Goal: Transaction & Acquisition: Purchase product/service

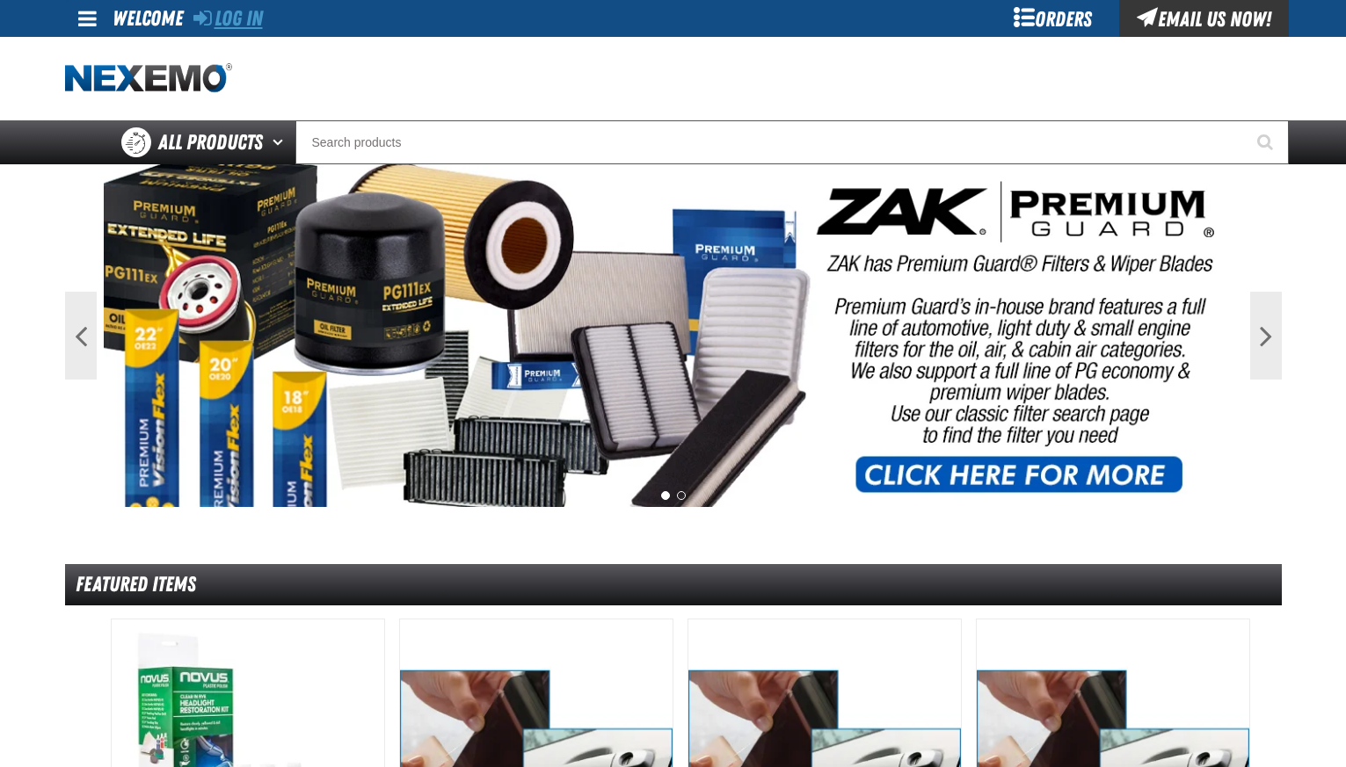
click at [237, 11] on link "Log In" at bounding box center [227, 18] width 69 height 25
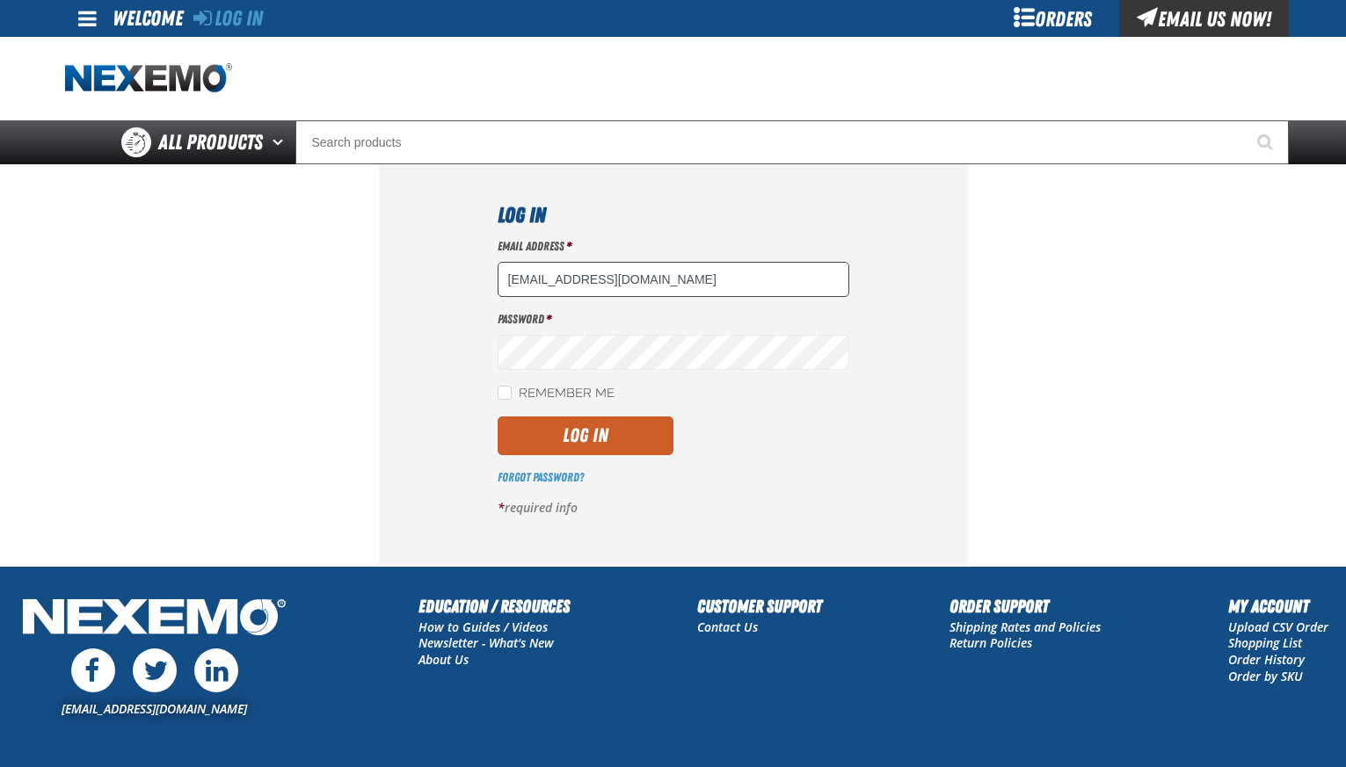
click at [740, 276] on input "sschnoebelen@vtaig.com" at bounding box center [673, 279] width 352 height 35
type input "jgoulette@vtaig.com"
click at [570, 435] on button "Log In" at bounding box center [585, 436] width 176 height 39
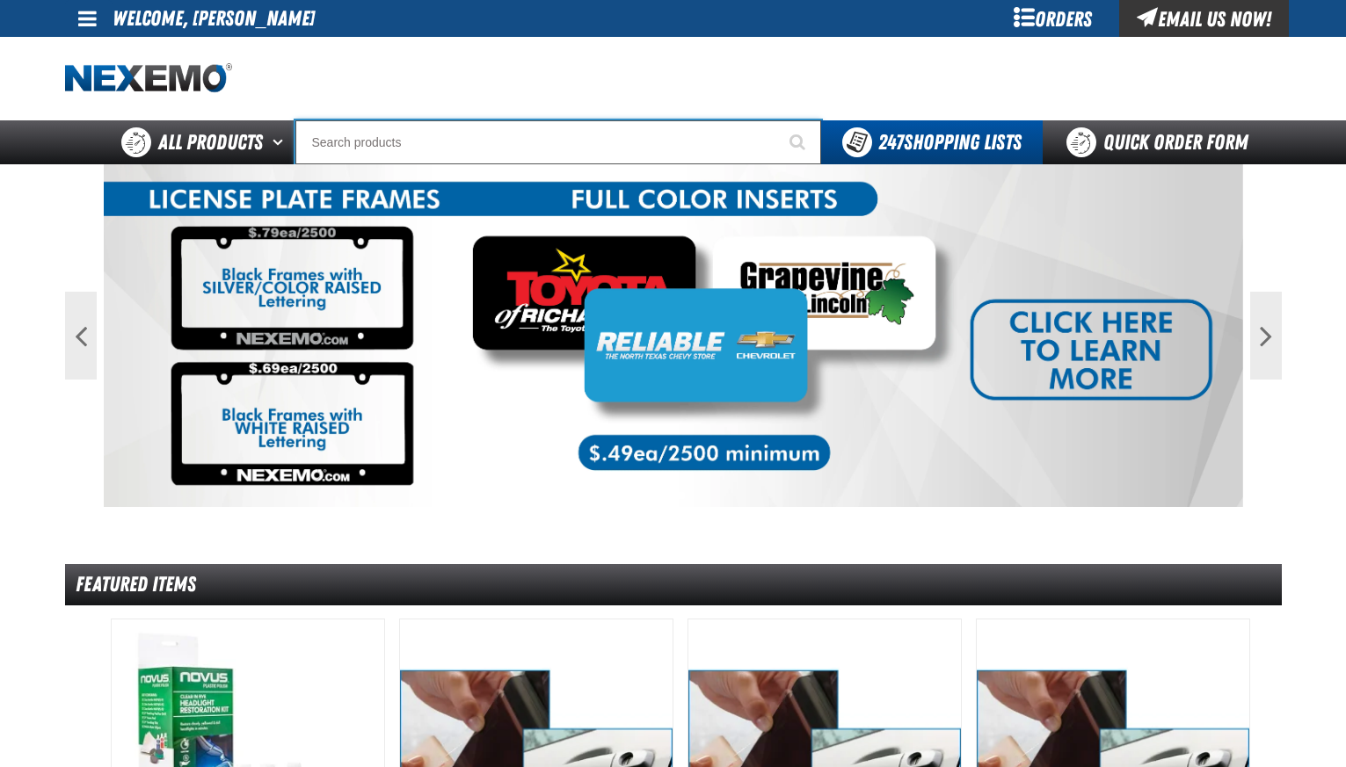
click at [395, 142] on input "Search" at bounding box center [558, 142] width 526 height 44
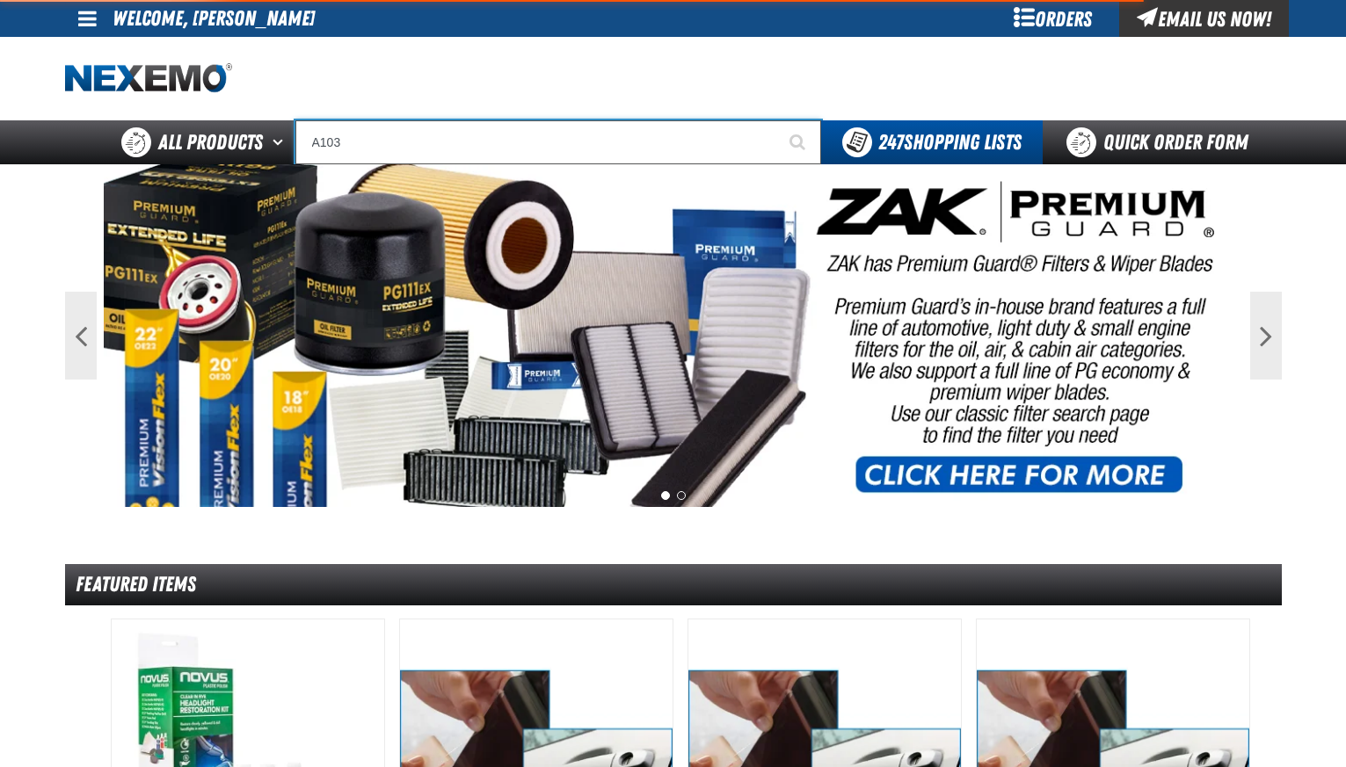
click at [777, 120] on button "Start Searching" at bounding box center [799, 142] width 44 height 44
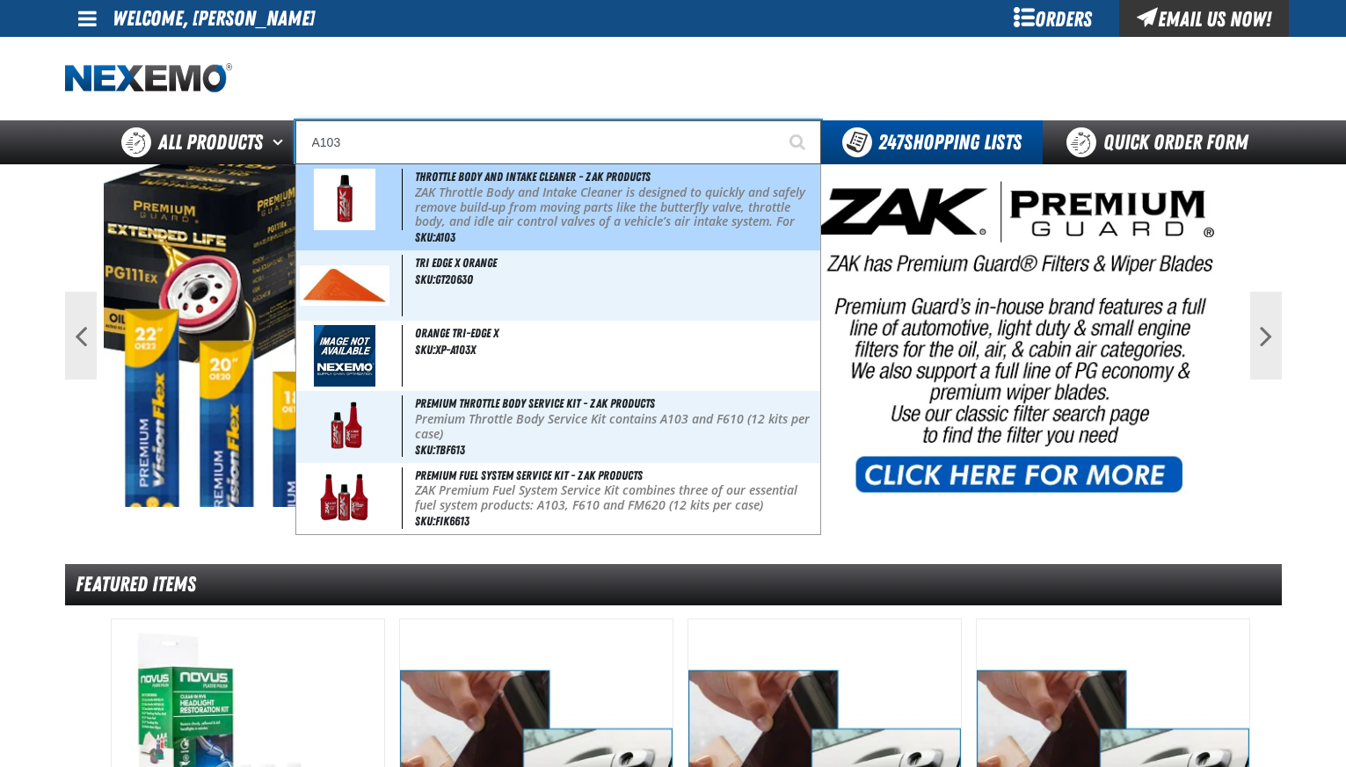
click at [473, 187] on p "ZAK Throttle Body and Intake Cleaner is designed to quickly and safely remove b…" at bounding box center [615, 214] width 401 height 59
type input "Throttle Body and Intake Cleaner - ZAK Products"
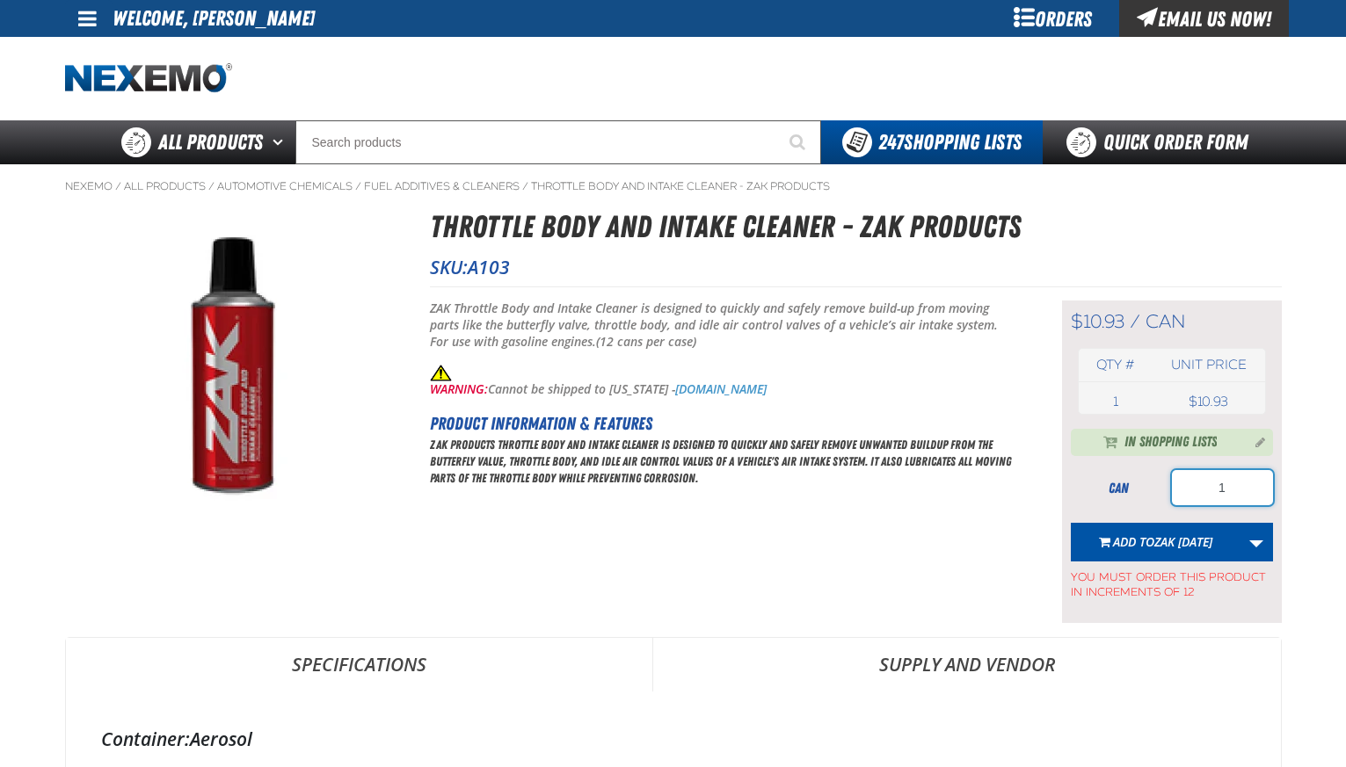
drag, startPoint x: 1108, startPoint y: 490, endPoint x: 1085, endPoint y: 490, distance: 23.7
click at [1085, 490] on div "can 1" at bounding box center [1171, 487] width 202 height 35
type input "24"
click at [1256, 540] on link "More Actions" at bounding box center [1255, 542] width 33 height 39
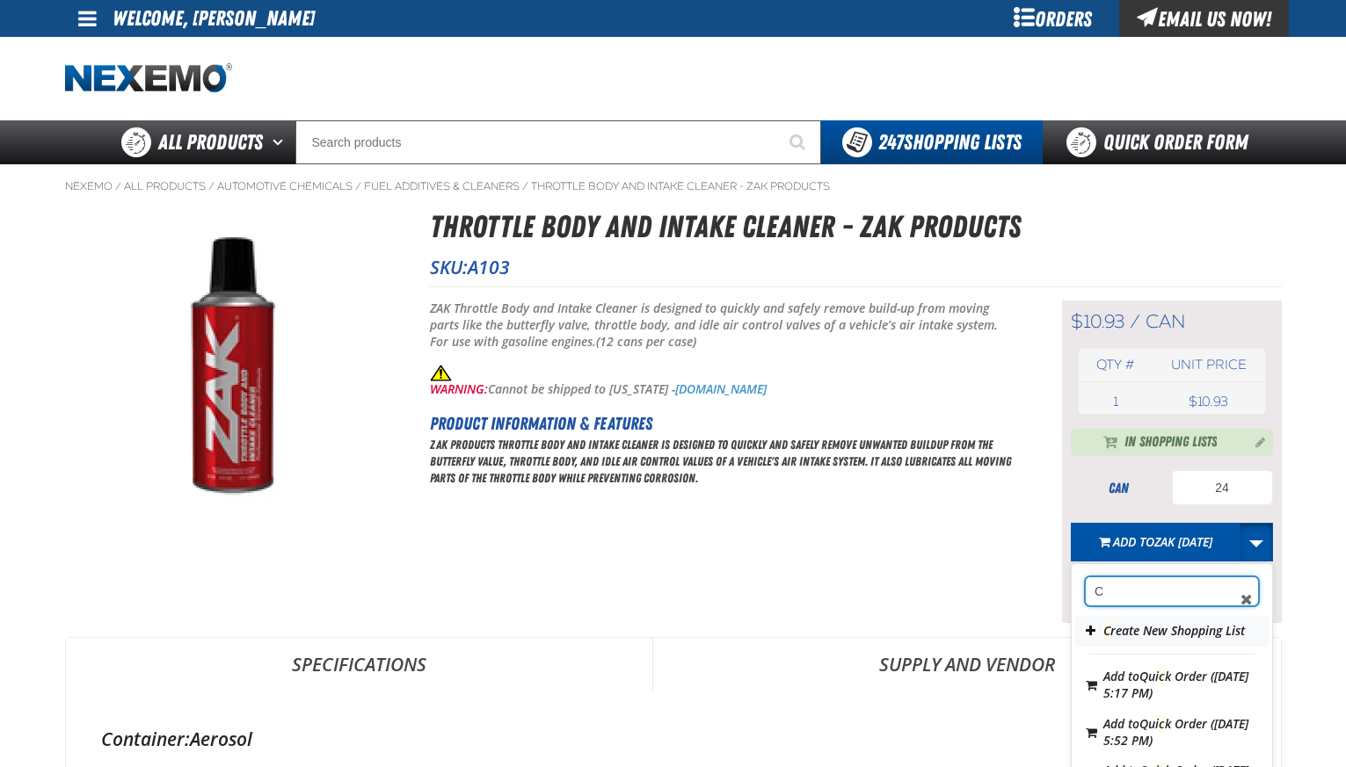
type input "C"
click at [1171, 645] on button "C reate New Shopping List" at bounding box center [1171, 631] width 193 height 31
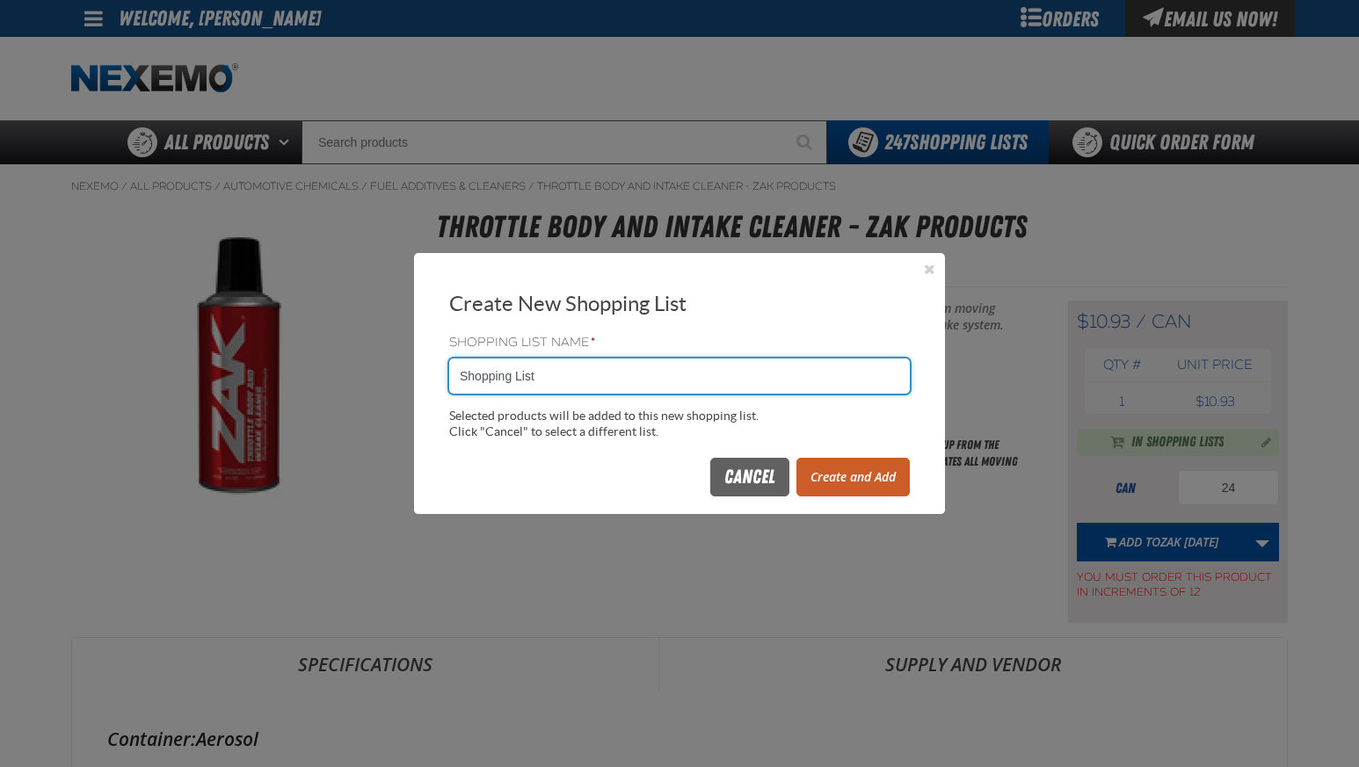
drag, startPoint x: 476, startPoint y: 370, endPoint x: 279, endPoint y: 366, distance: 197.8
type input "Z101325SS"
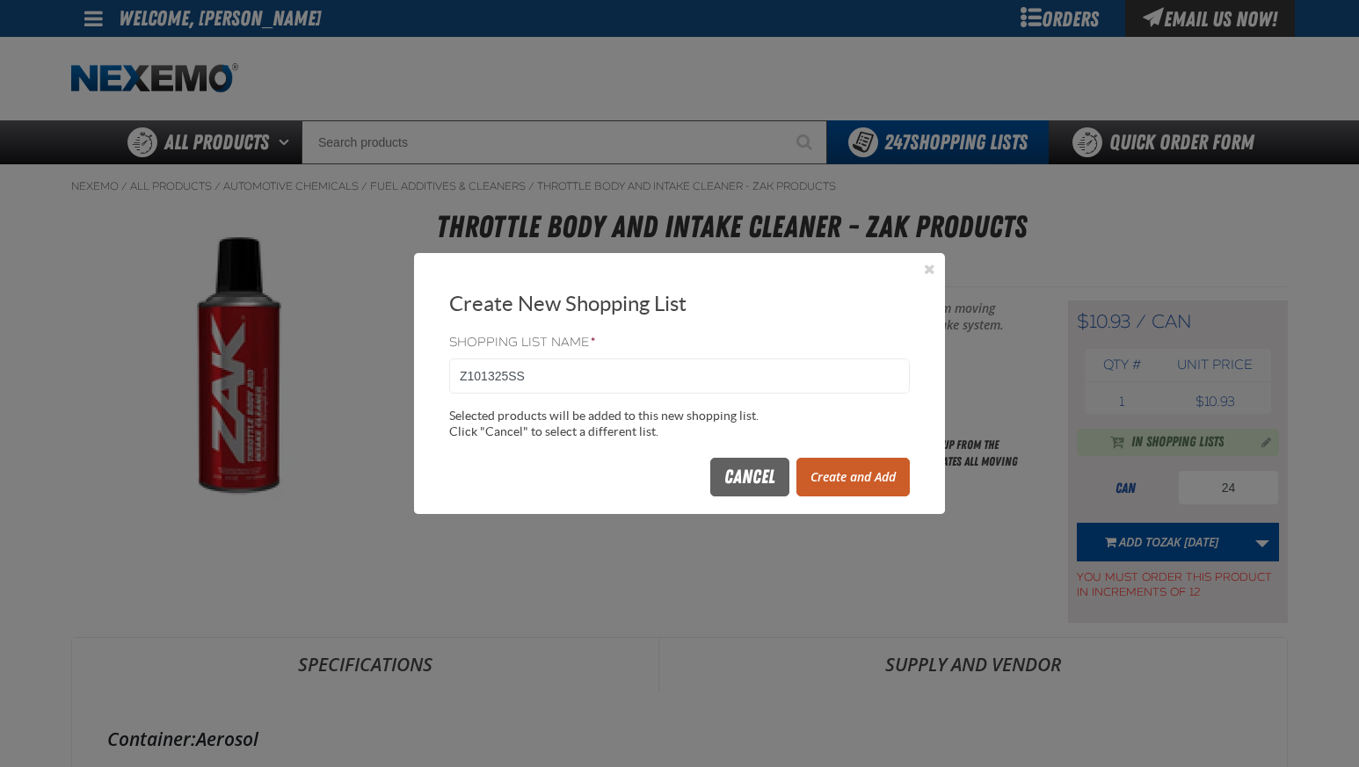
click at [860, 471] on button "Create and Add" at bounding box center [852, 477] width 113 height 39
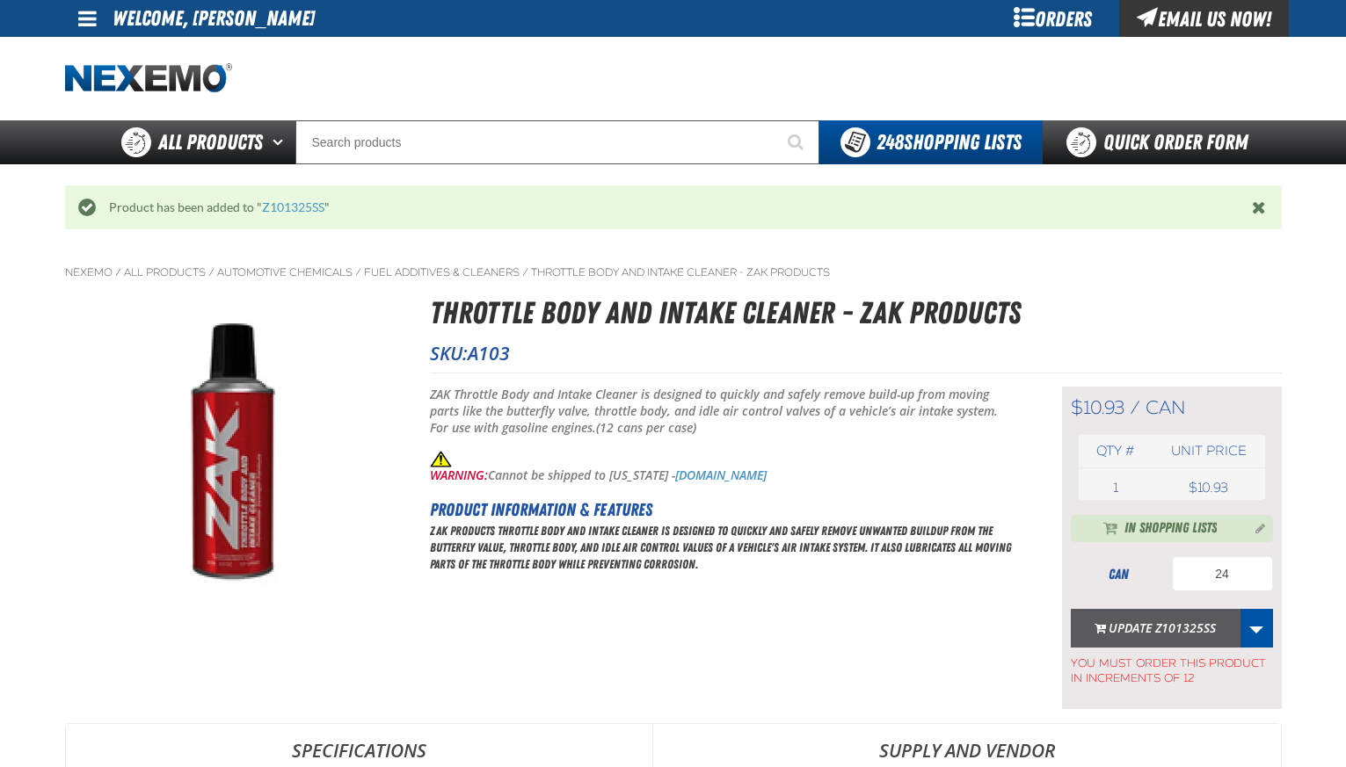
click at [1128, 624] on button "Update Z101325SS" at bounding box center [1155, 628] width 170 height 39
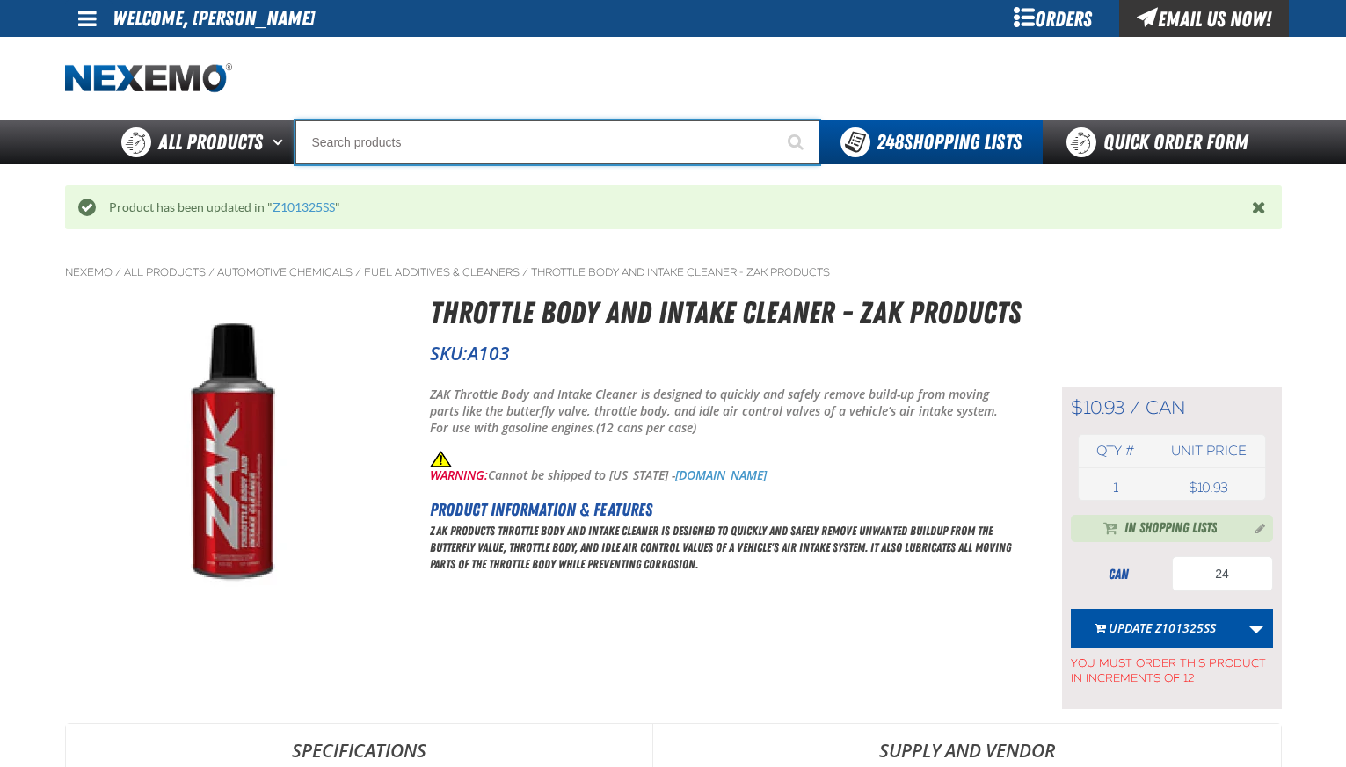
click at [385, 150] on input "Search" at bounding box center [557, 142] width 524 height 44
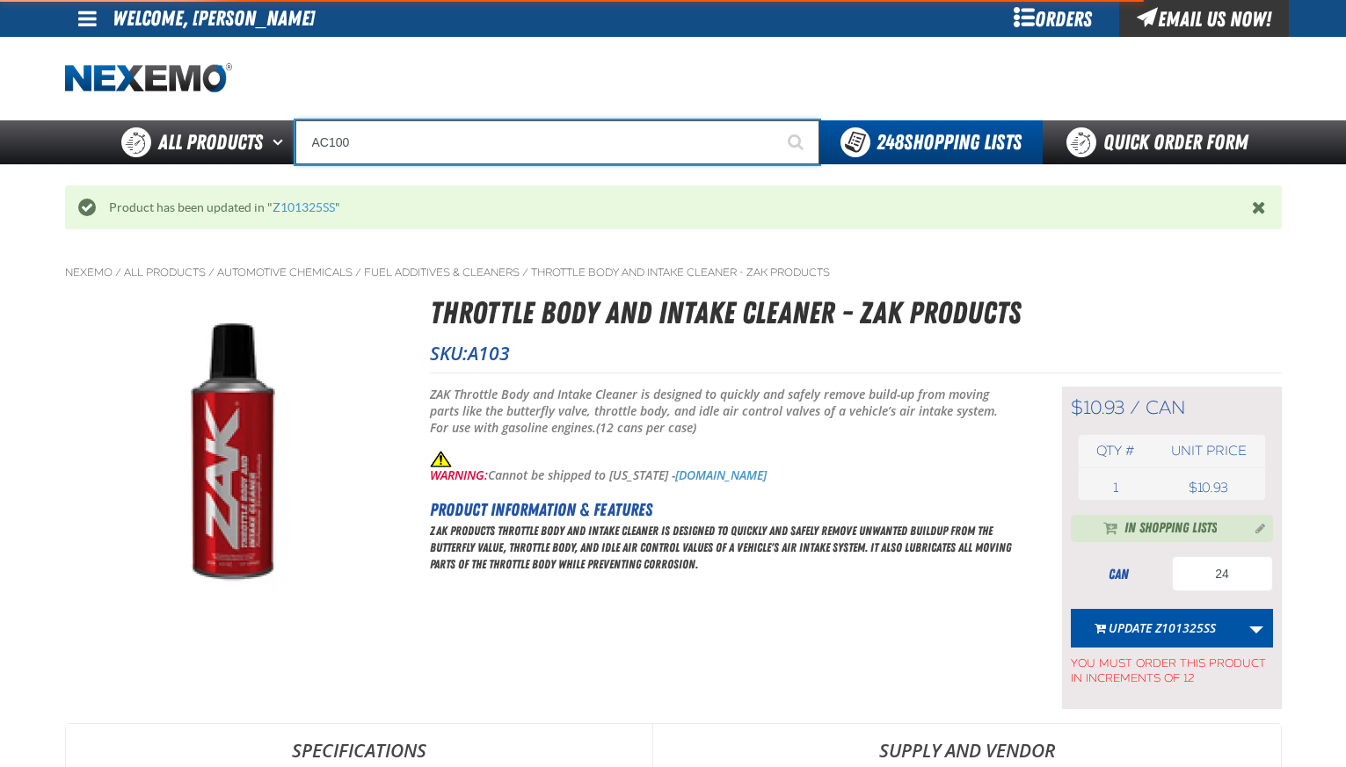
click at [775, 120] on button "Start Searching" at bounding box center [797, 142] width 44 height 44
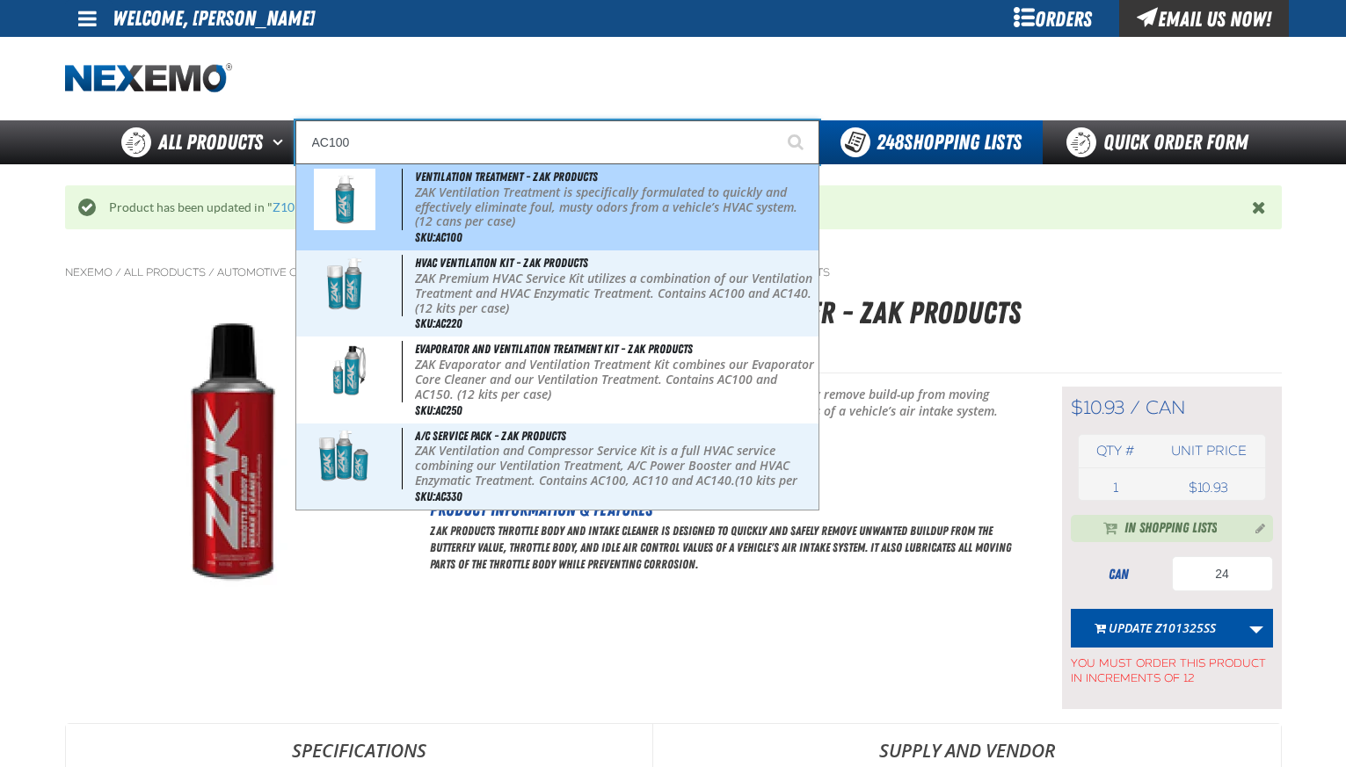
click at [486, 207] on p "ZAK Ventilation Treatment is specifically formulated to quickly and effectively…" at bounding box center [615, 207] width 400 height 44
type input "Ventilation Treatment - ZAK Products"
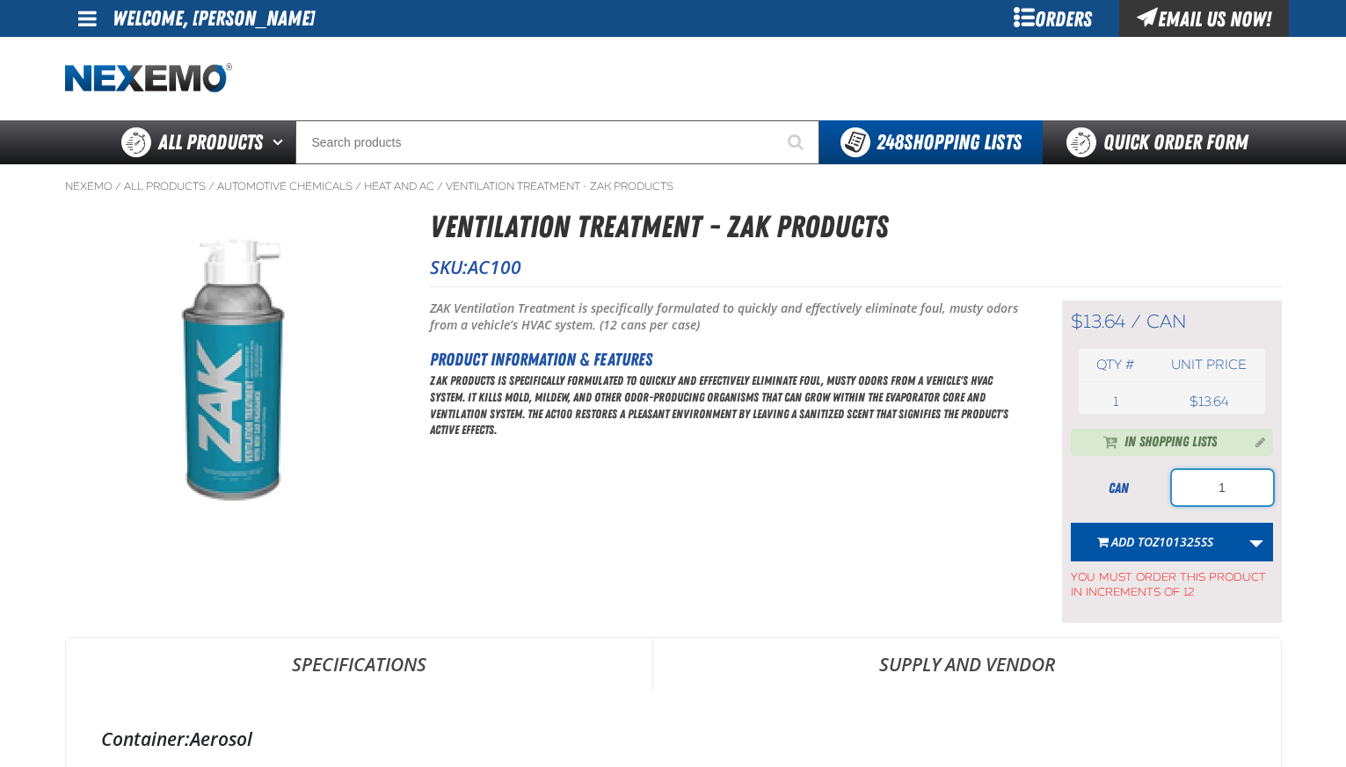
drag, startPoint x: 1225, startPoint y: 492, endPoint x: 1191, endPoint y: 486, distance: 34.8
click at [1199, 495] on input "1" at bounding box center [1222, 487] width 101 height 35
type input "36"
click at [1165, 545] on span "Z101325SS" at bounding box center [1182, 541] width 61 height 17
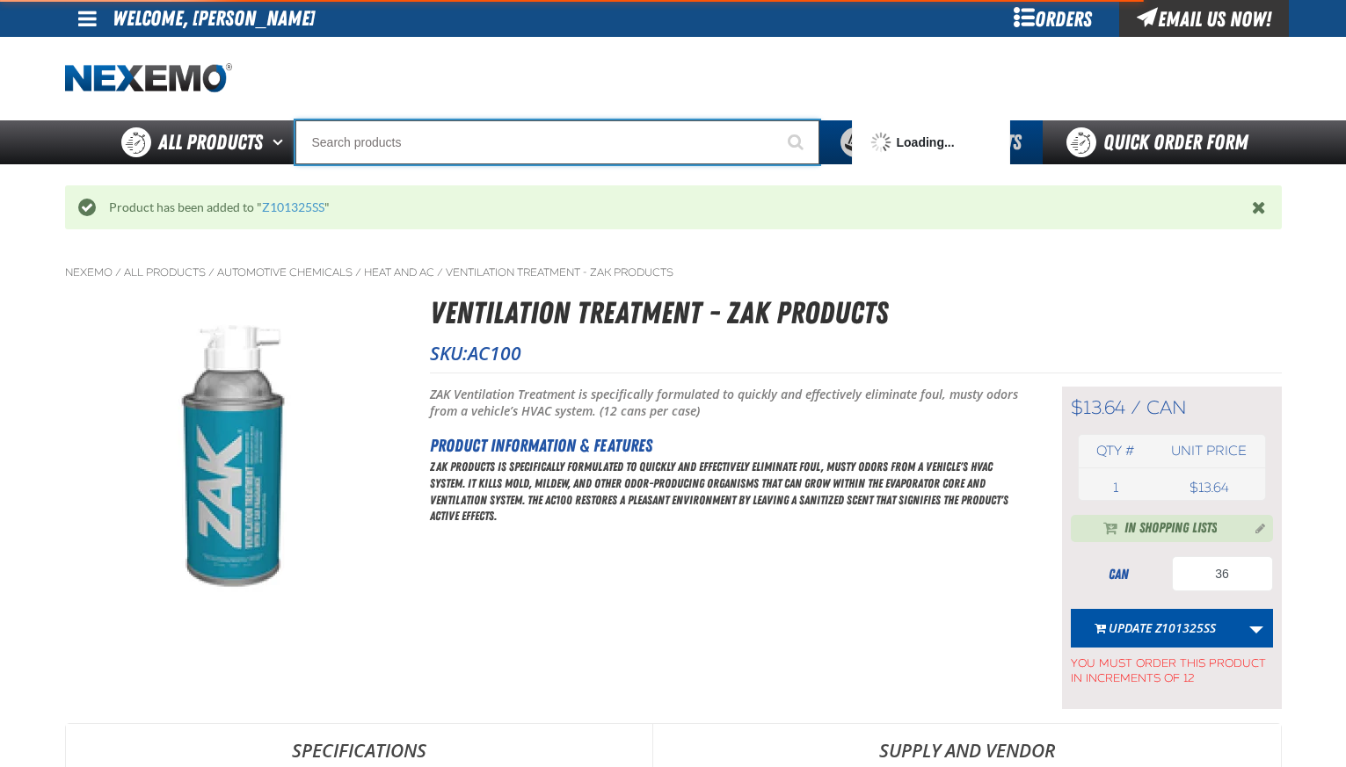
click at [396, 151] on input "Search" at bounding box center [557, 142] width 524 height 44
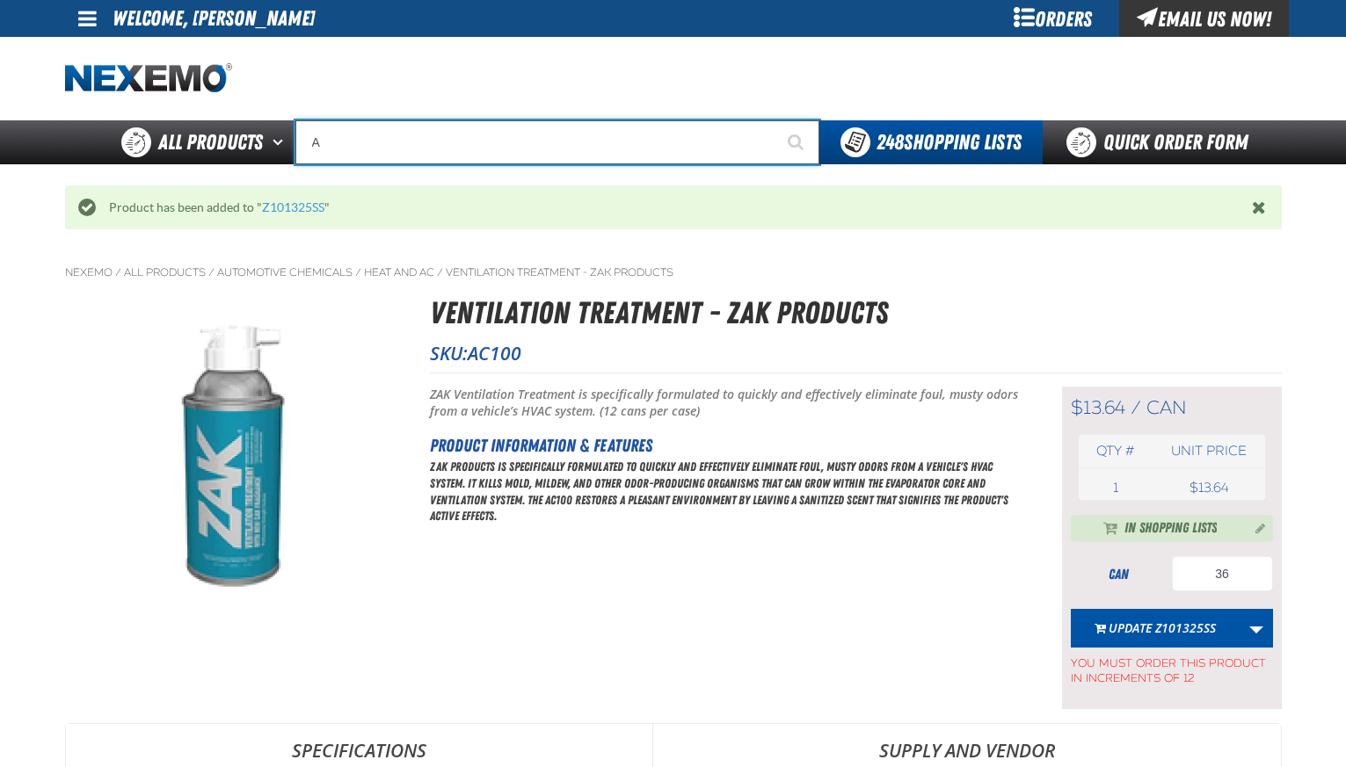
type input "AC"
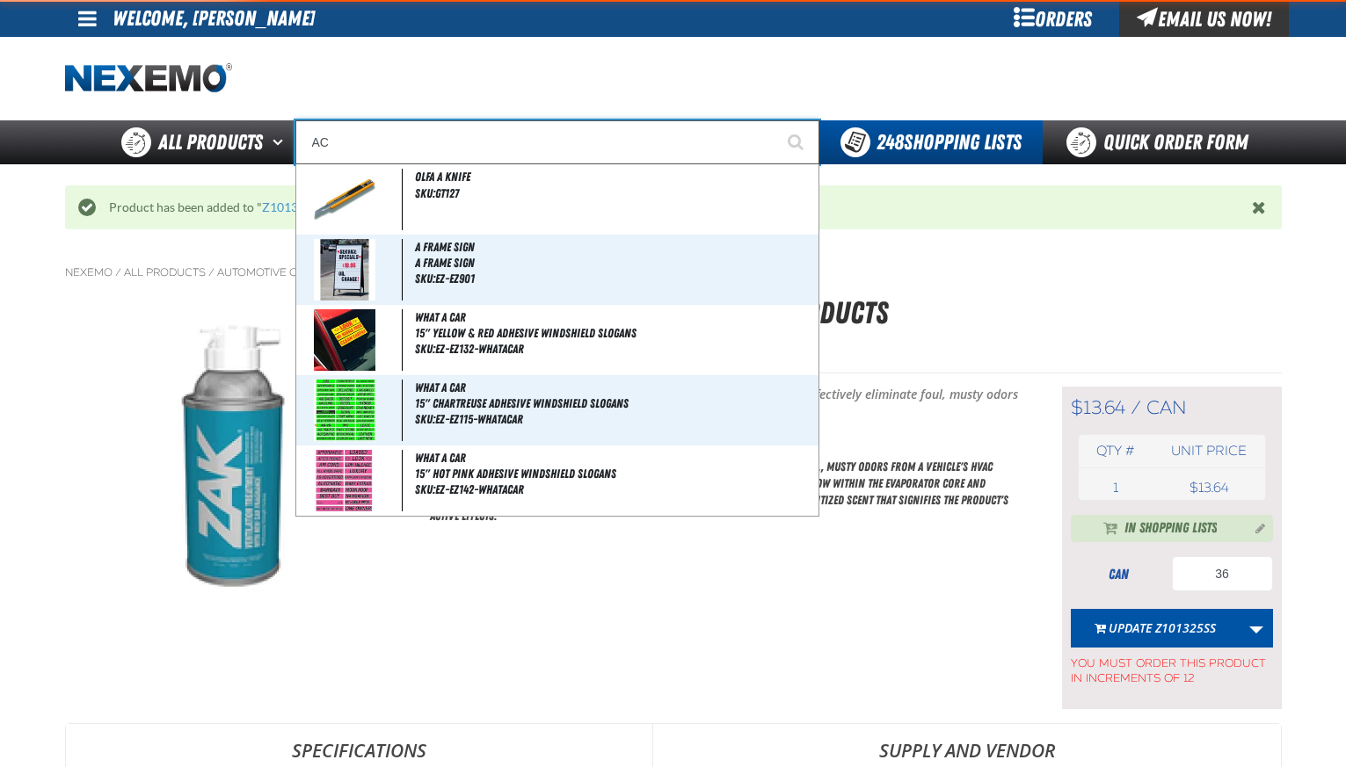
type input "AC Power Booster - ZAK Products"
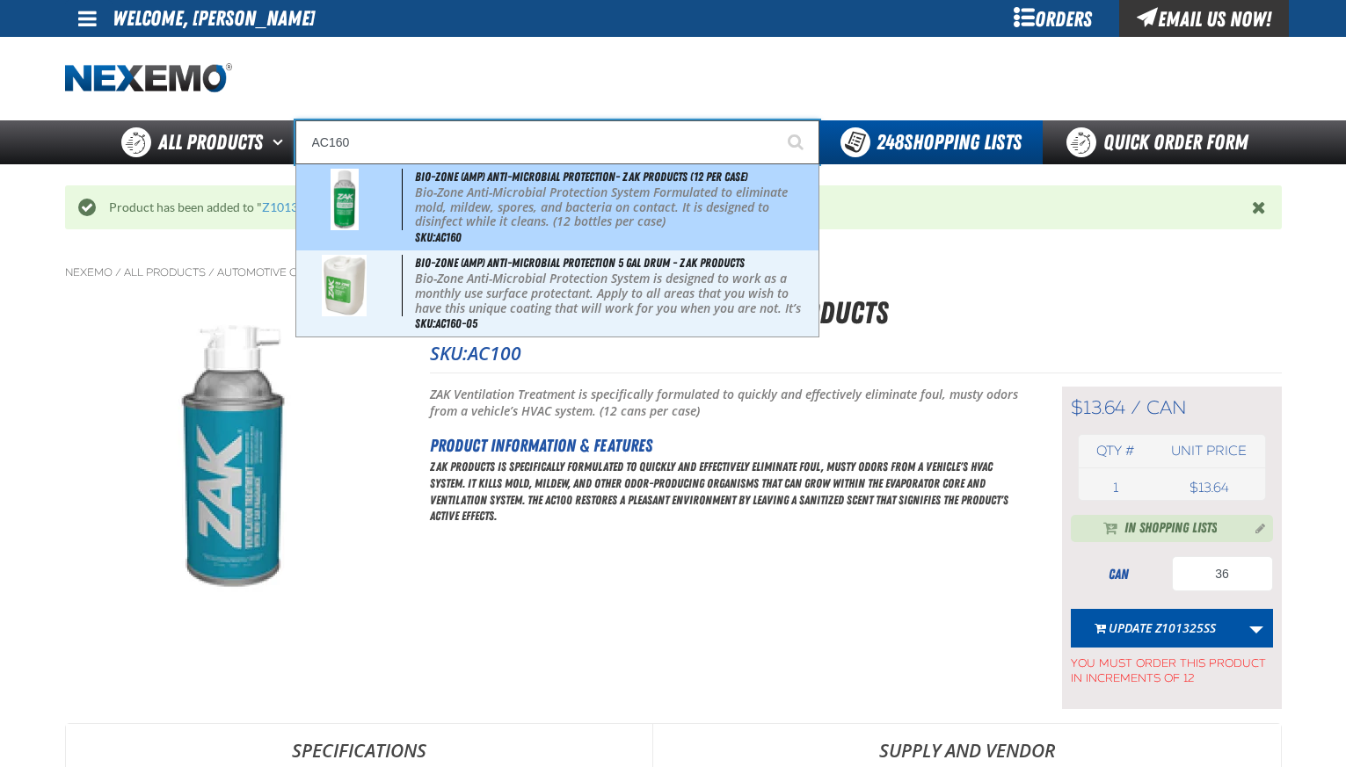
click at [527, 204] on p "Bio-Zone Anti-Microbial Protection System Formulated to eliminate mold, mildew,…" at bounding box center [615, 207] width 400 height 44
type input "Bio-Zone (AMP) Anti-Microbial Protection- ZAK Products (12 per case)"
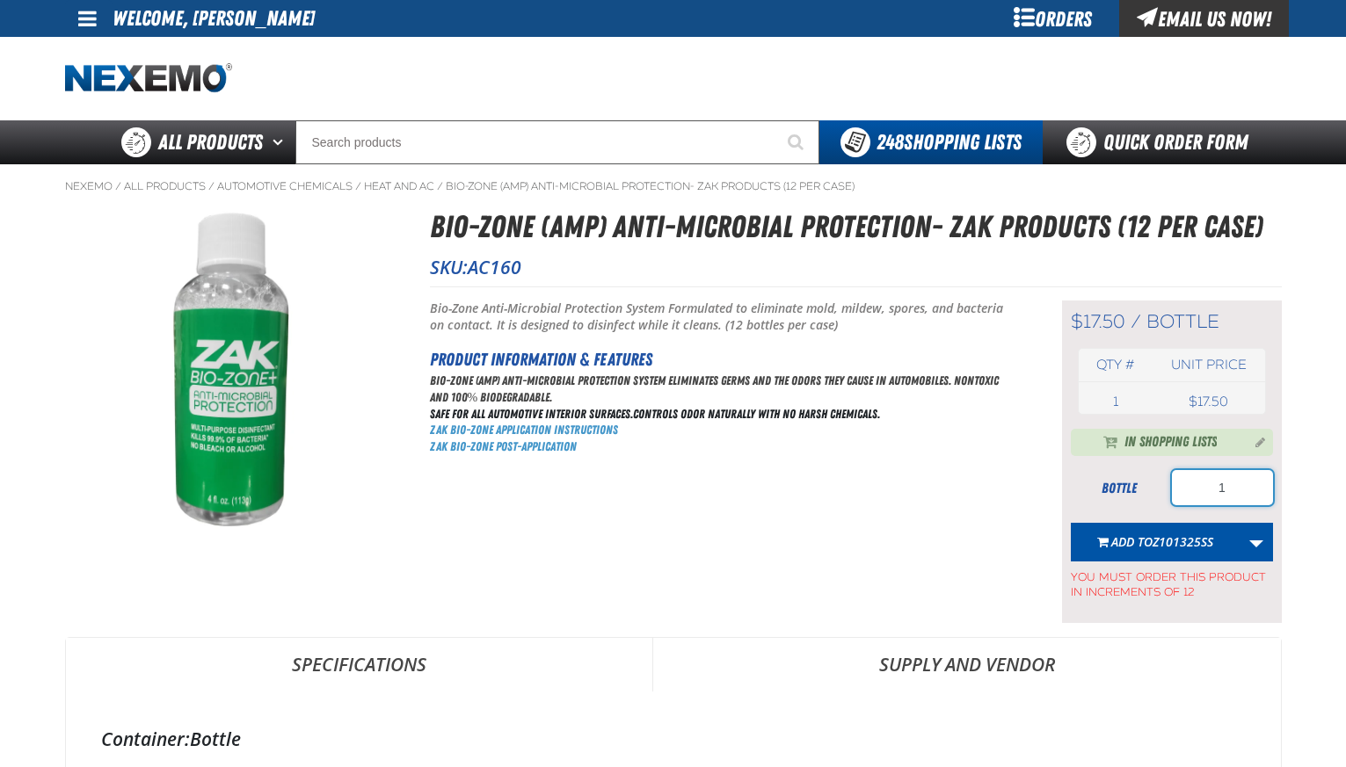
drag, startPoint x: 1237, startPoint y: 486, endPoint x: 1140, endPoint y: 501, distance: 97.8
click at [1136, 499] on div "bottle 1" at bounding box center [1171, 487] width 202 height 35
type input "24"
click at [1151, 536] on button "Add to Z101325SS" at bounding box center [1155, 542] width 170 height 39
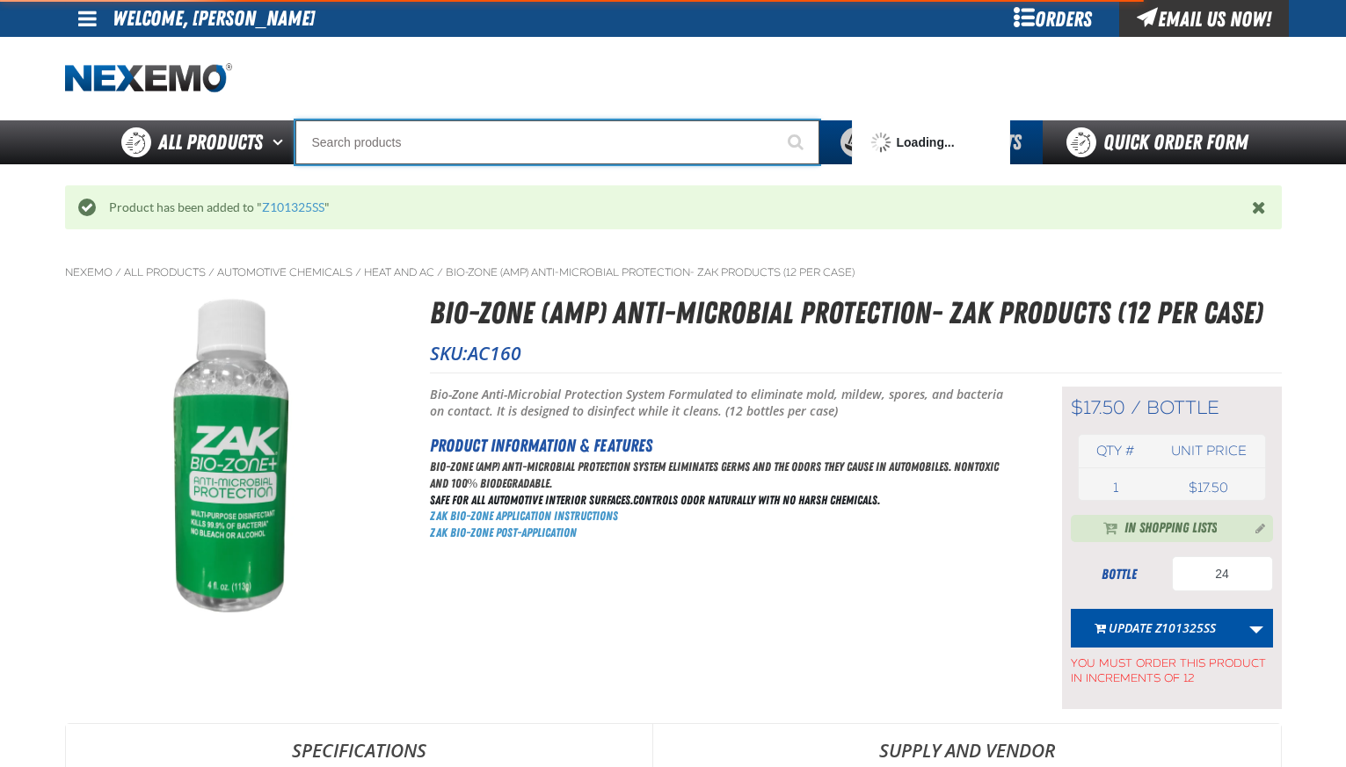
drag, startPoint x: 346, startPoint y: 149, endPoint x: 360, endPoint y: 148, distance: 14.1
click at [351, 149] on input "Search" at bounding box center [557, 142] width 524 height 44
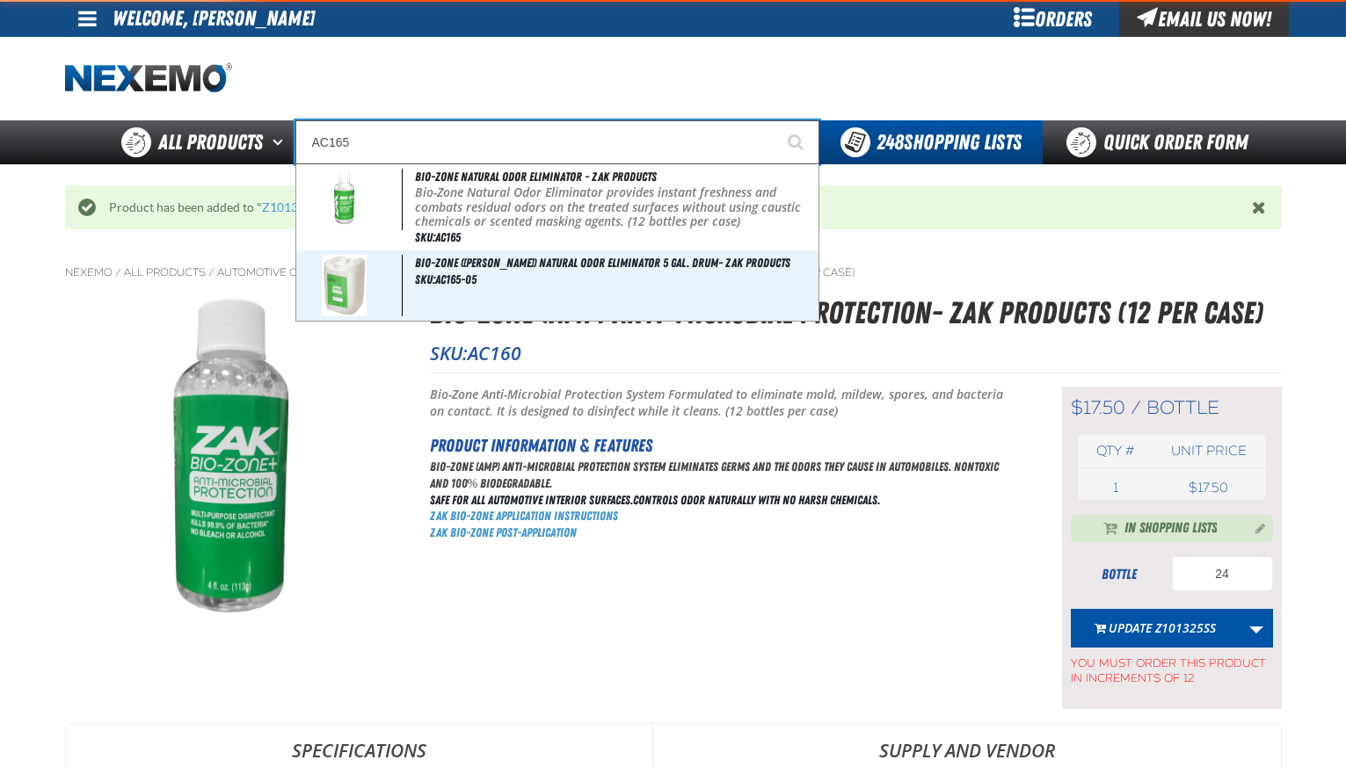
click at [775, 120] on button "Start Searching" at bounding box center [797, 142] width 44 height 44
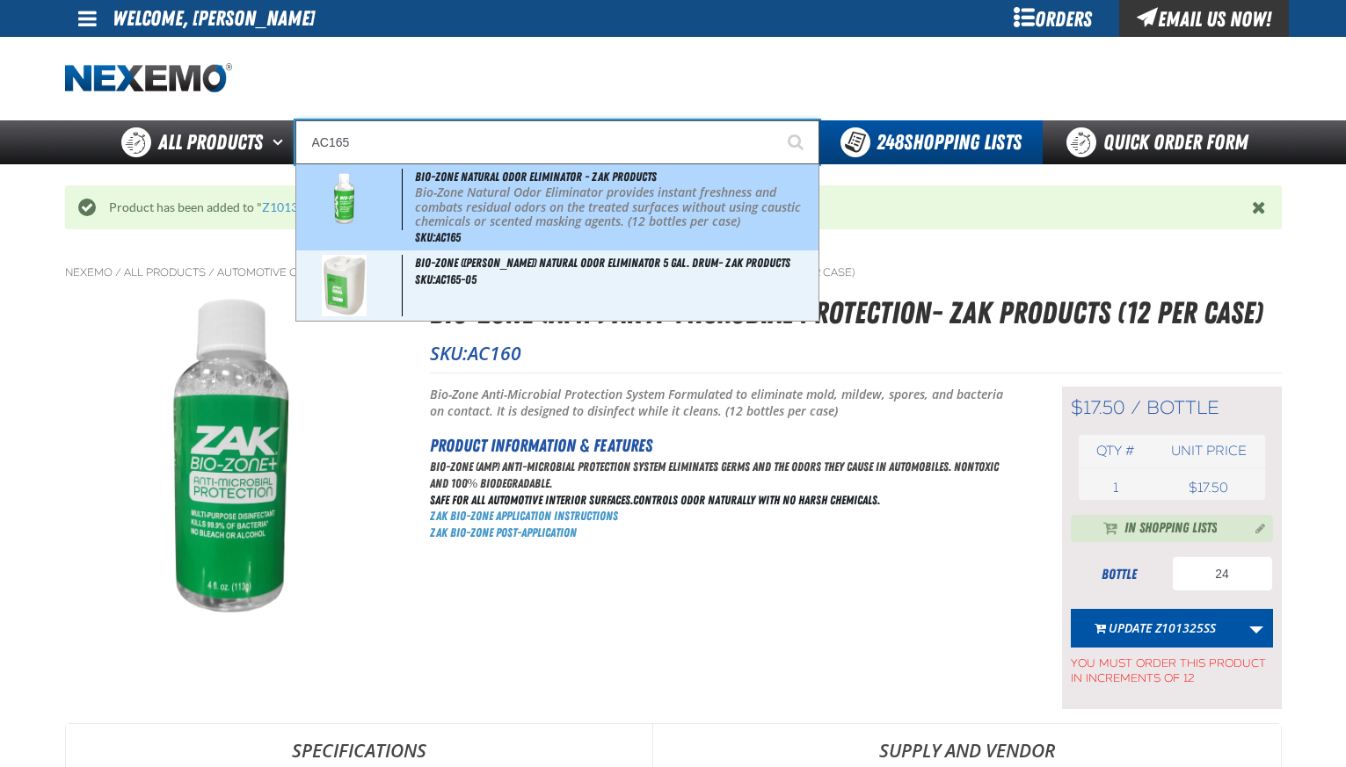
click at [435, 211] on p "Bio-Zone Natural Odor Eliminator provides instant freshness and combats residua…" at bounding box center [615, 207] width 400 height 44
type input "Bio-Zone Natural Odor Eliminator - ZAK Products"
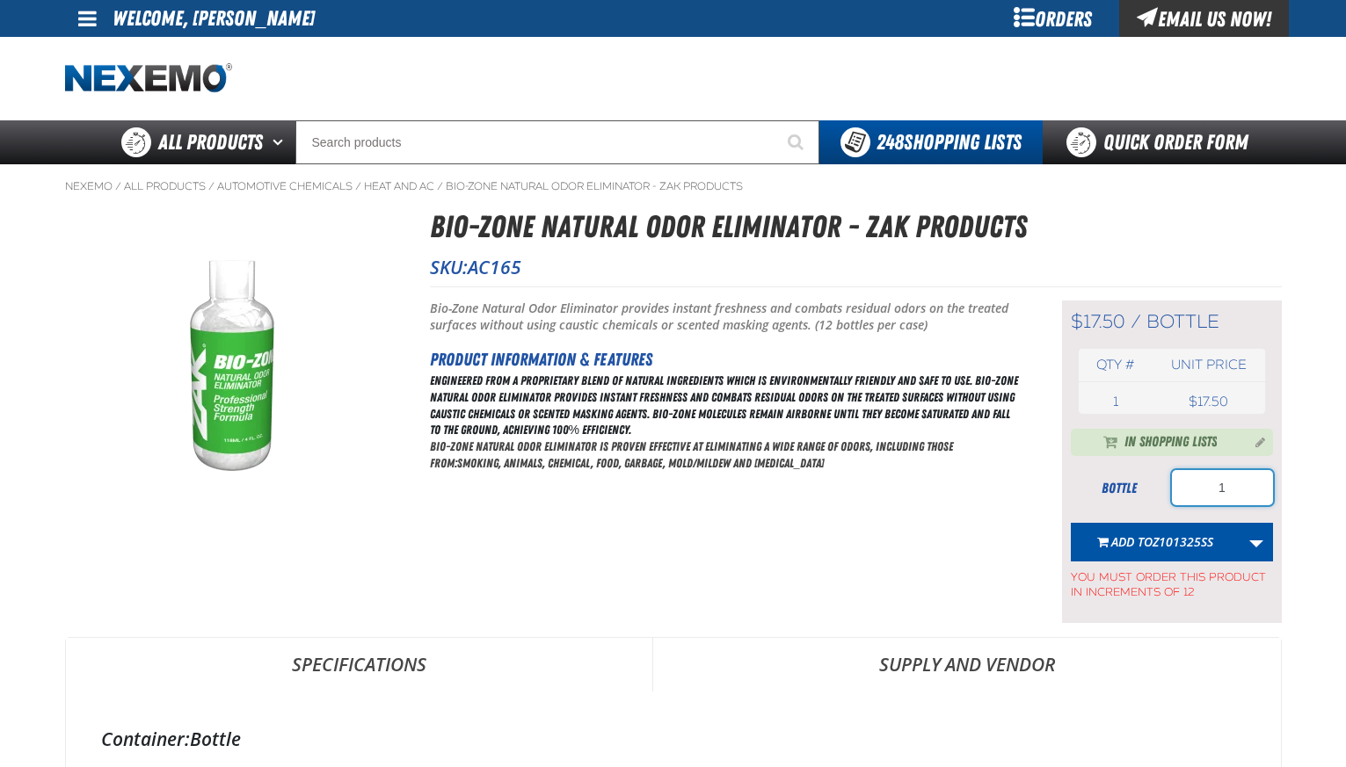
drag, startPoint x: 1232, startPoint y: 487, endPoint x: 1126, endPoint y: 484, distance: 106.4
click at [1136, 485] on div "bottle 1" at bounding box center [1171, 487] width 202 height 35
type input "24"
click at [1161, 544] on span "Z101325SS" at bounding box center [1182, 541] width 61 height 17
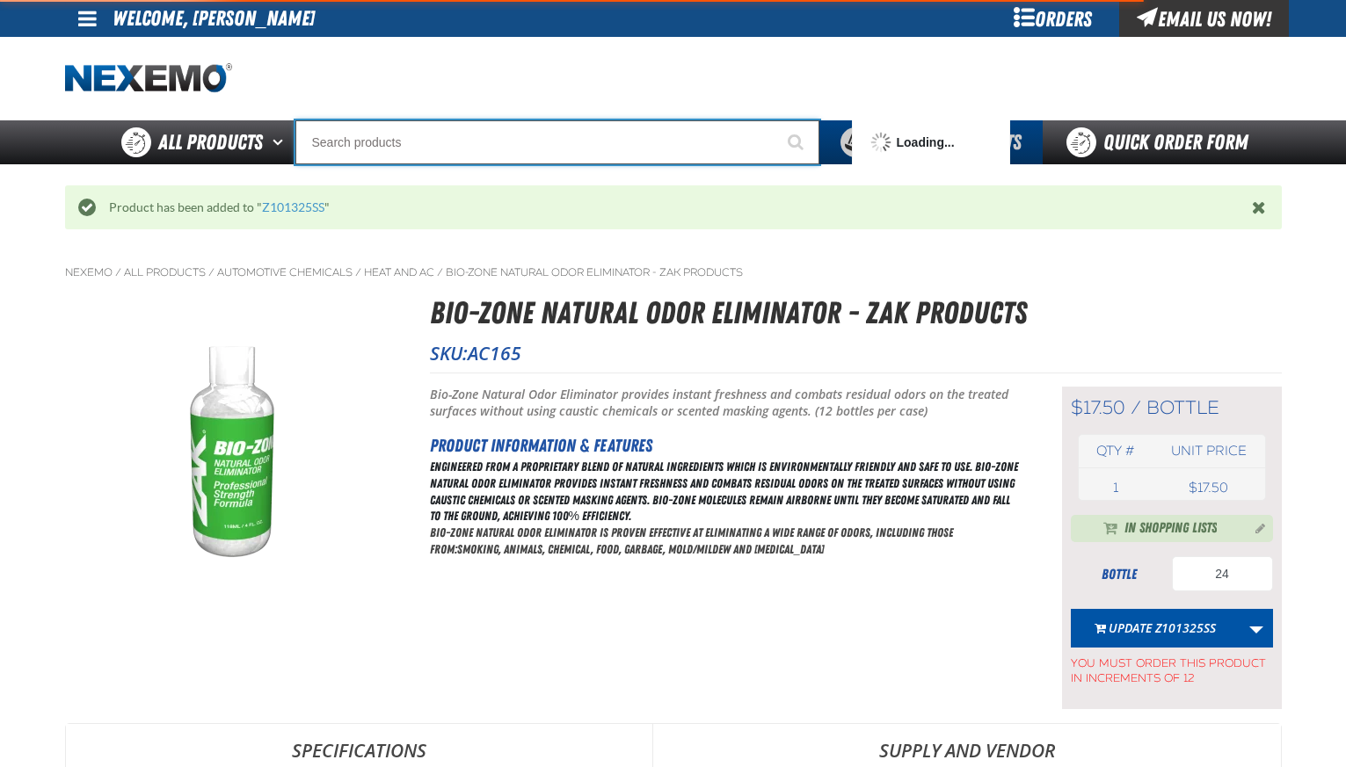
click at [367, 136] on input "Search" at bounding box center [557, 142] width 524 height 44
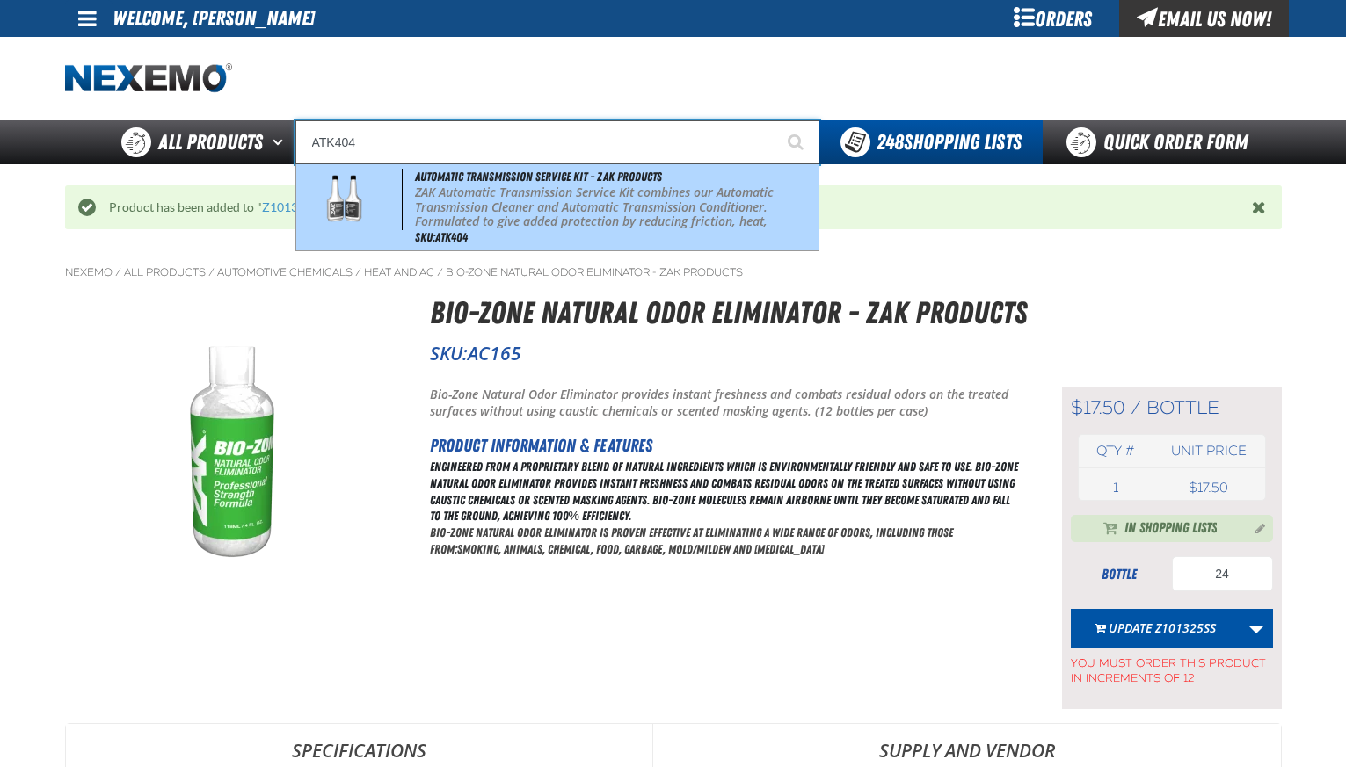
click at [493, 185] on p "ZAK Automatic Transmission Service Kit combines our Automatic Transmission Clea…" at bounding box center [615, 222] width 400 height 74
type input "Automatic Transmission Service Kit - ZAK Products"
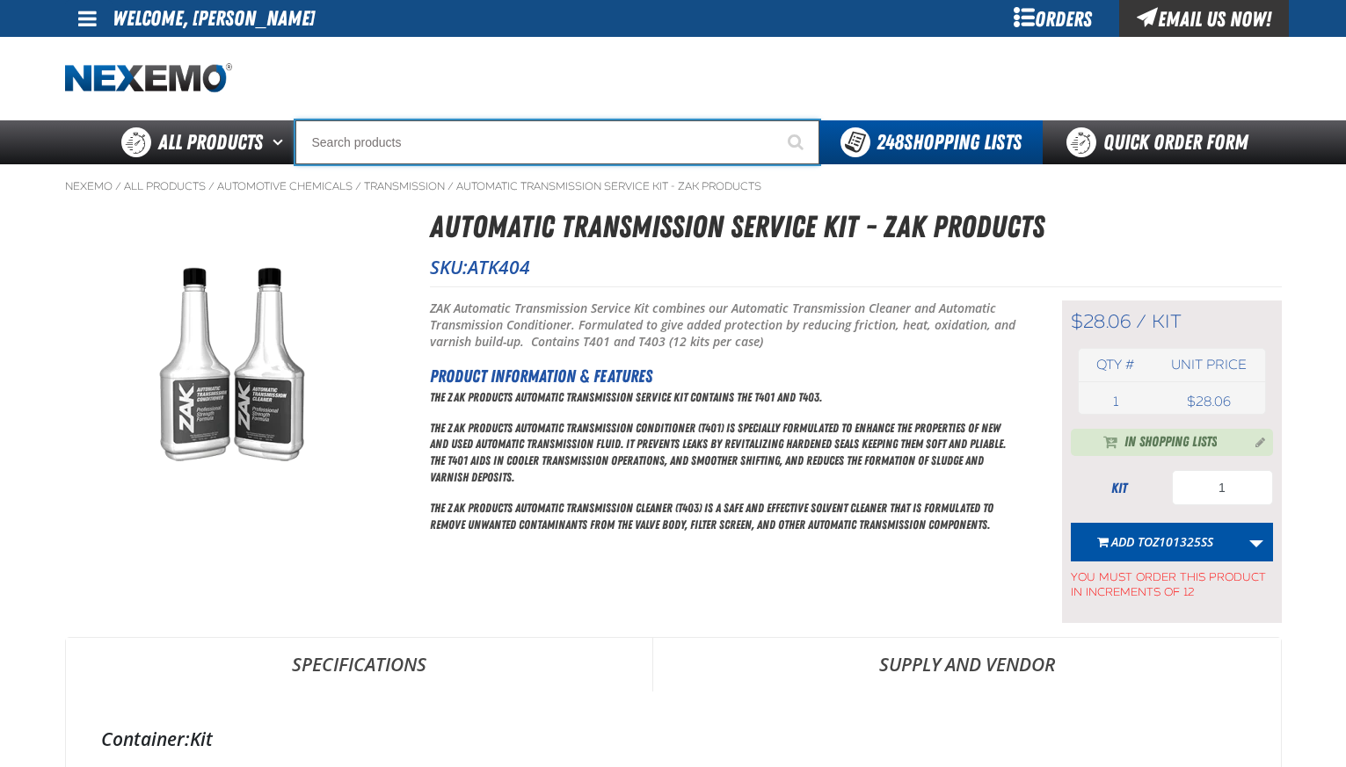
click at [441, 148] on input "Search" at bounding box center [557, 142] width 524 height 44
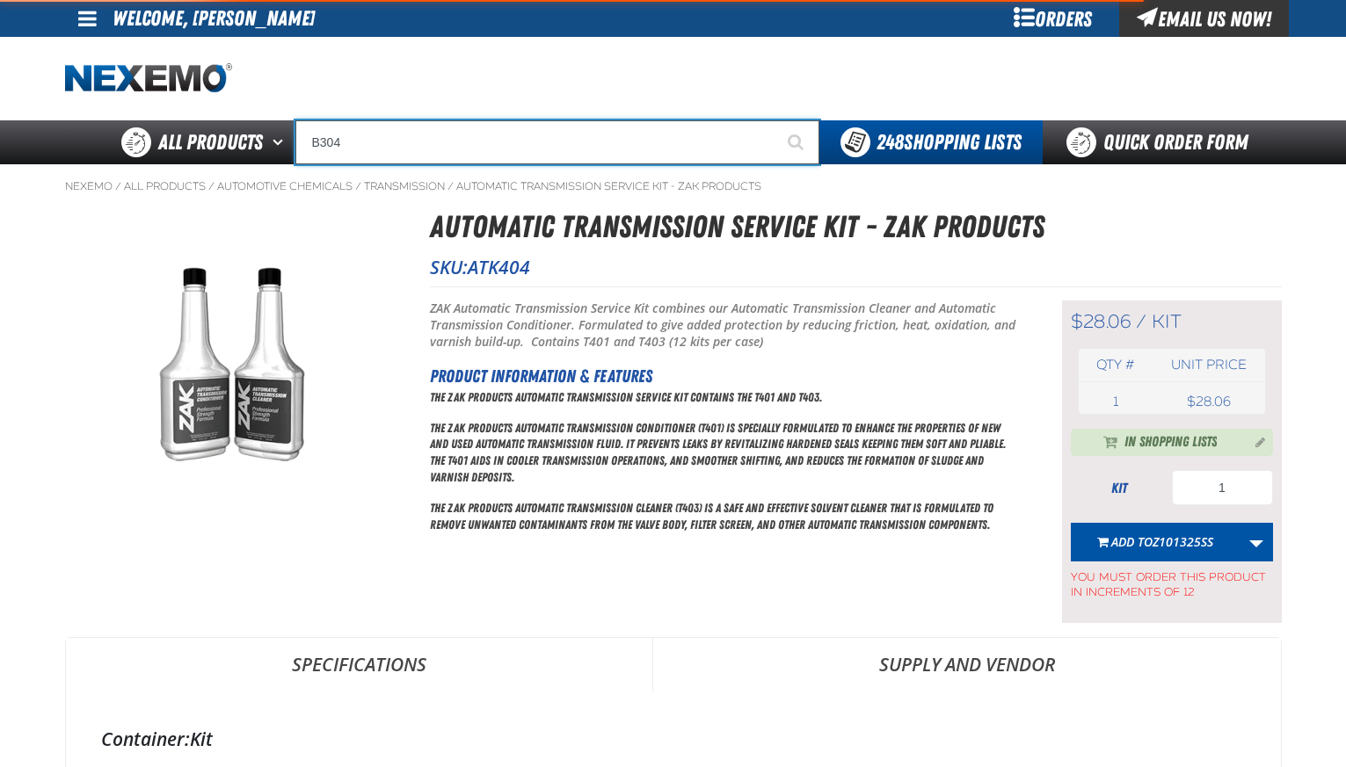
click at [775, 120] on button "Start Searching" at bounding box center [797, 142] width 44 height 44
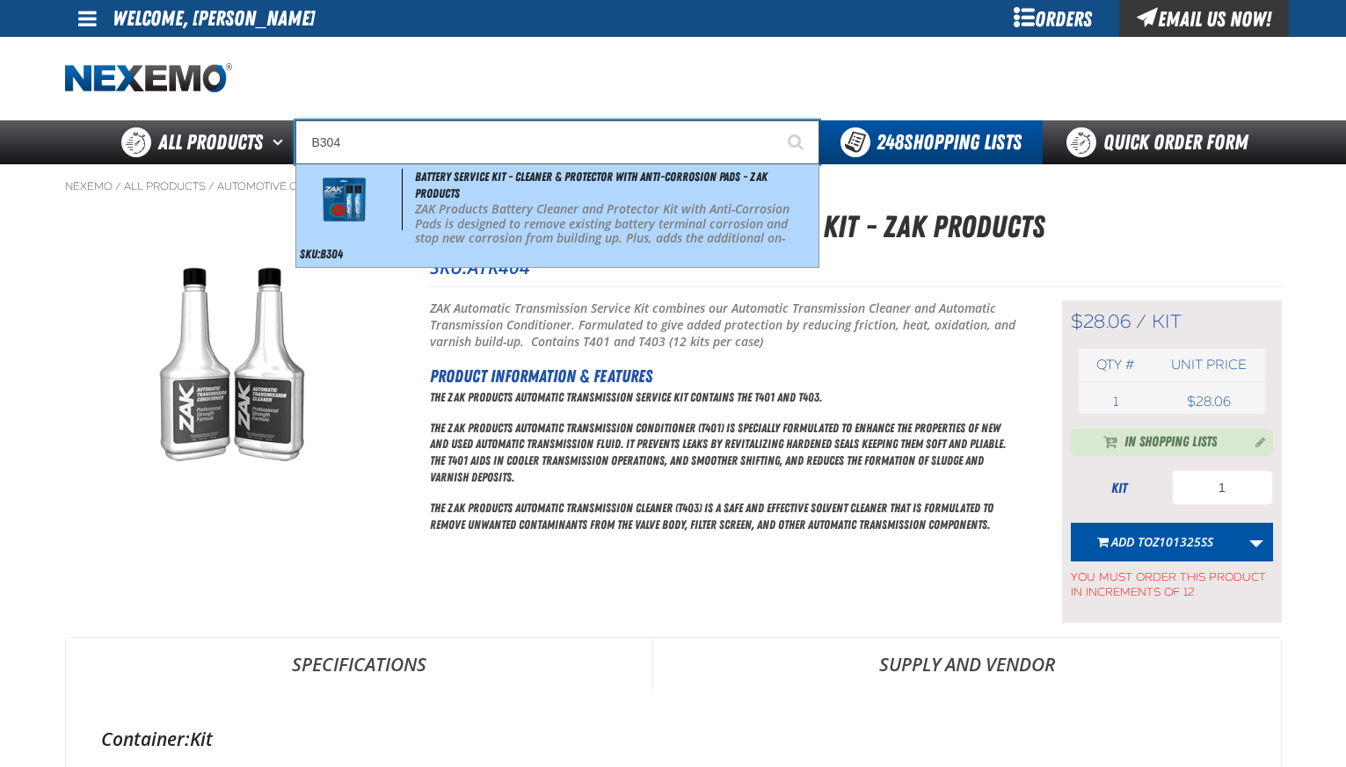
click at [540, 193] on div "Battery Service Kit - Cleaner & Protector with Anti-Corrosion Pads - ZAK Produc…" at bounding box center [557, 215] width 522 height 103
type input "Battery Service Kit - Cleaner & Protector with Anti-Corrosion Pads - ZAK Produc…"
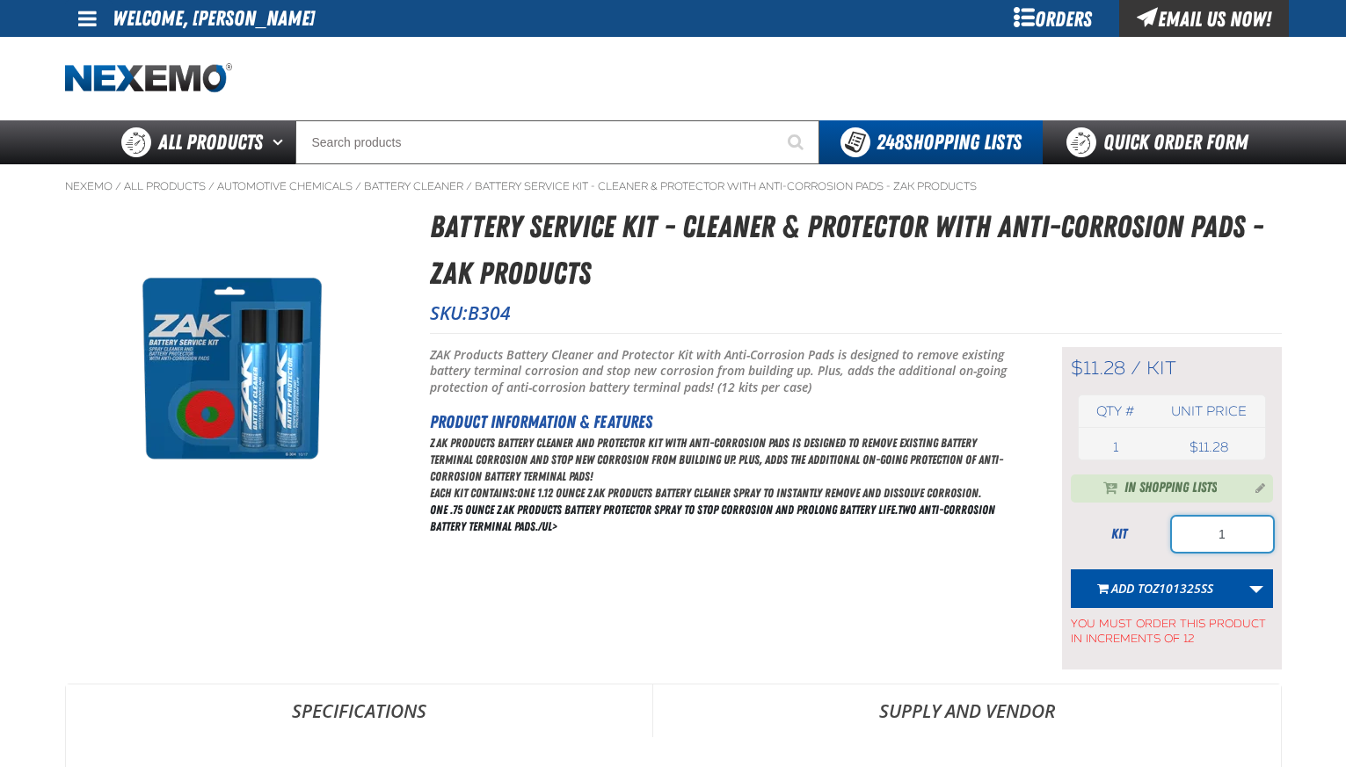
drag, startPoint x: 1231, startPoint y: 533, endPoint x: 1199, endPoint y: 539, distance: 32.9
click at [1201, 539] on input "1" at bounding box center [1222, 534] width 101 height 35
type input "24"
click at [1168, 588] on span "Z101325SS" at bounding box center [1182, 588] width 61 height 17
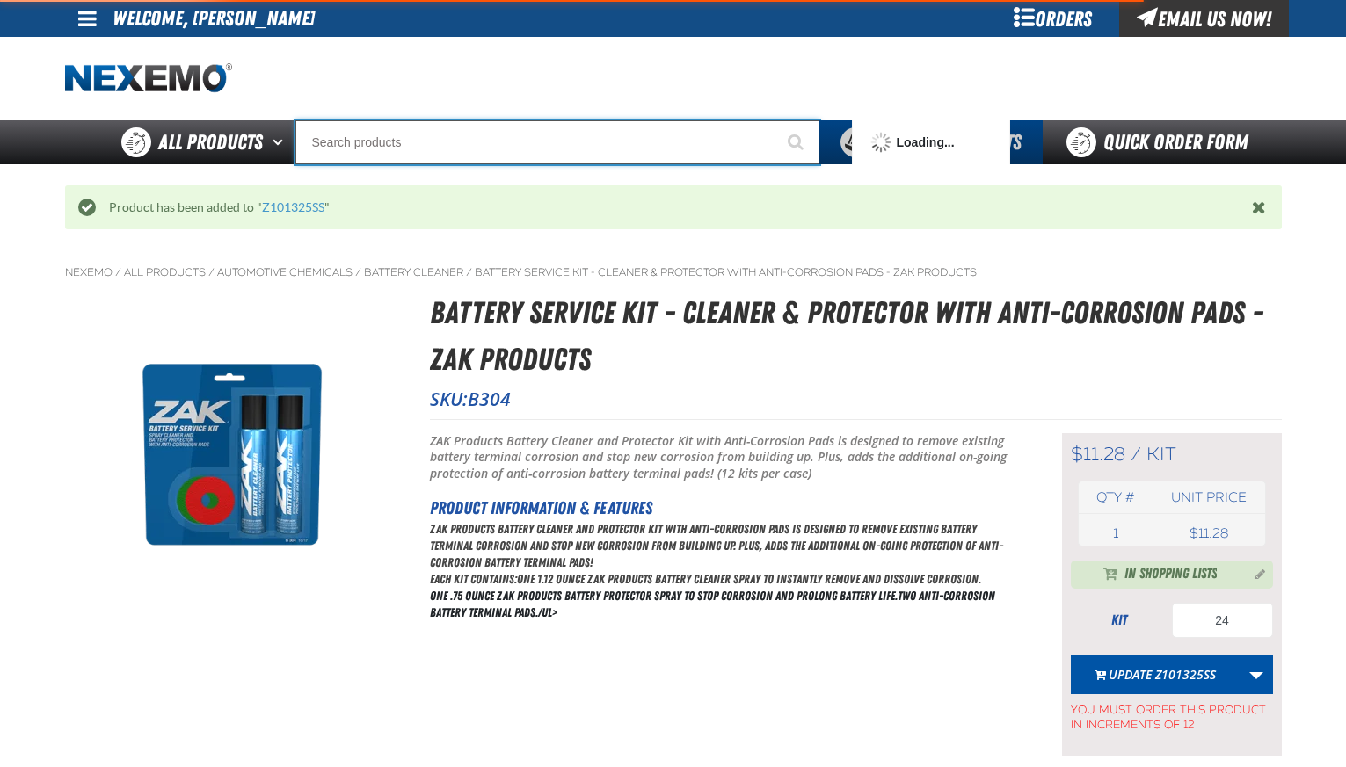
click at [355, 148] on input "Search" at bounding box center [557, 142] width 524 height 44
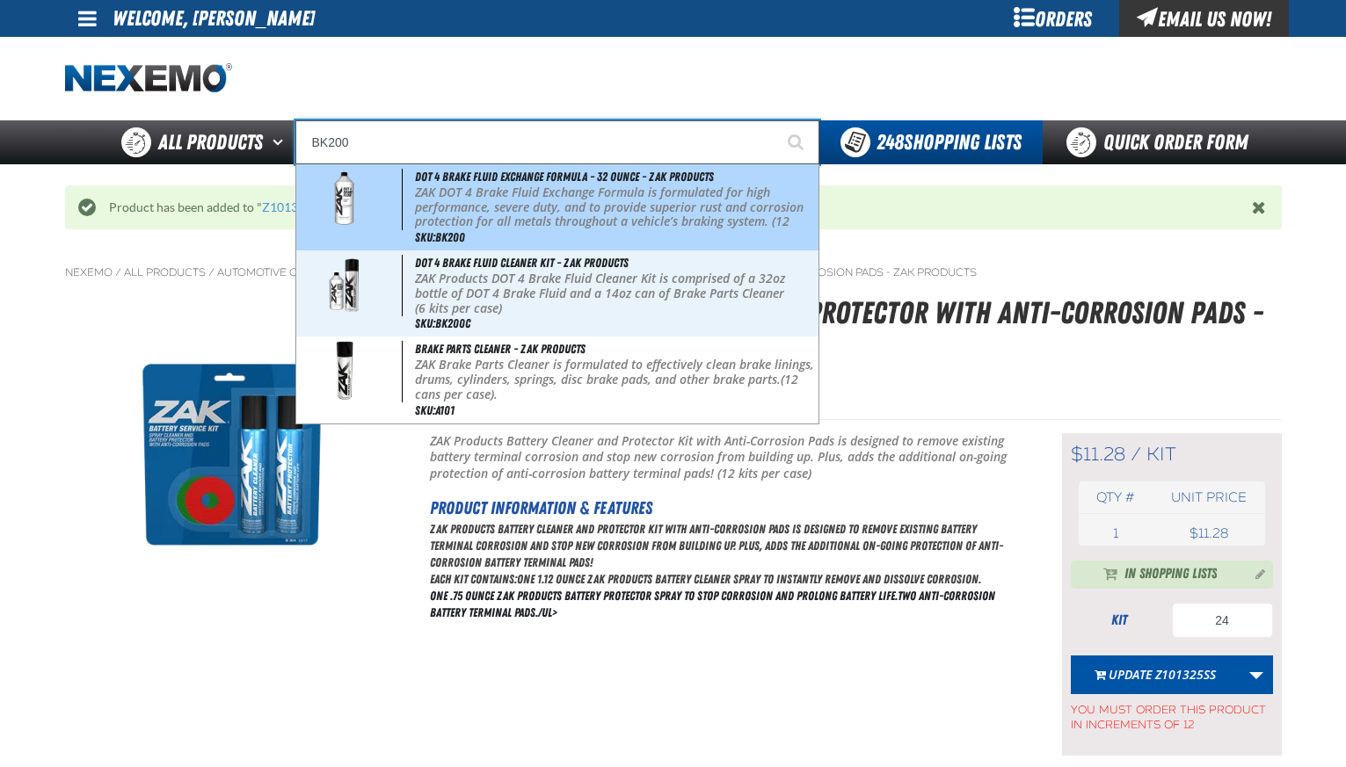
click at [538, 215] on p "ZAK DOT 4 Brake Fluid Exchange Formula is formulated for high performance, seve…" at bounding box center [615, 214] width 400 height 59
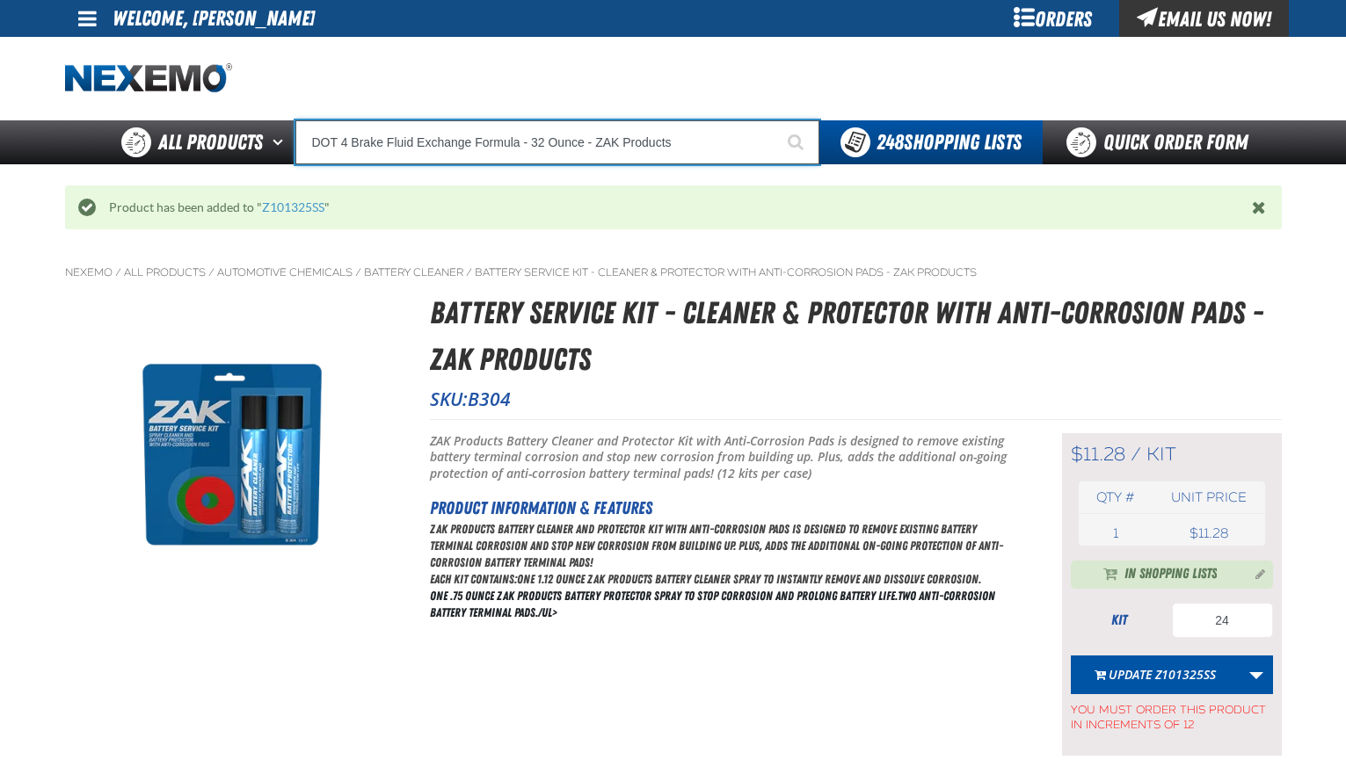
type input "DOT 4 Brake Fluid Exchange Formula - 32 Ounce - ZAK Products"
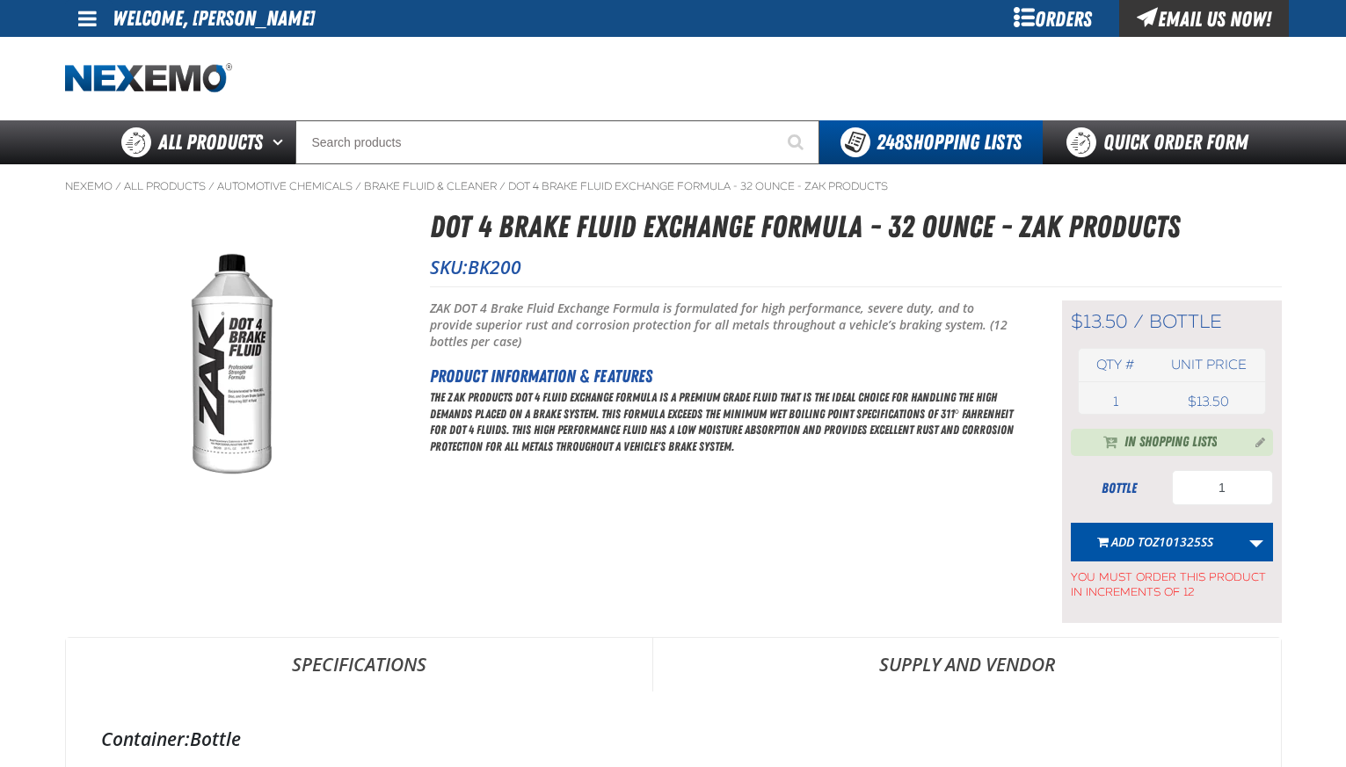
click at [167, 547] on div at bounding box center [247, 379] width 365 height 350
drag, startPoint x: 1223, startPoint y: 486, endPoint x: 1139, endPoint y: 497, distance: 84.2
click at [1145, 497] on div "bottle 1" at bounding box center [1171, 487] width 202 height 35
type input "36"
click at [1173, 543] on span "Z101325SS" at bounding box center [1182, 541] width 61 height 17
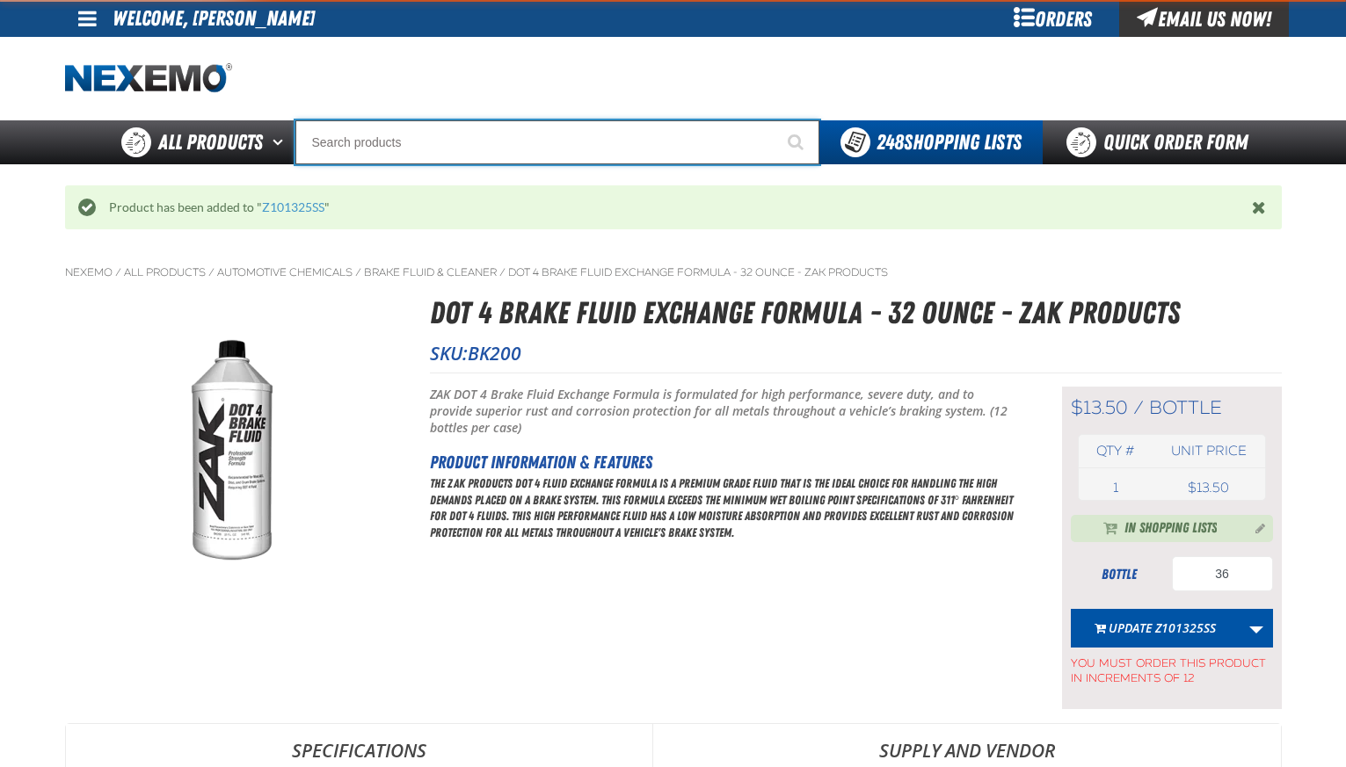
click at [405, 140] on input "Search" at bounding box center [557, 142] width 524 height 44
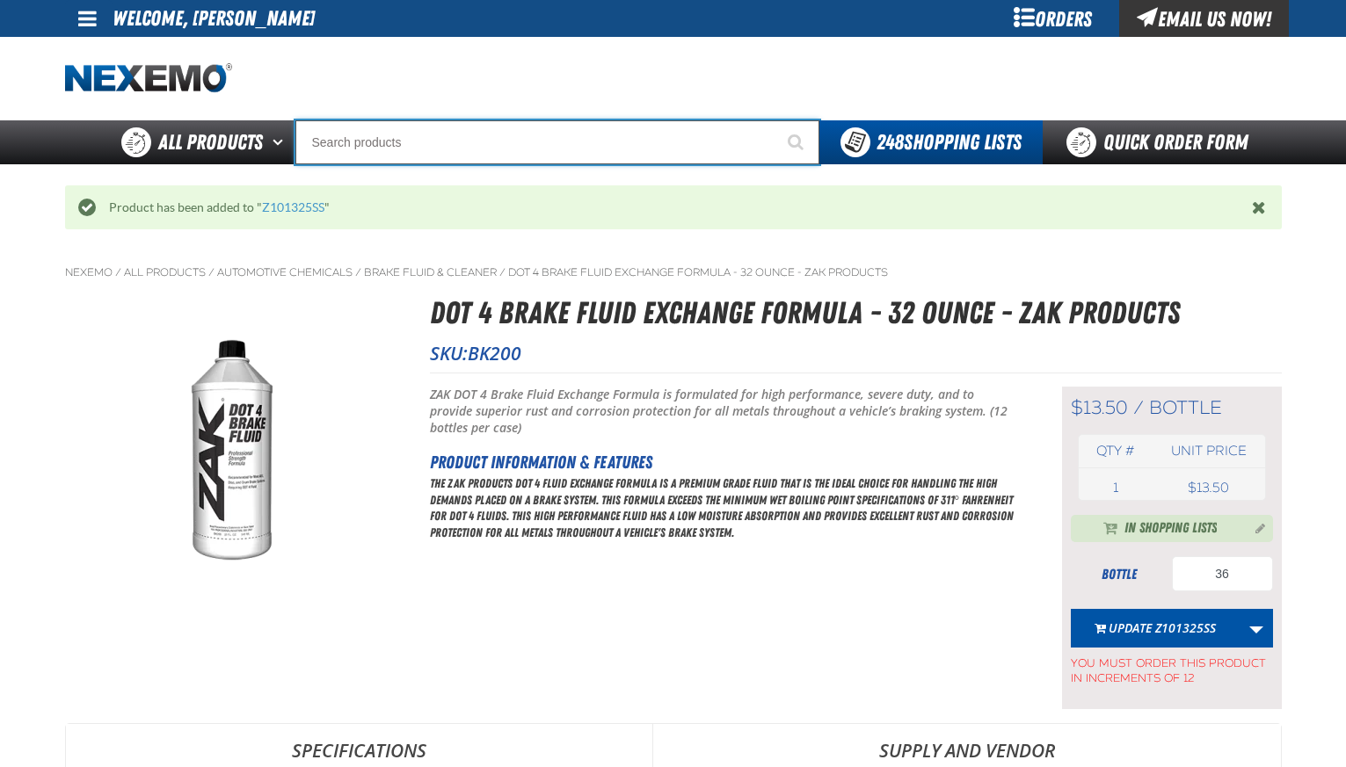
type input "C"
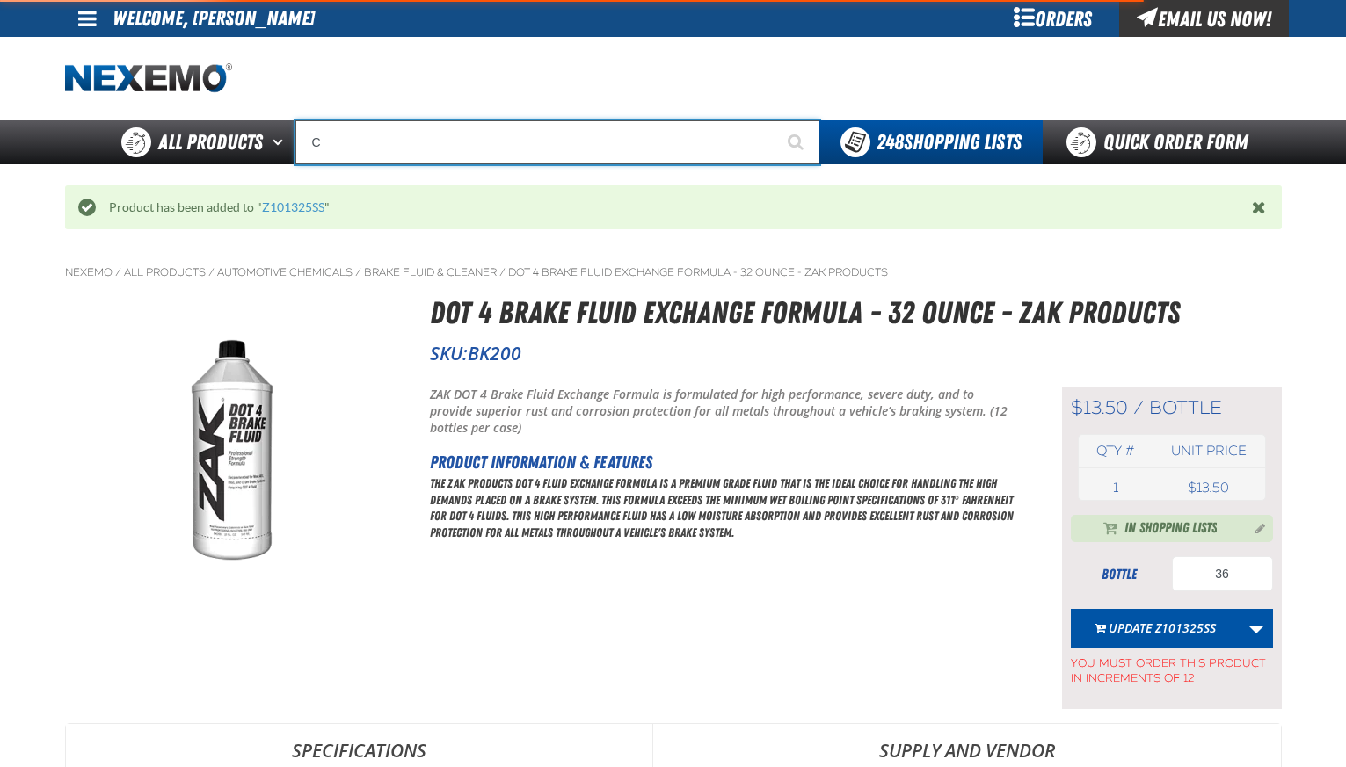
type input "C Alkaline Battery 1.5 Volt (12 per pack)"
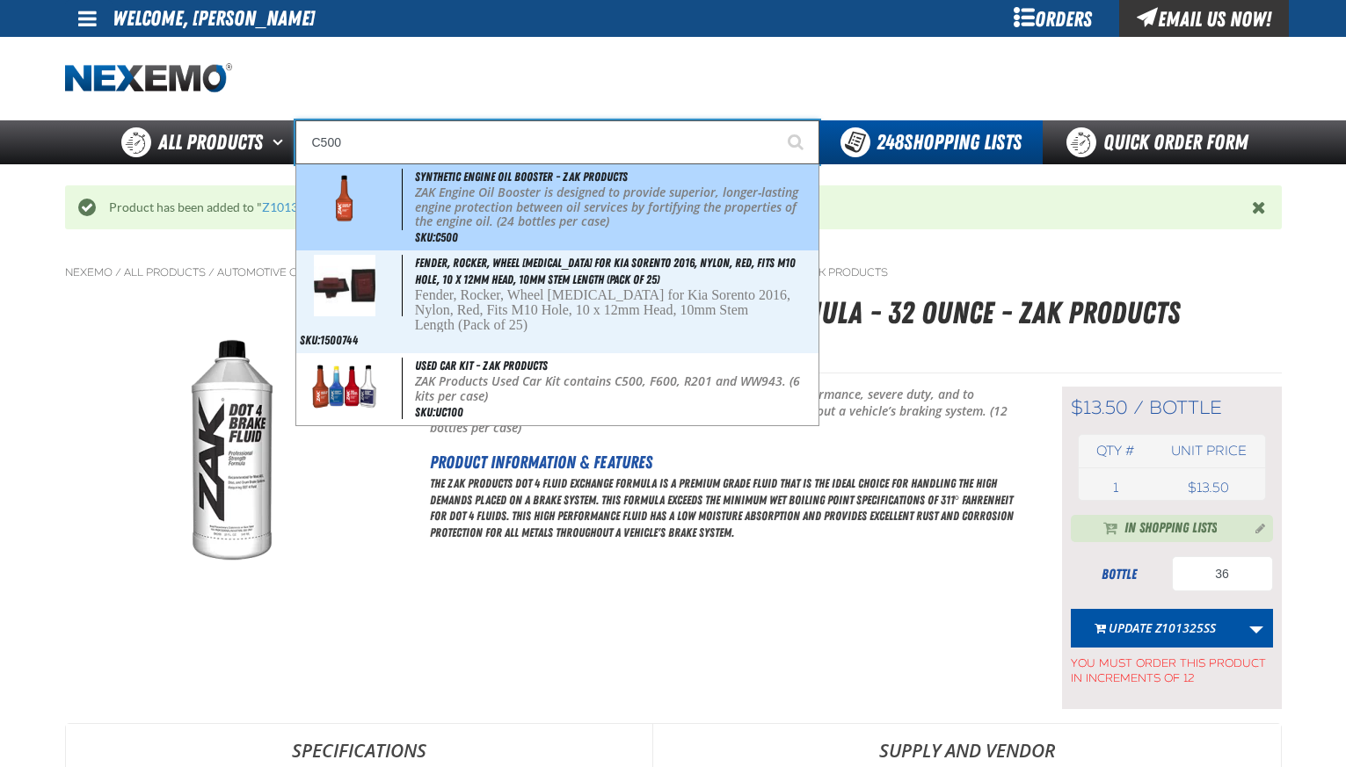
click at [477, 213] on p "ZAK Engine Oil Booster is designed to provide superior, longer-lasting engine p…" at bounding box center [615, 207] width 400 height 44
type input "Synthetic Engine Oil Booster - ZAK Products"
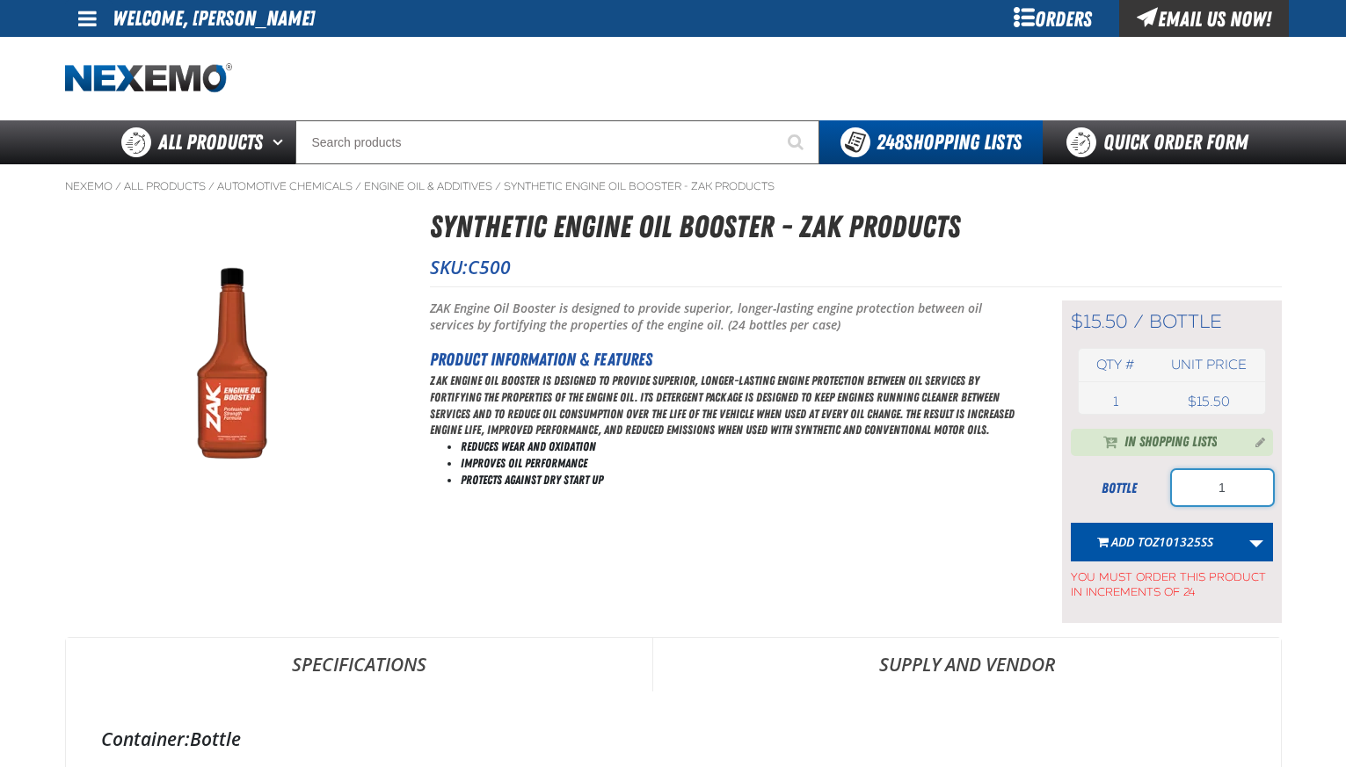
drag, startPoint x: 1245, startPoint y: 487, endPoint x: 1044, endPoint y: 487, distance: 200.4
click at [1044, 487] on div "Short Description: ZAK Engine Oil Booster is designed to provide superior, long…" at bounding box center [856, 455] width 852 height 337
type input "48"
click at [1155, 545] on span "Z101325SS" at bounding box center [1182, 541] width 61 height 17
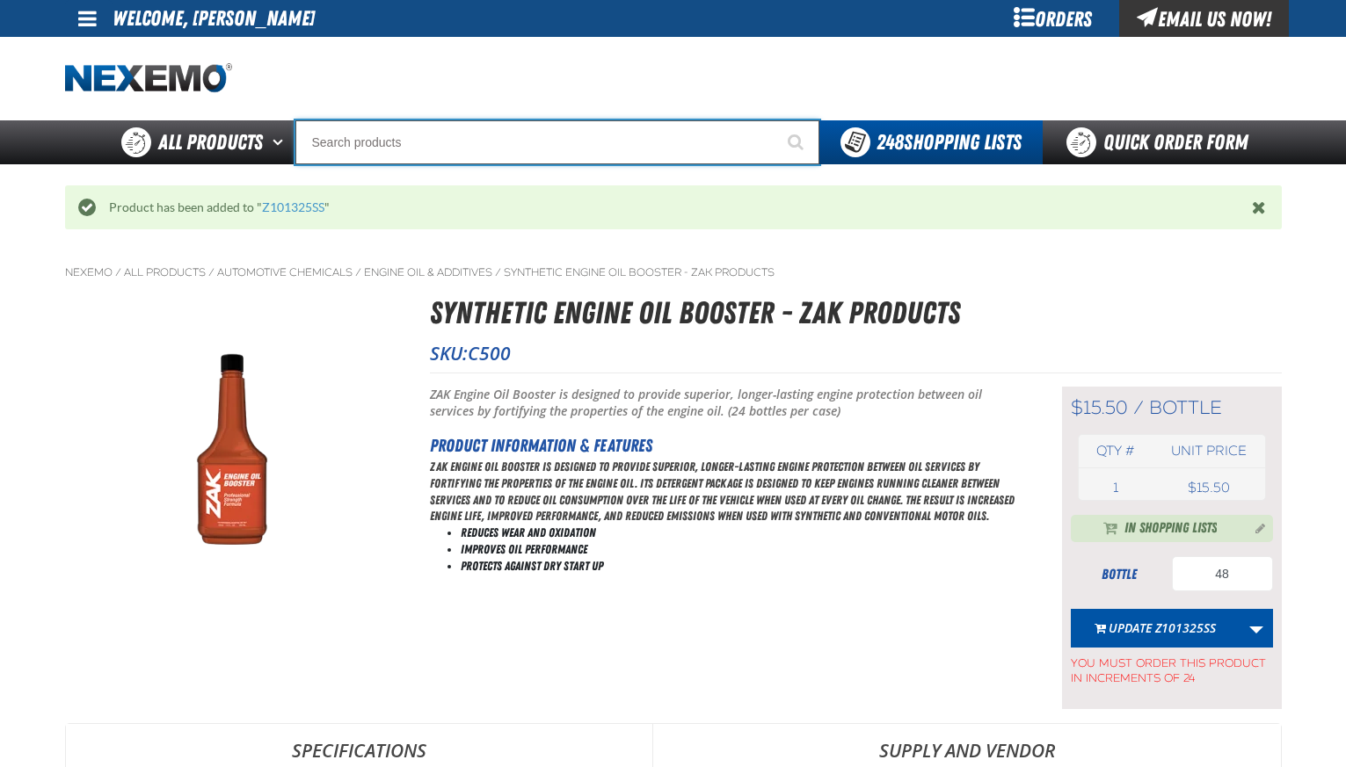
click at [406, 155] on input "Search" at bounding box center [557, 142] width 524 height 44
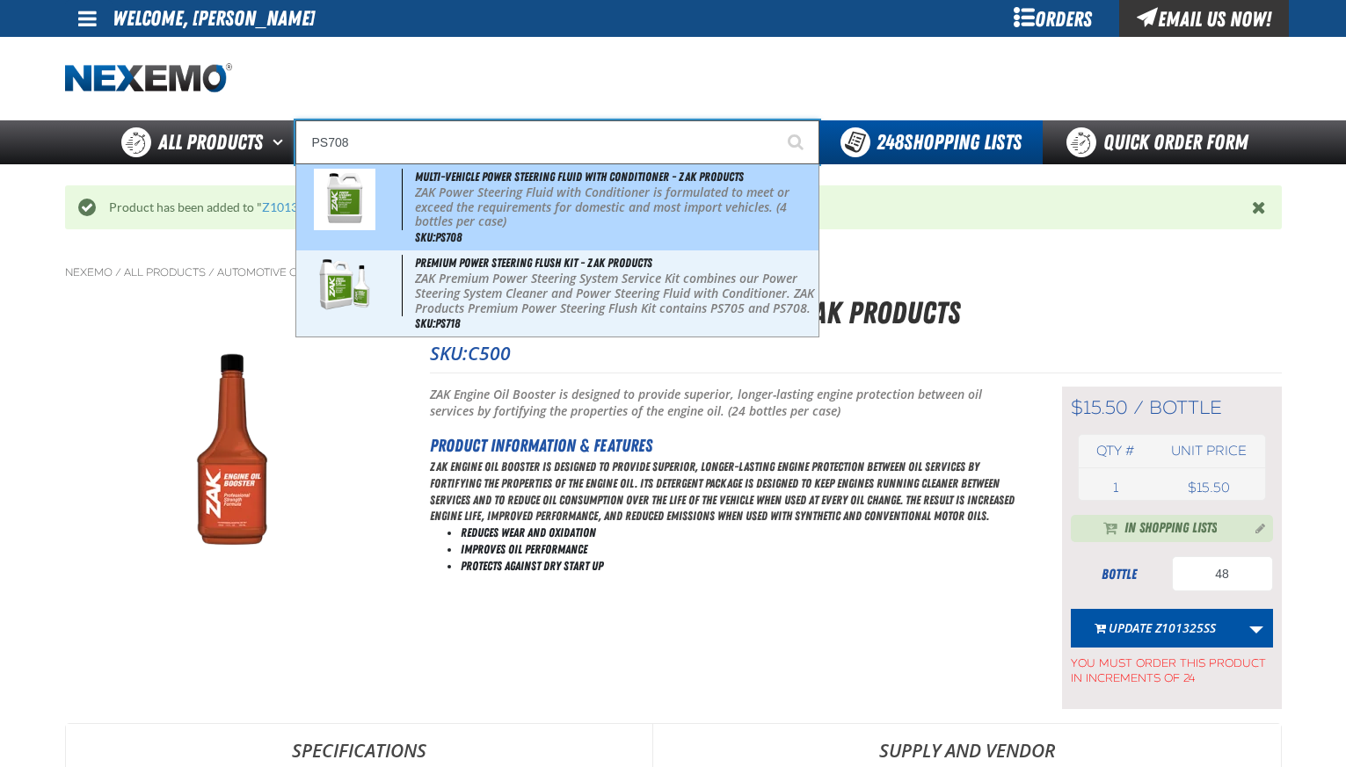
click at [486, 206] on p "ZAK Power Steering Fluid with Conditioner is formulated to meet or exceed the r…" at bounding box center [615, 207] width 400 height 44
type input "Multi-Vehicle Power Steering Fluid with Conditioner - ZAK Products"
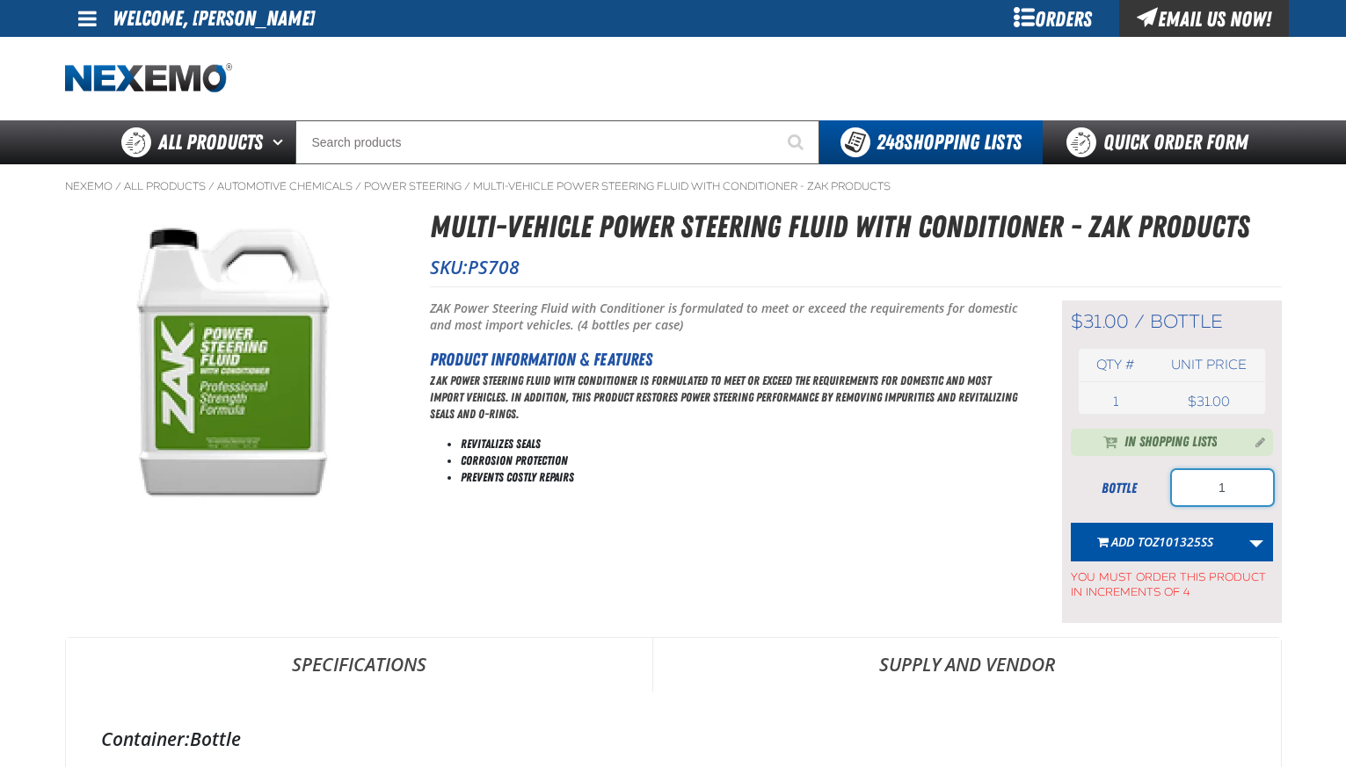
drag, startPoint x: 1247, startPoint y: 487, endPoint x: 1116, endPoint y: 490, distance: 131.0
click at [1121, 490] on div "bottle 1" at bounding box center [1171, 487] width 202 height 35
type input "4"
click at [1164, 541] on span "Z101325SS" at bounding box center [1182, 541] width 61 height 17
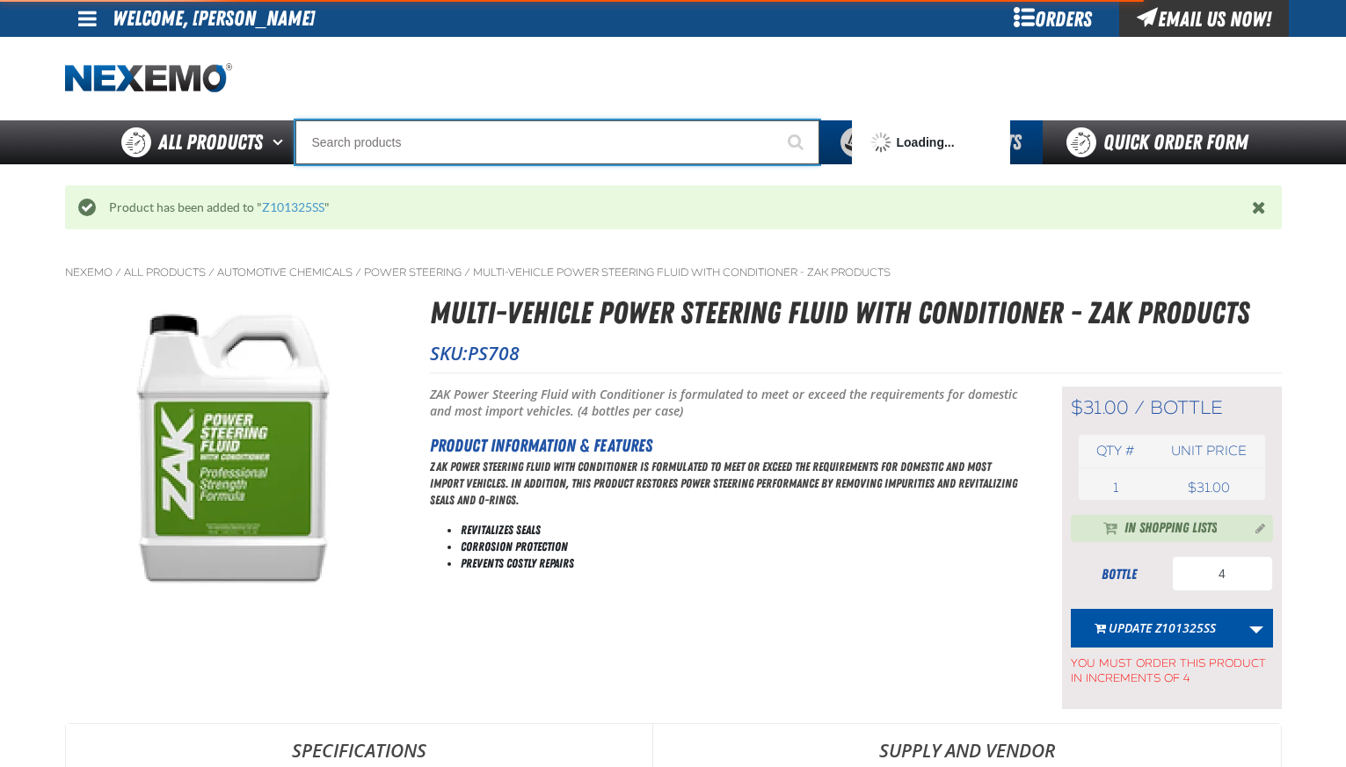
click at [359, 148] on input "Search" at bounding box center [557, 142] width 524 height 44
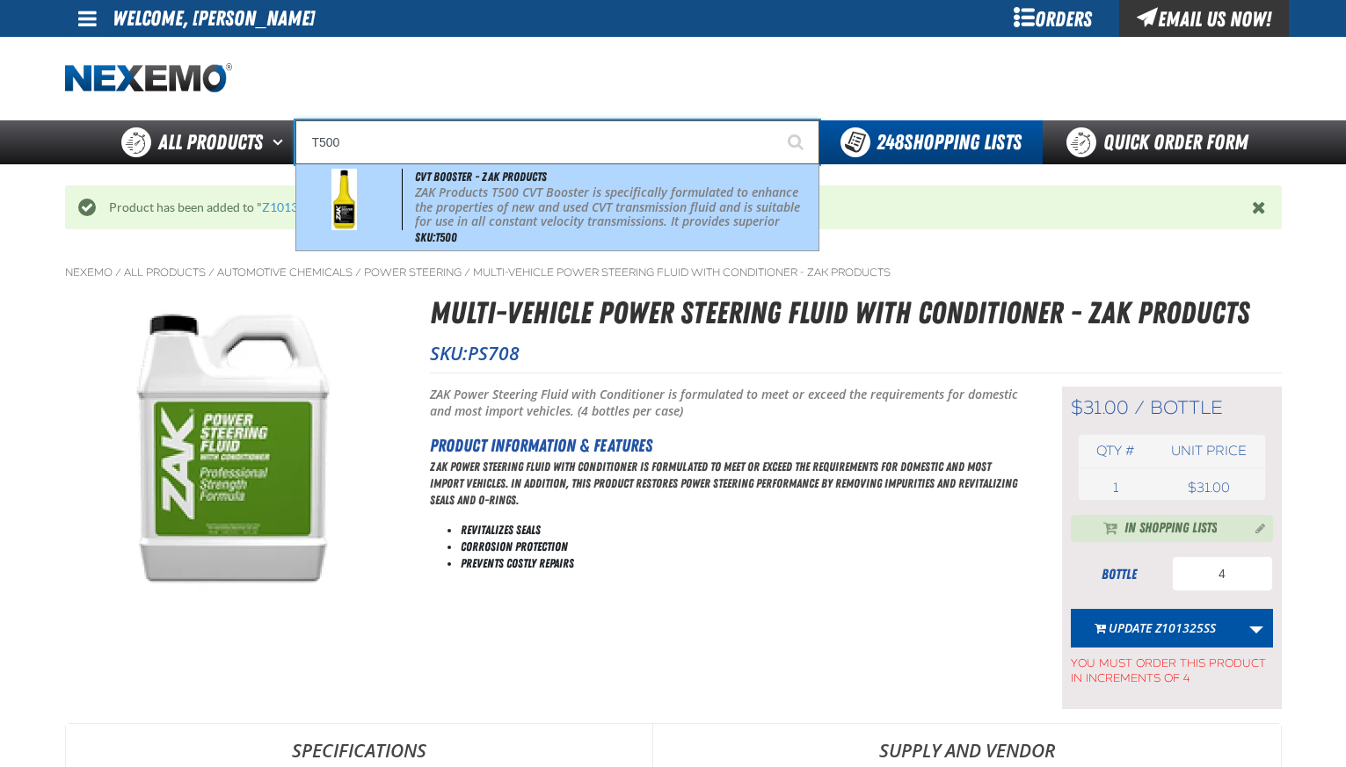
click at [495, 193] on p "ZAK Products T500 CVT Booster is specifically formulated to enhance the propert…" at bounding box center [615, 222] width 400 height 74
type input "CVT Booster - ZAK Products"
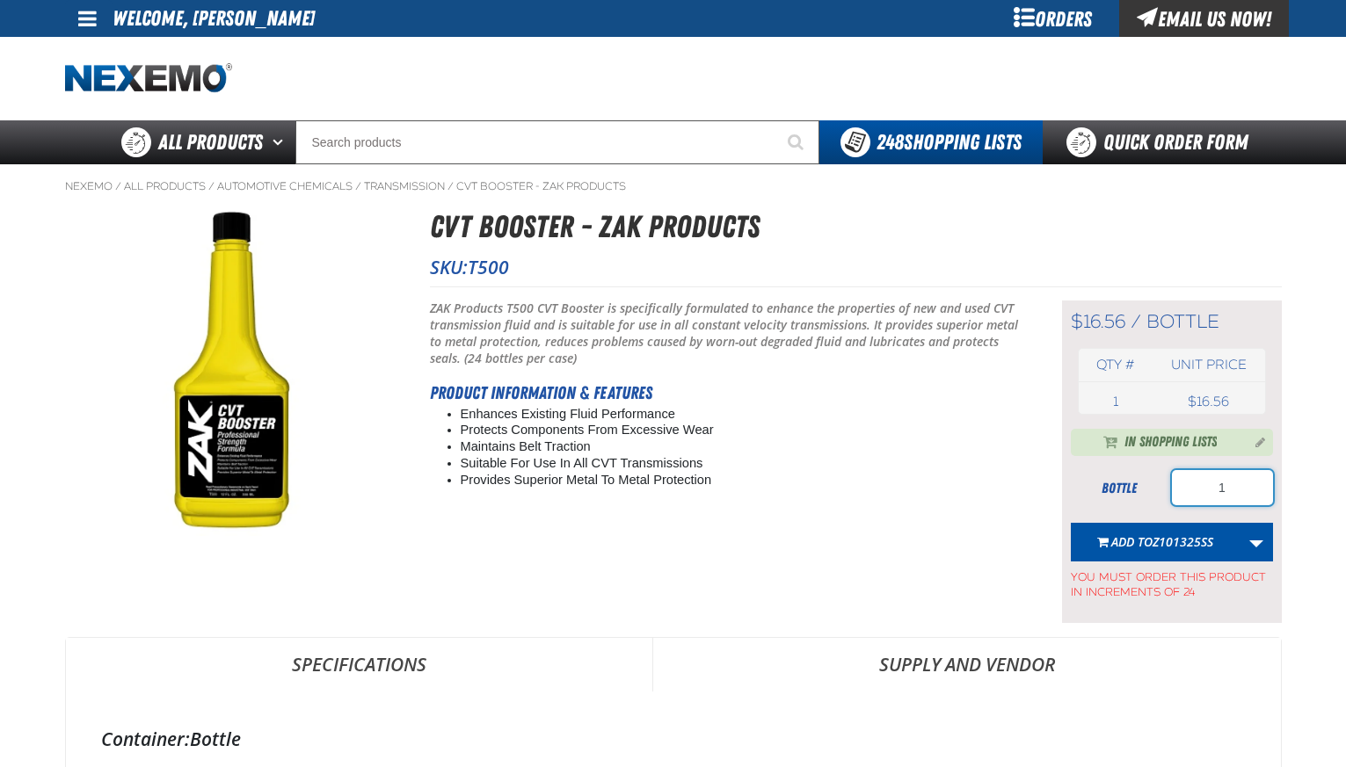
drag, startPoint x: 1245, startPoint y: 488, endPoint x: 1147, endPoint y: 496, distance: 97.9
click at [1167, 496] on div "bottle 1" at bounding box center [1171, 487] width 202 height 35
type input "48"
click at [1150, 543] on span "Add to Z101325SS" at bounding box center [1162, 541] width 102 height 17
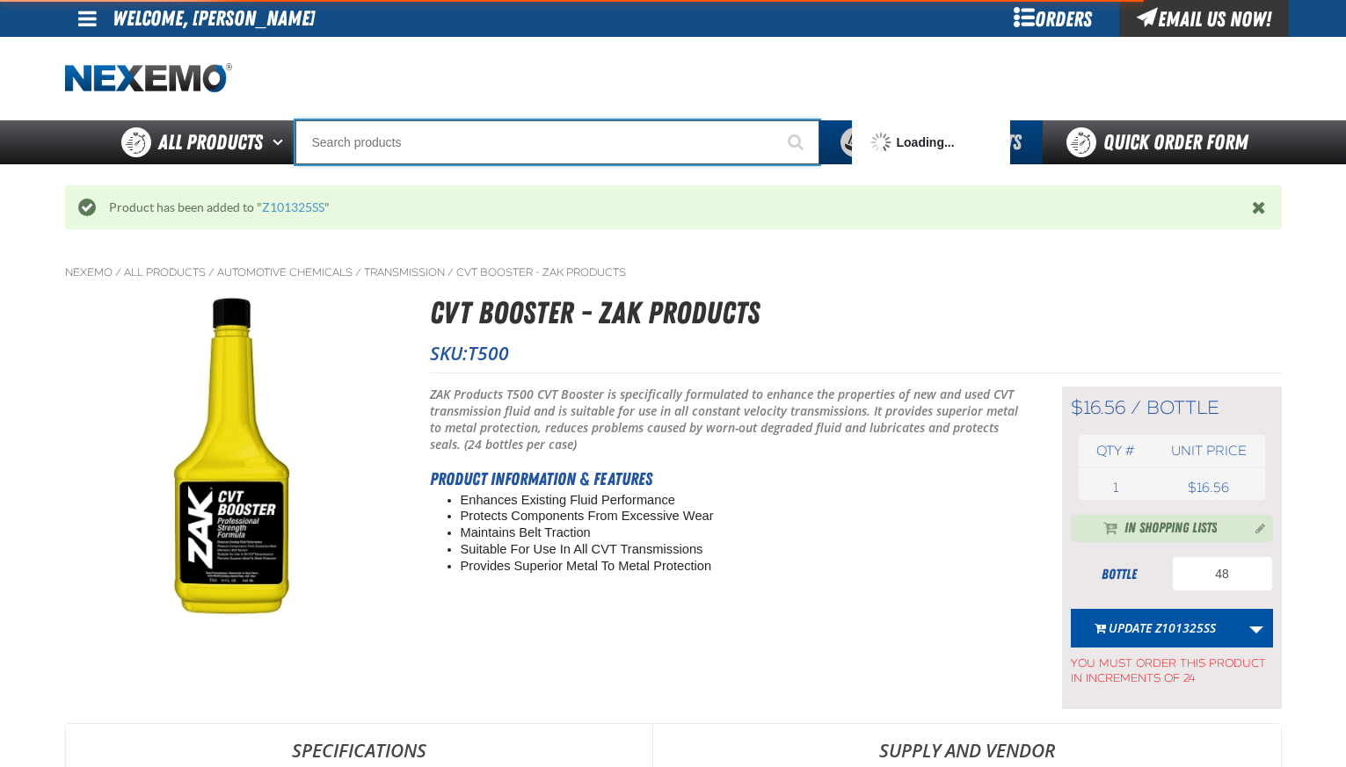
click at [395, 134] on input "Search" at bounding box center [557, 142] width 524 height 44
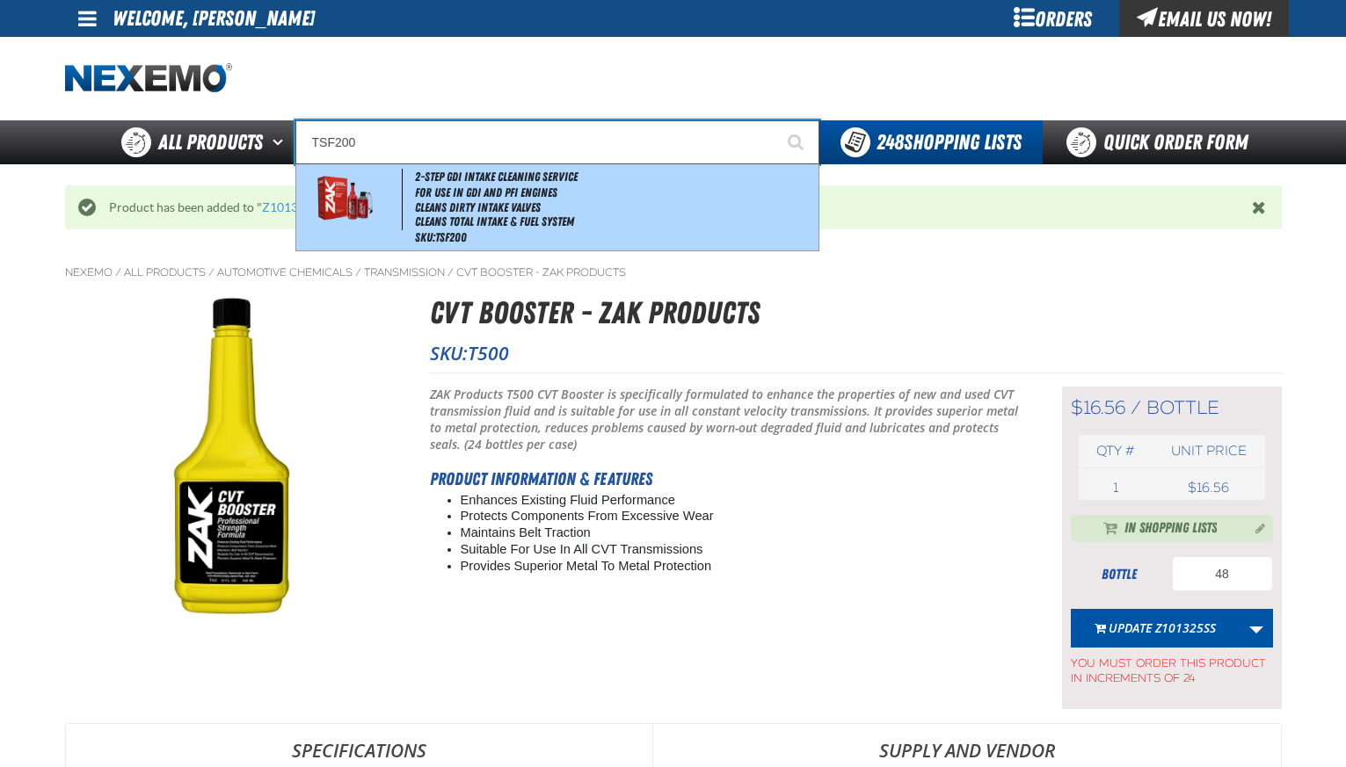
click at [503, 193] on li "For Use in GDI and PFI Engines" at bounding box center [615, 192] width 400 height 15
type input "2-Step GDI Intake Cleaning Service"
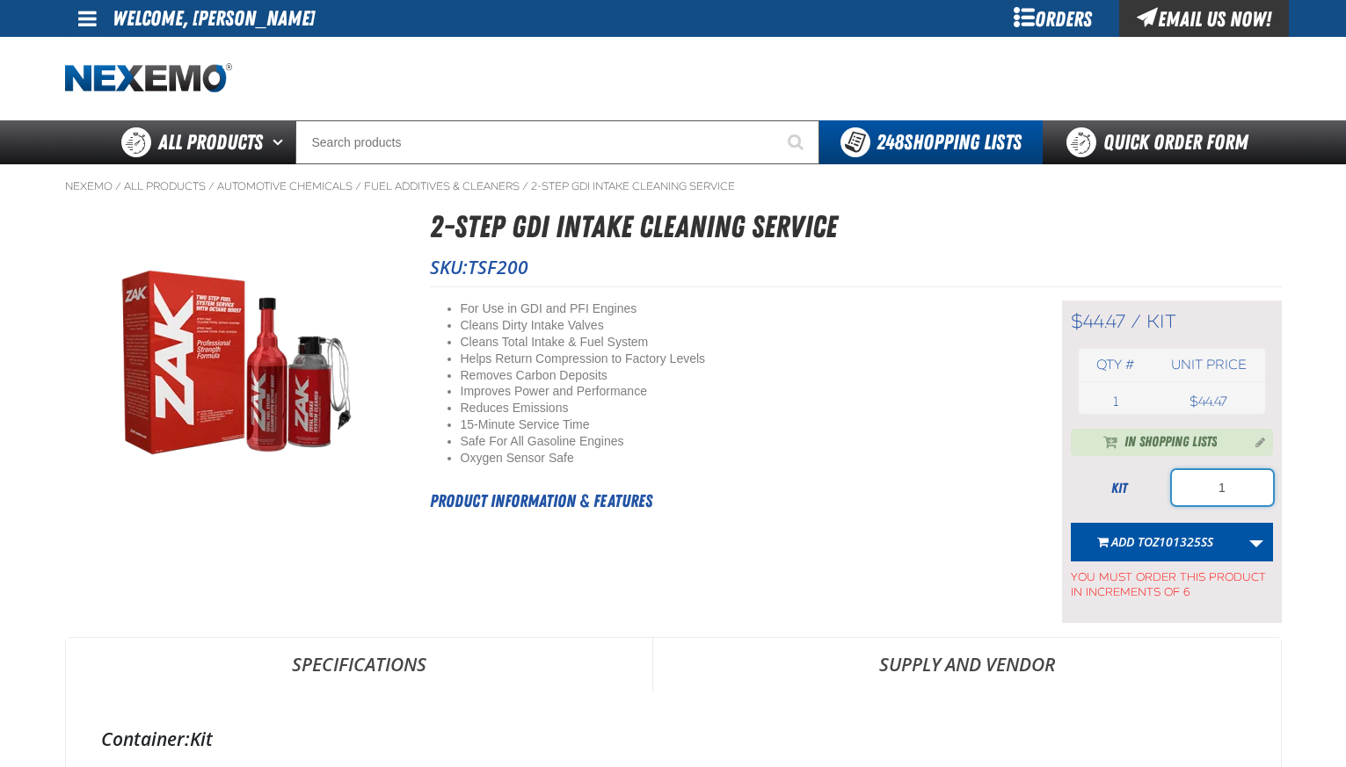
drag, startPoint x: 1245, startPoint y: 488, endPoint x: 1188, endPoint y: 489, distance: 56.3
click at [1188, 489] on input "1" at bounding box center [1222, 487] width 101 height 35
type input "24"
click at [1156, 545] on span "Z101325SS" at bounding box center [1182, 541] width 61 height 17
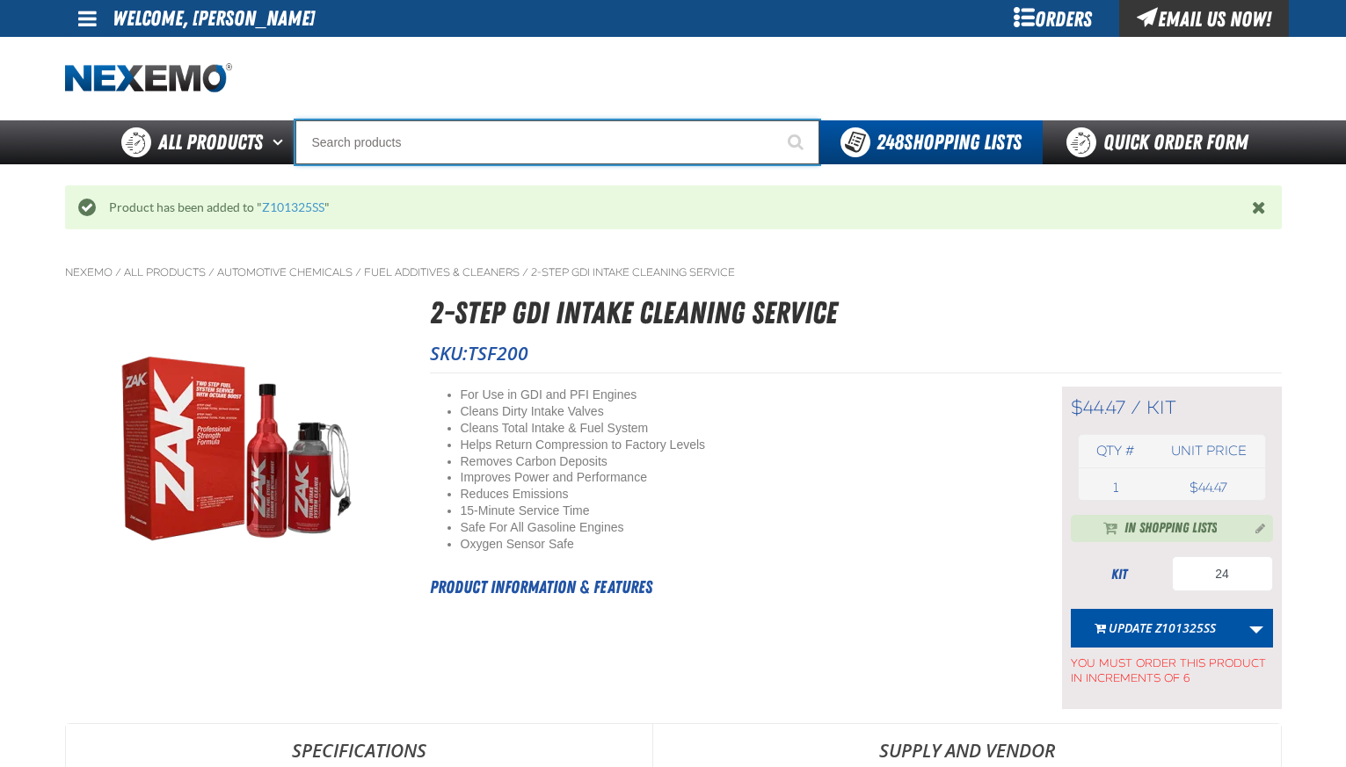
click at [345, 136] on input "Search" at bounding box center [557, 142] width 524 height 44
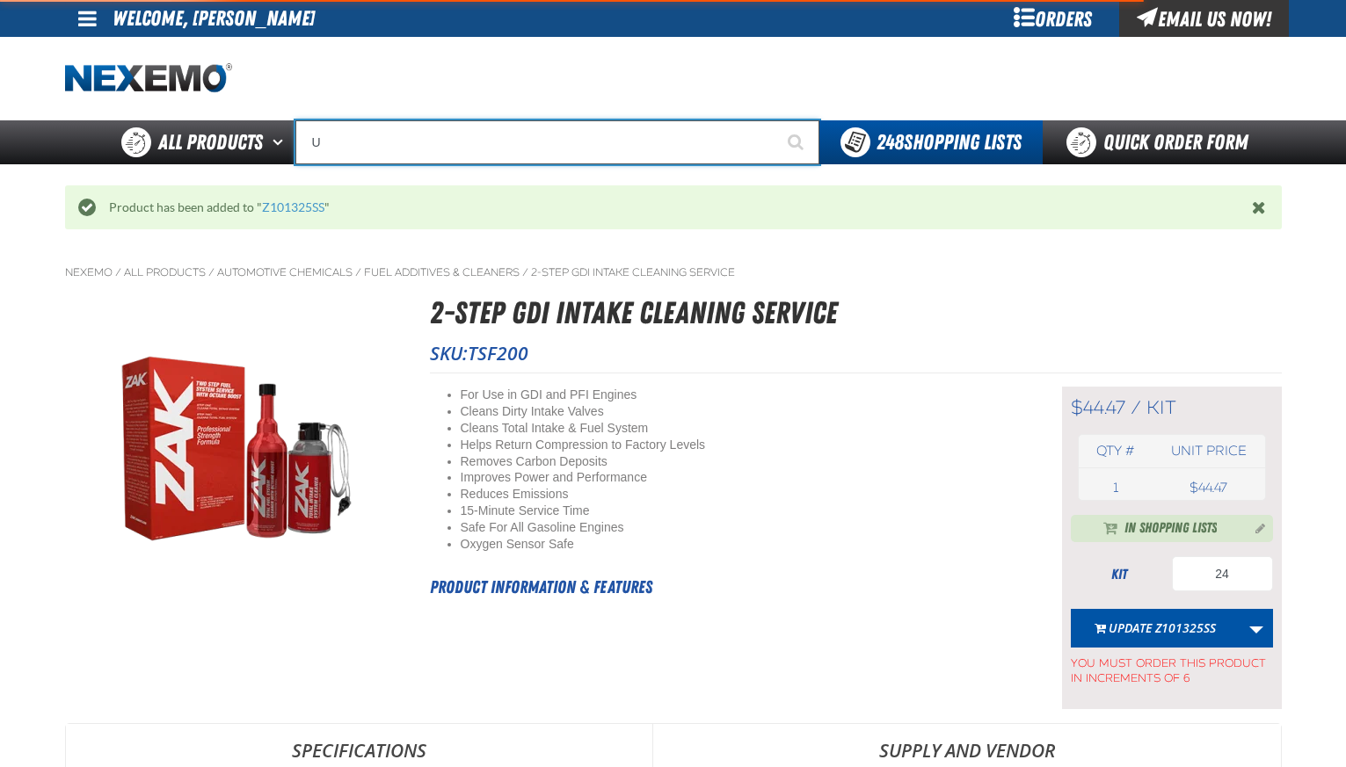
type input "UC"
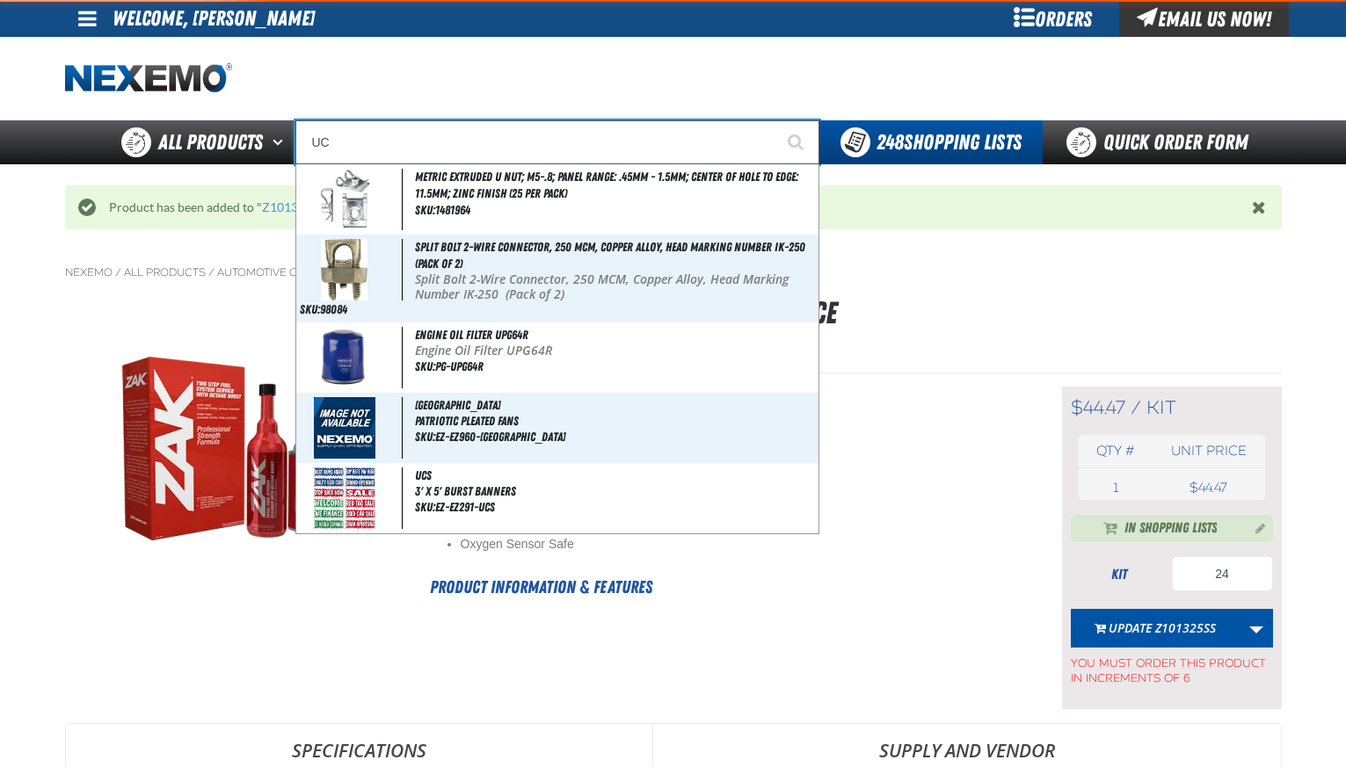
type input "UC RED"
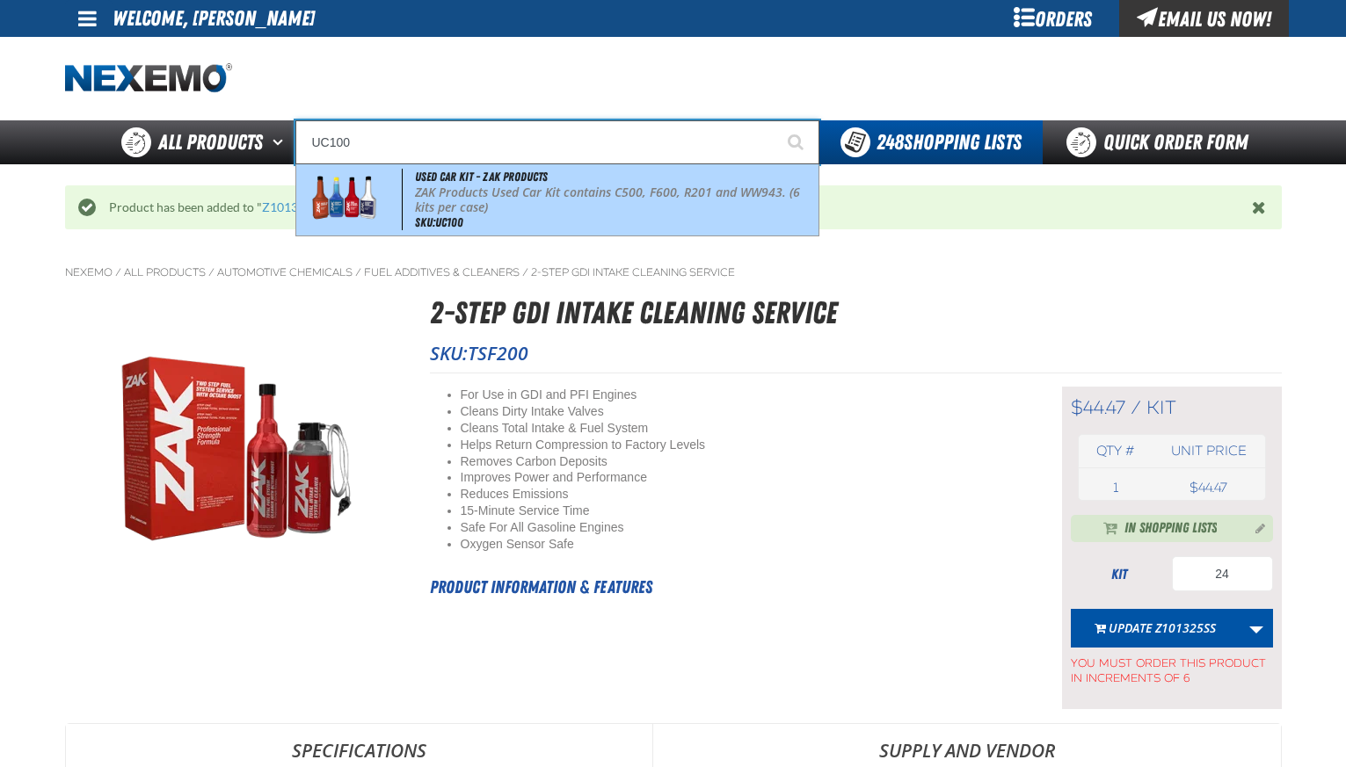
click at [505, 212] on p "ZAK Products Used Car Kit contains C500, F600, R201 and WW943. (6 kits per case)" at bounding box center [615, 200] width 400 height 30
type input "Used Car Kit - ZAK Products"
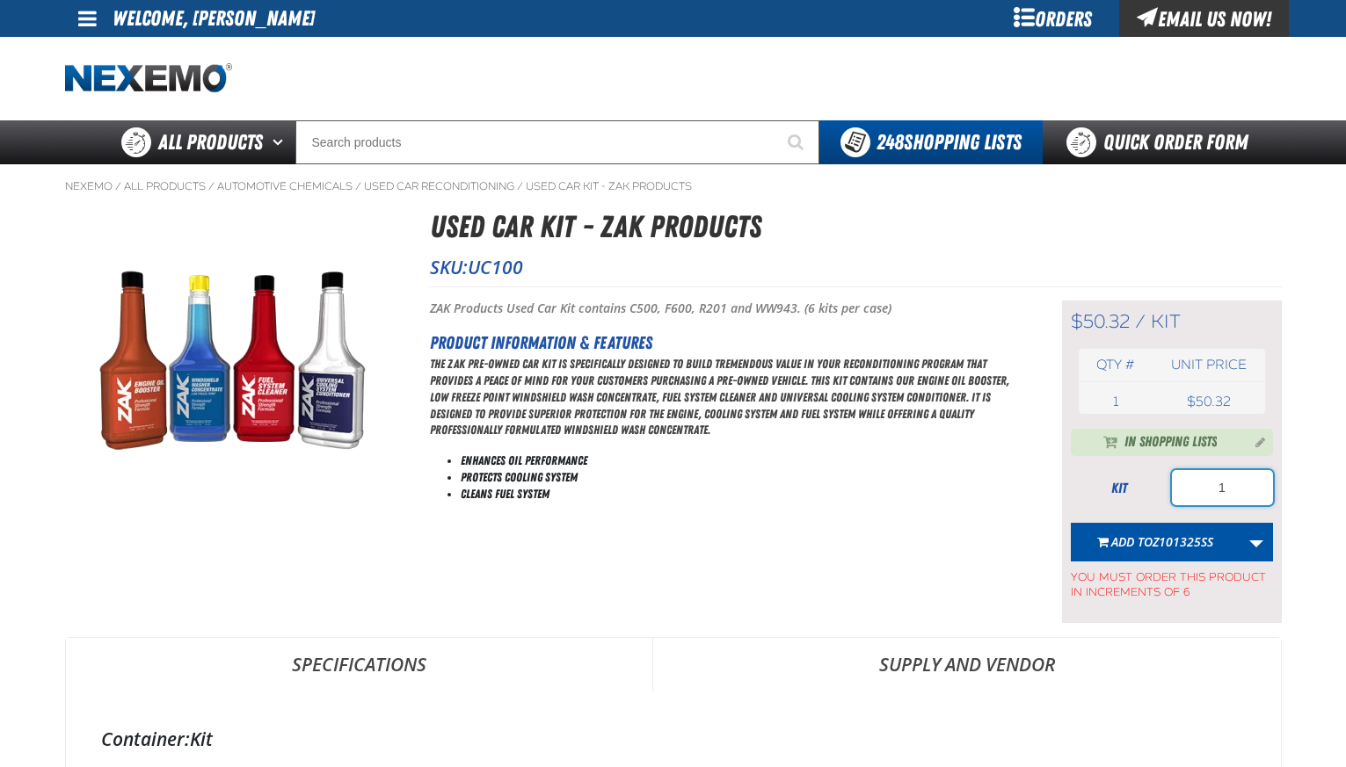
drag, startPoint x: 1240, startPoint y: 491, endPoint x: 1124, endPoint y: 501, distance: 116.4
click at [1125, 501] on div "kit 1" at bounding box center [1171, 487] width 202 height 35
type input "24"
click at [1148, 545] on span "Add to Z101325SS" at bounding box center [1162, 541] width 102 height 17
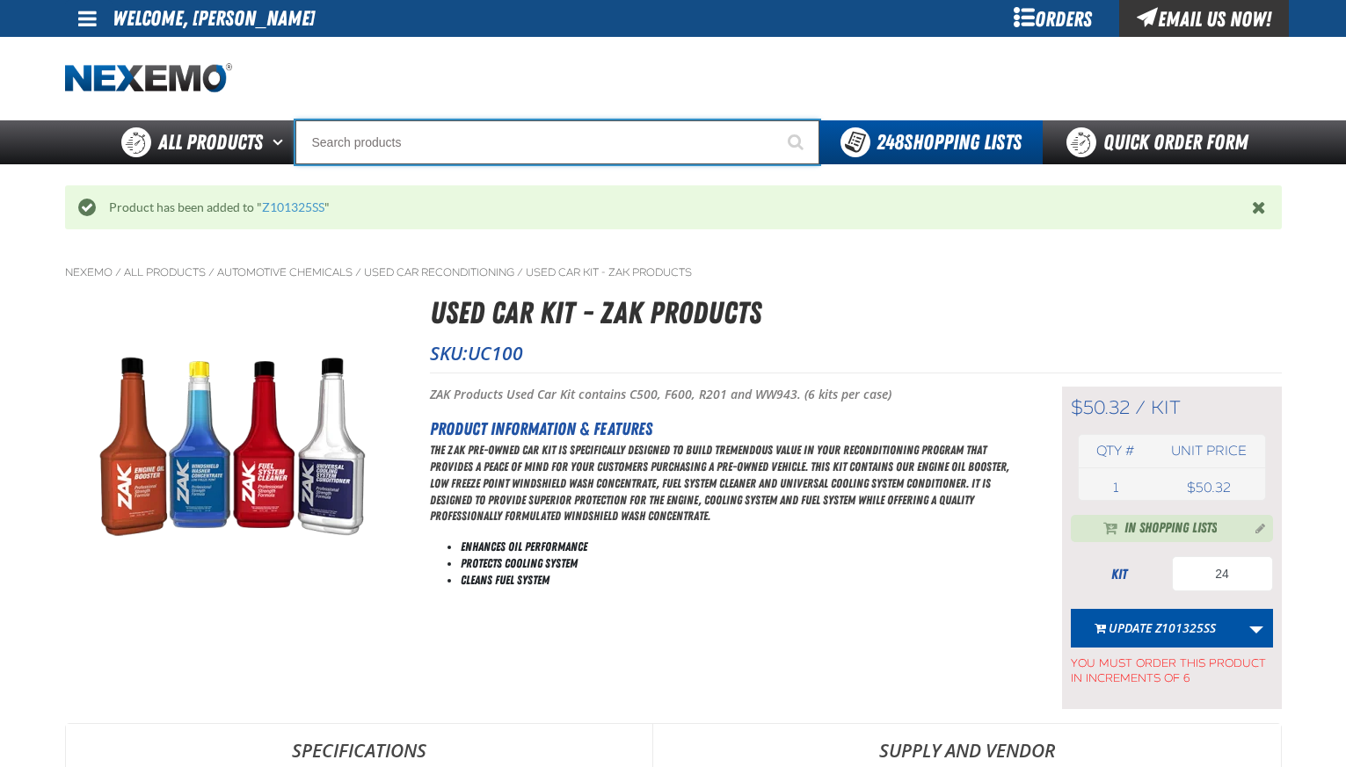
click at [375, 143] on input "Search" at bounding box center [557, 142] width 524 height 44
type input "C"
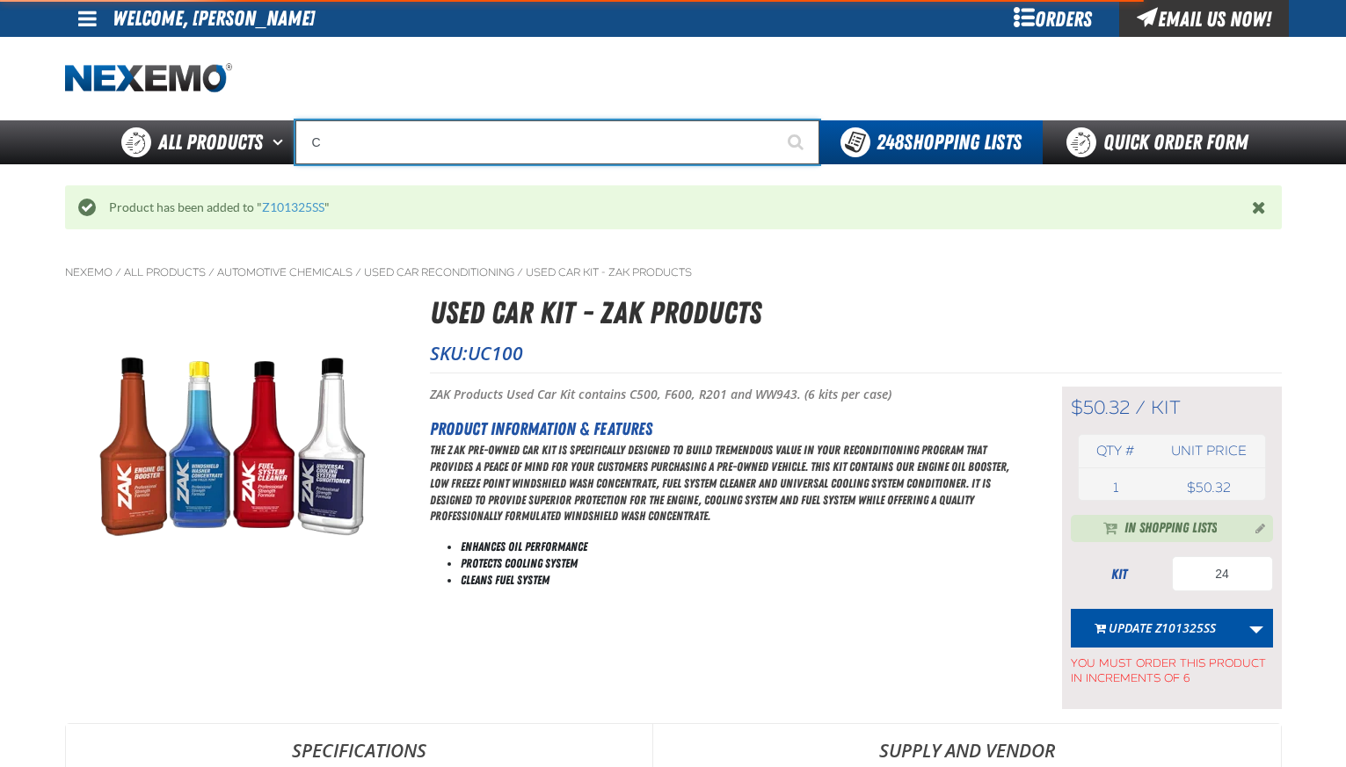
type input "C Alkaline Battery 1.5 Volt (12 per pack)"
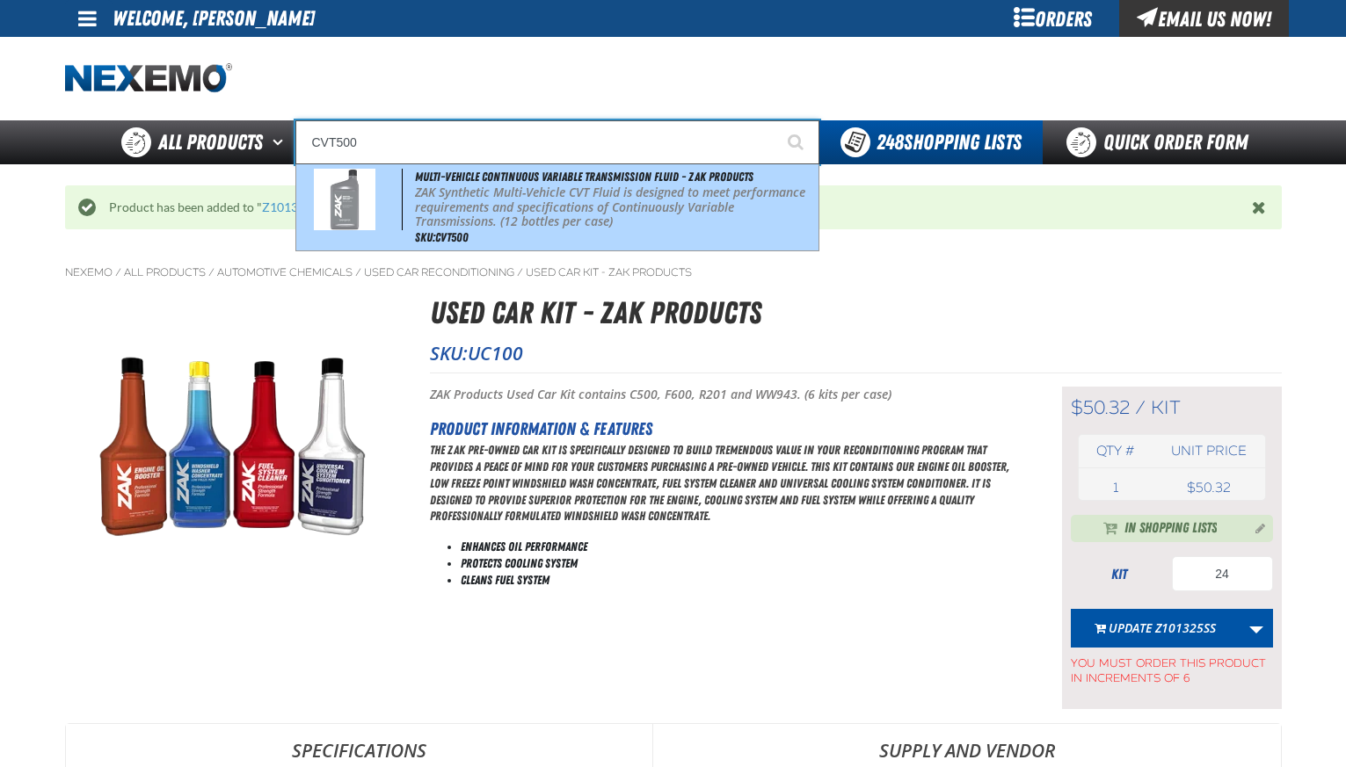
click at [501, 203] on p "ZAK Synthetic Multi-Vehicle CVT Fluid is designed to meet performance requireme…" at bounding box center [615, 207] width 400 height 44
type input "Multi-Vehicle Continuous Variable Transmission Fluid - ZAK Products"
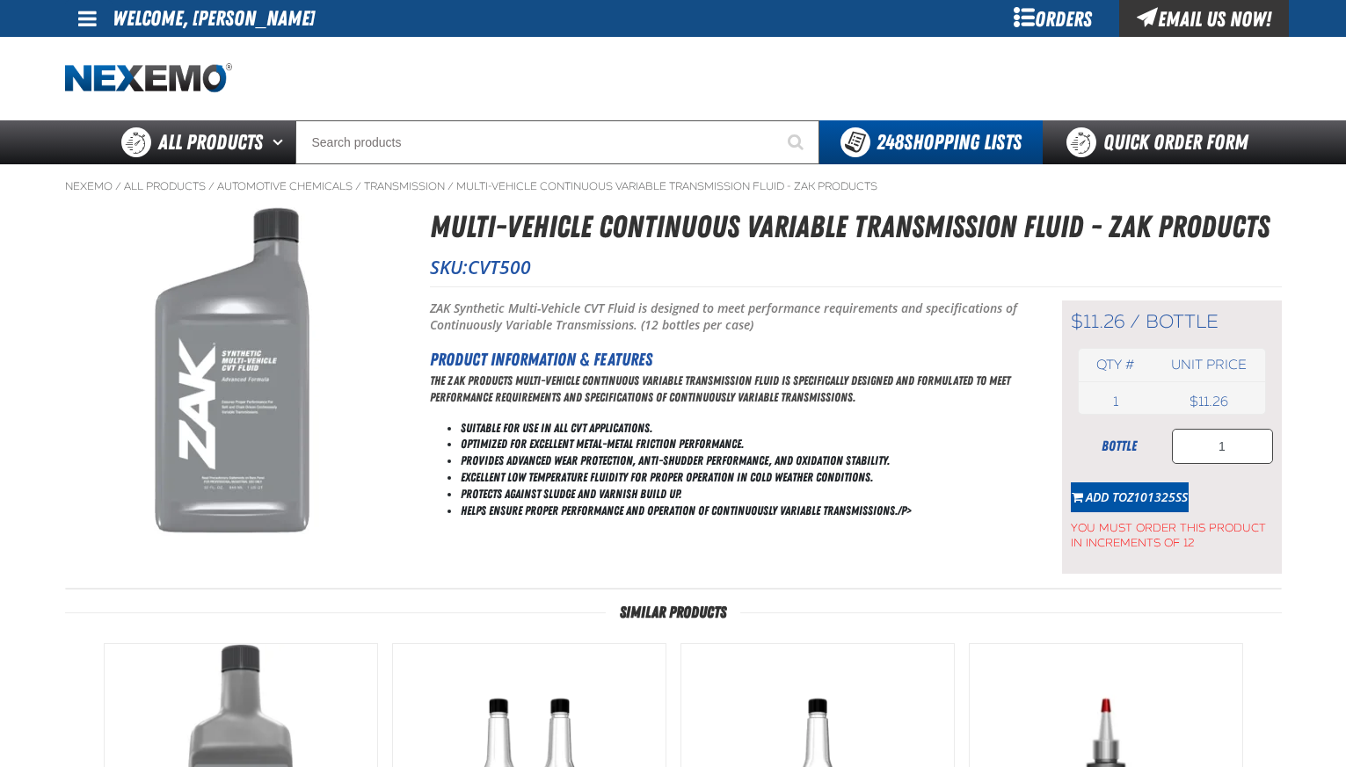
type input "48"
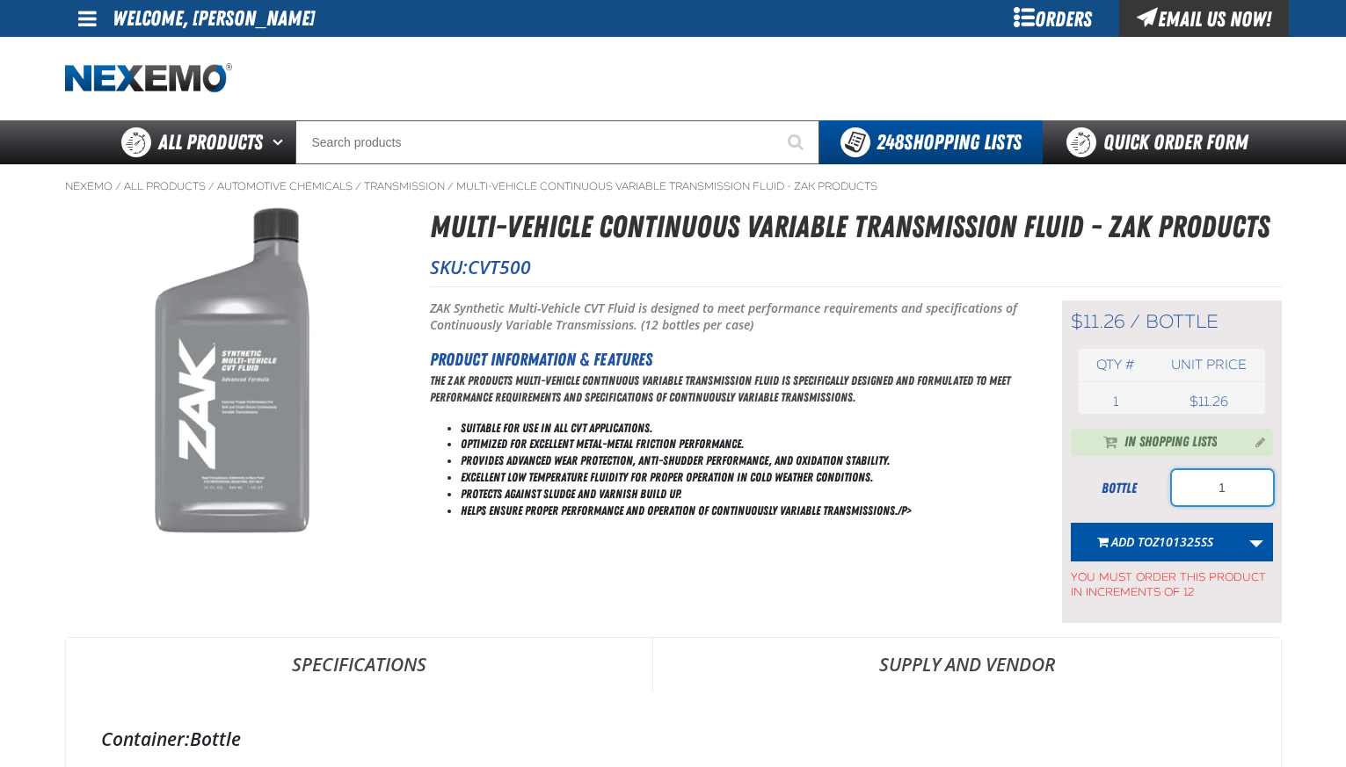
drag, startPoint x: 1235, startPoint y: 487, endPoint x: 1162, endPoint y: 493, distance: 73.2
click at [1187, 493] on input "1" at bounding box center [1222, 487] width 101 height 35
type input "24"
click at [1156, 542] on span "Z101325SS" at bounding box center [1182, 541] width 61 height 17
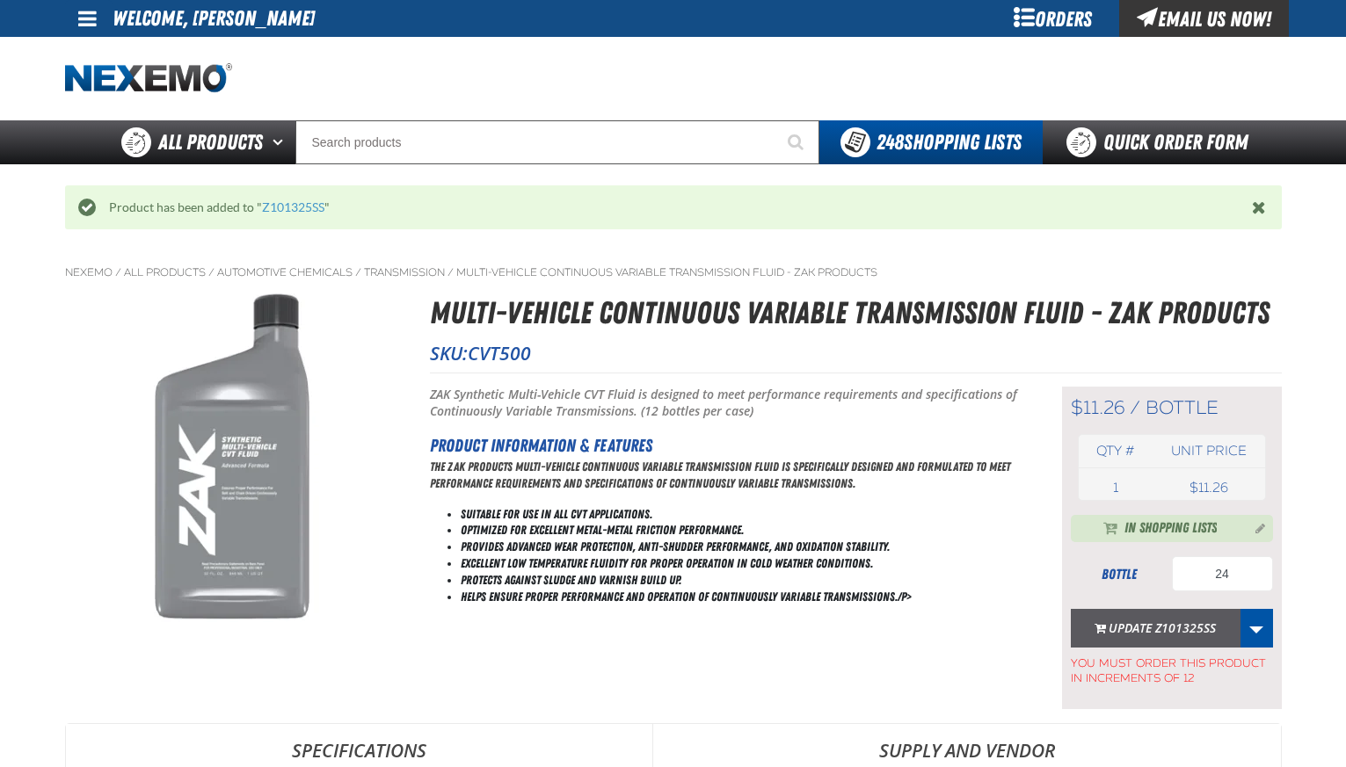
click at [1142, 630] on button "Update Z101325SS" at bounding box center [1155, 628] width 170 height 39
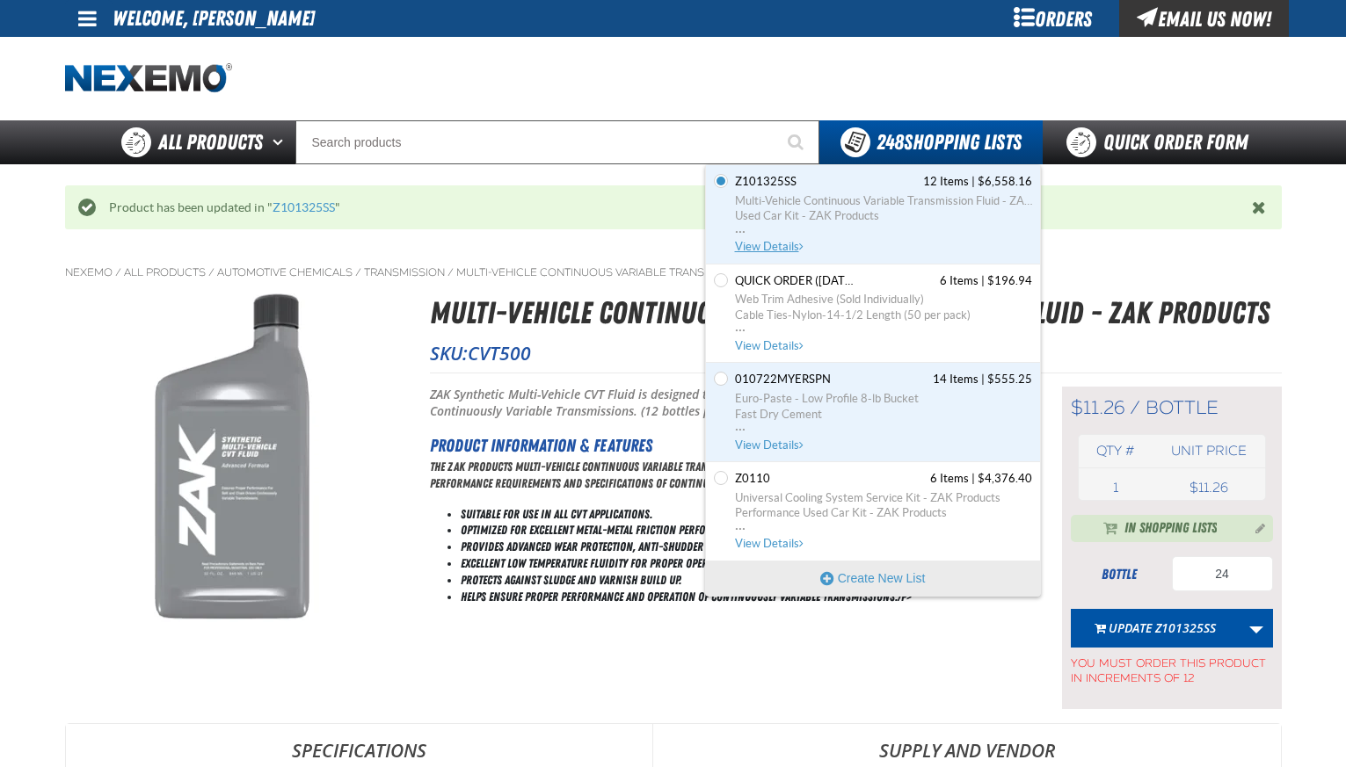
click at [775, 240] on span "View Details" at bounding box center [770, 246] width 71 height 13
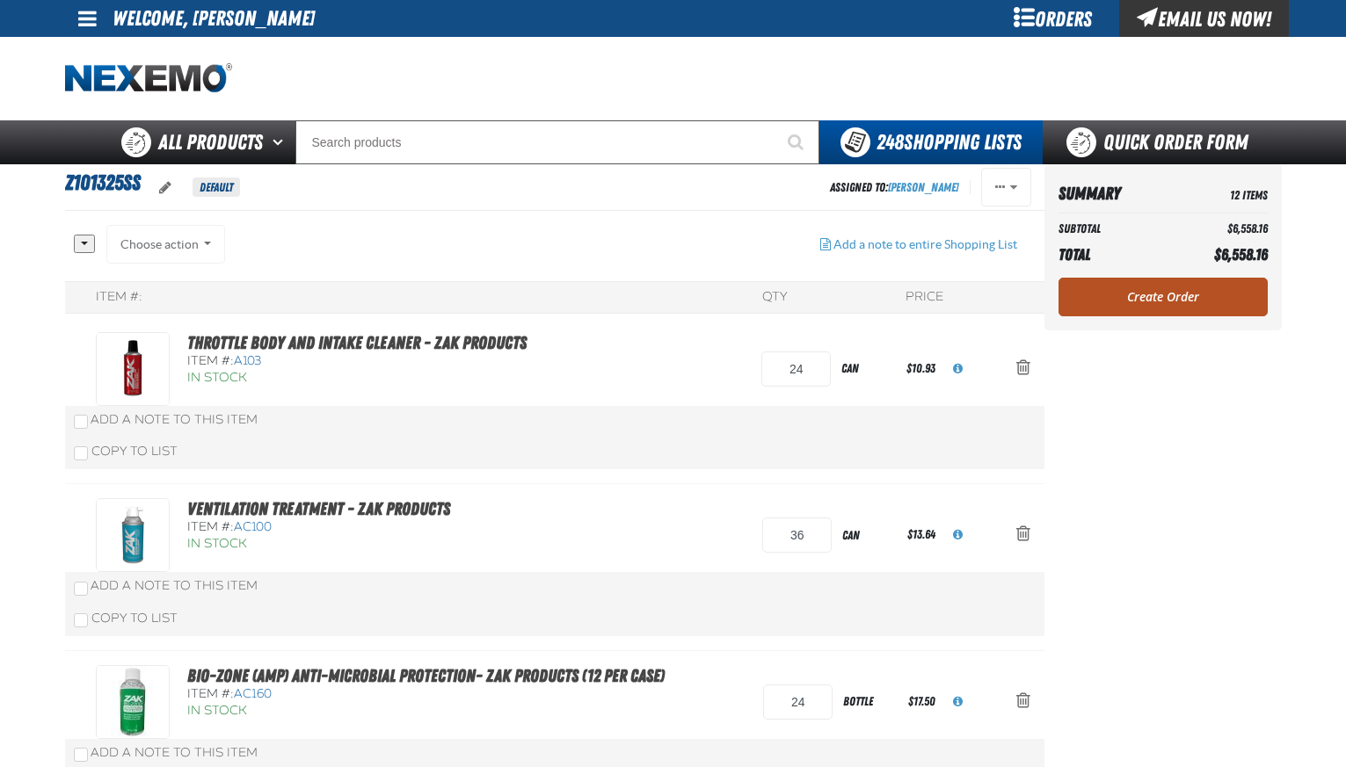
click at [1157, 295] on link "Create Order" at bounding box center [1162, 297] width 209 height 39
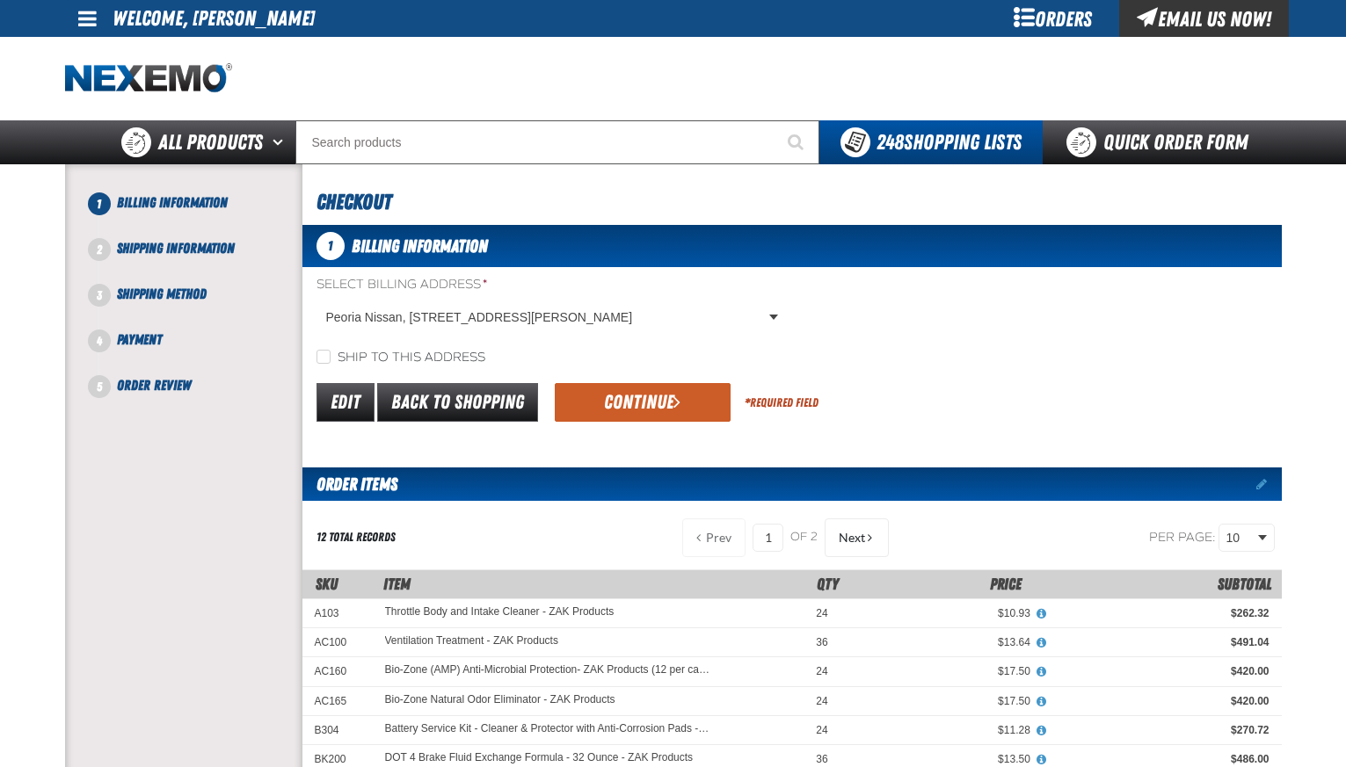
drag, startPoint x: 298, startPoint y: 62, endPoint x: 325, endPoint y: 60, distance: 27.4
click at [297, 62] on div at bounding box center [673, 78] width 1216 height 83
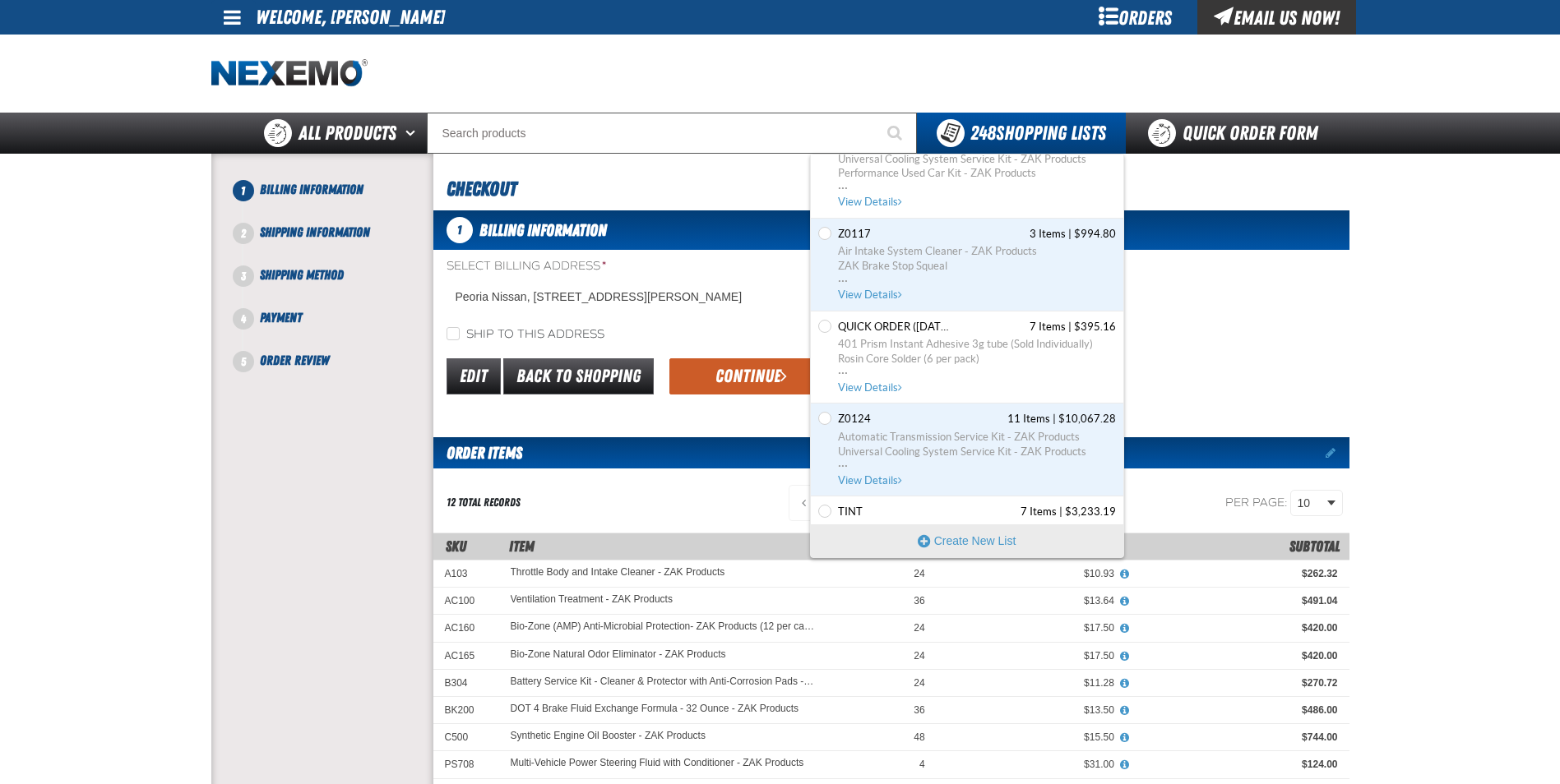
scroll to position [329, 0]
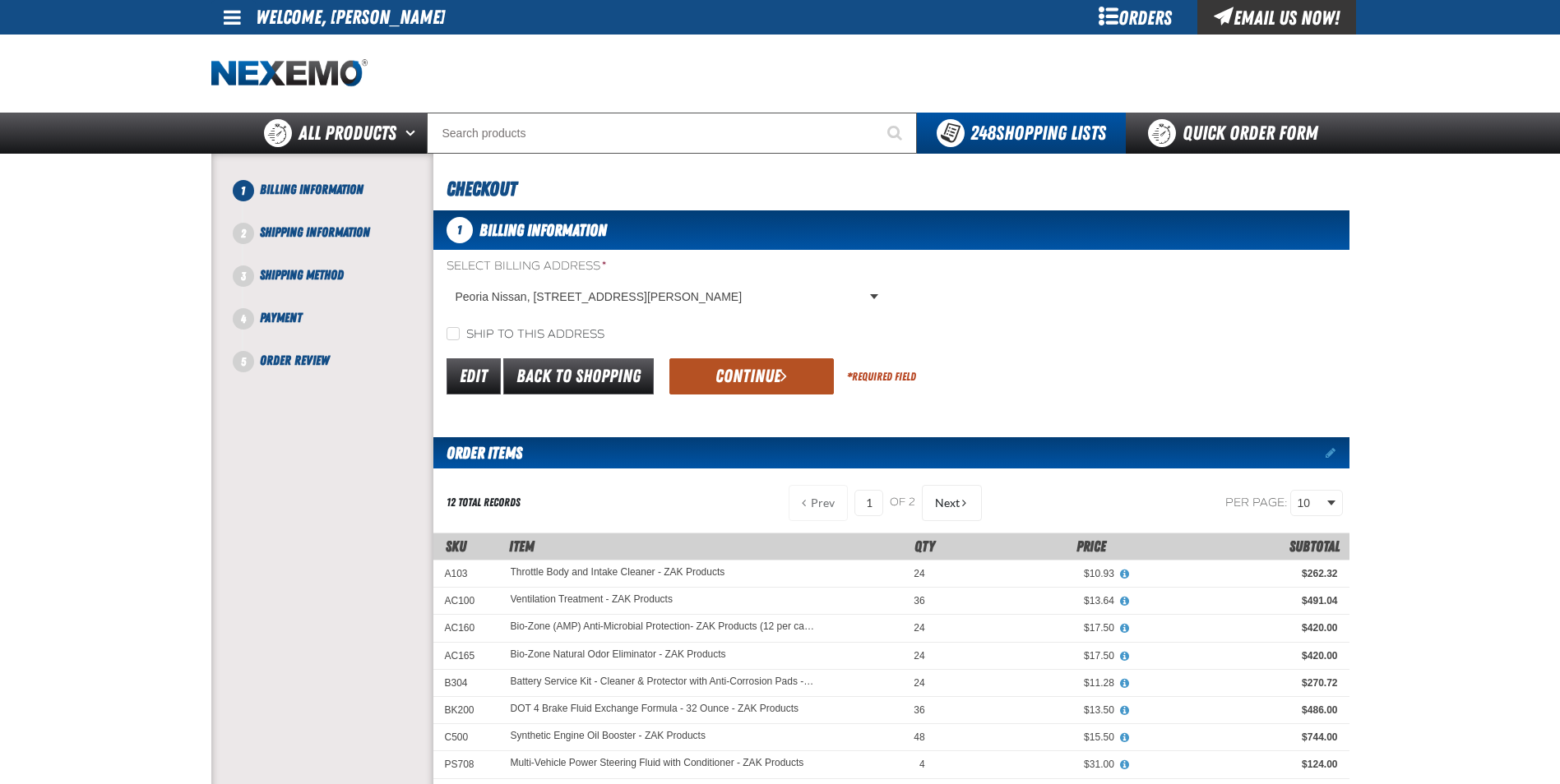
click at [773, 371] on button "Continue" at bounding box center [751, 376] width 165 height 36
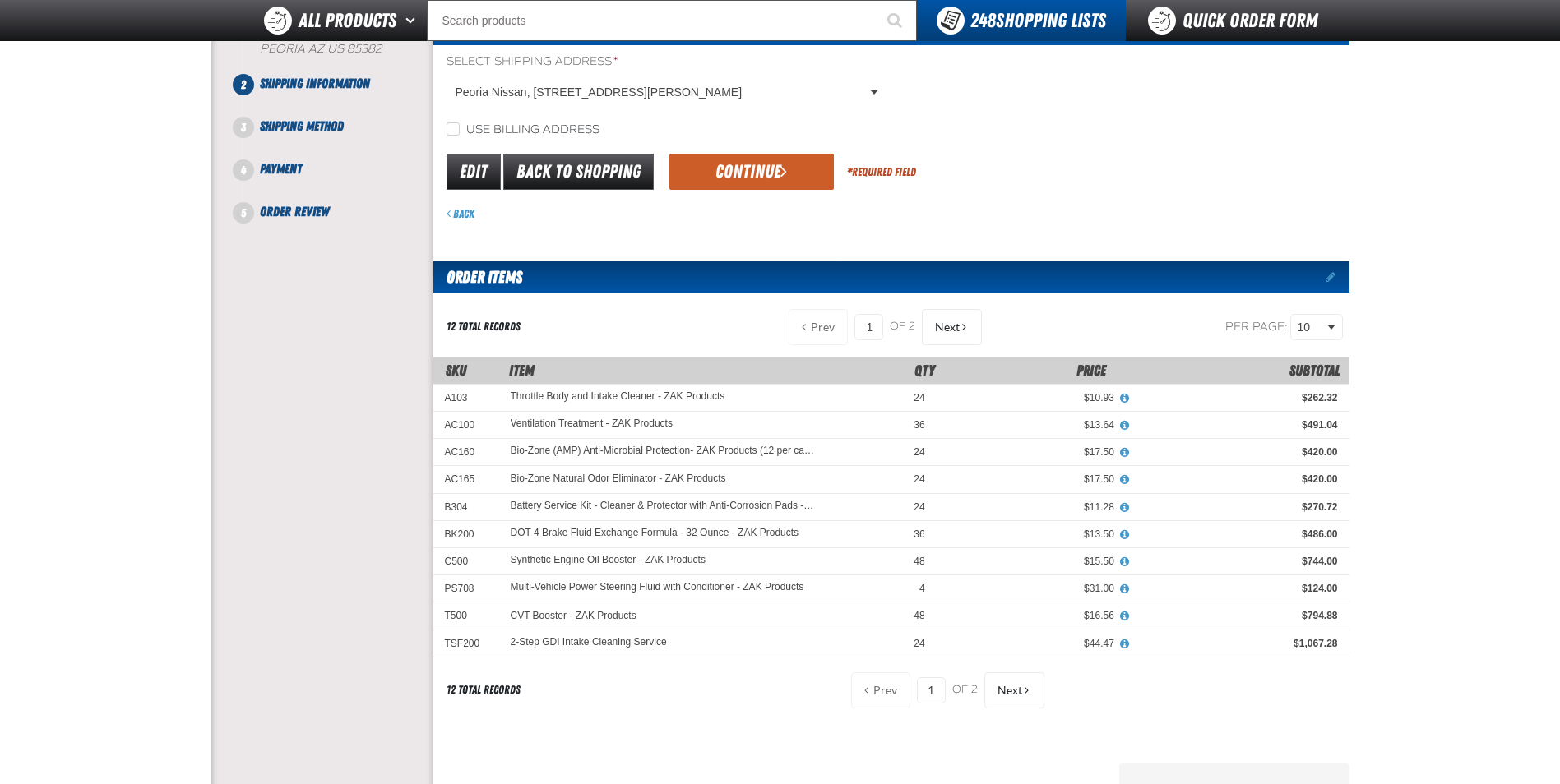
scroll to position [165, 0]
click at [1006, 690] on span "Next" at bounding box center [1010, 690] width 24 height 13
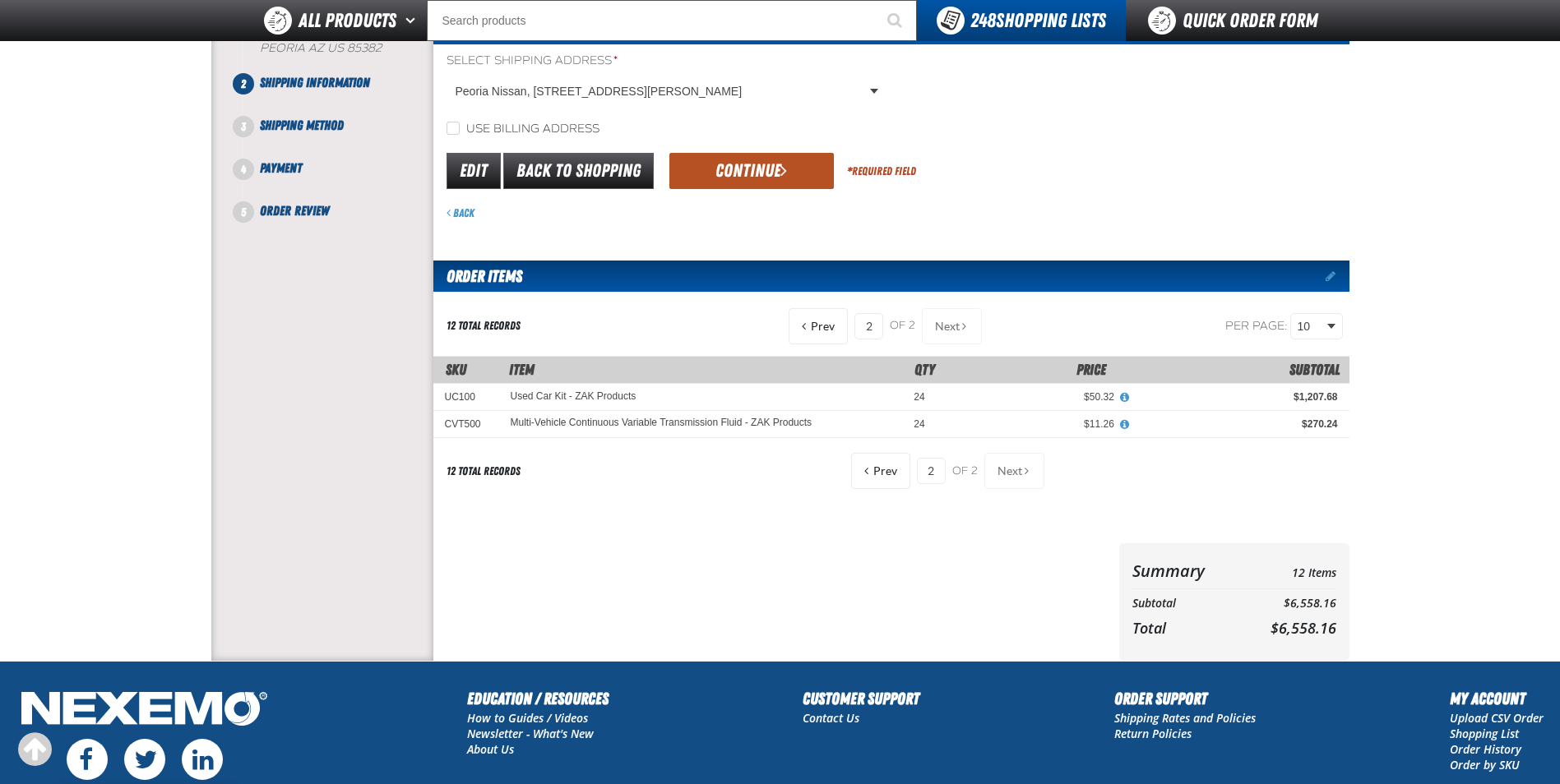
click at [784, 164] on span "submit" at bounding box center [783, 169] width 7 height 18
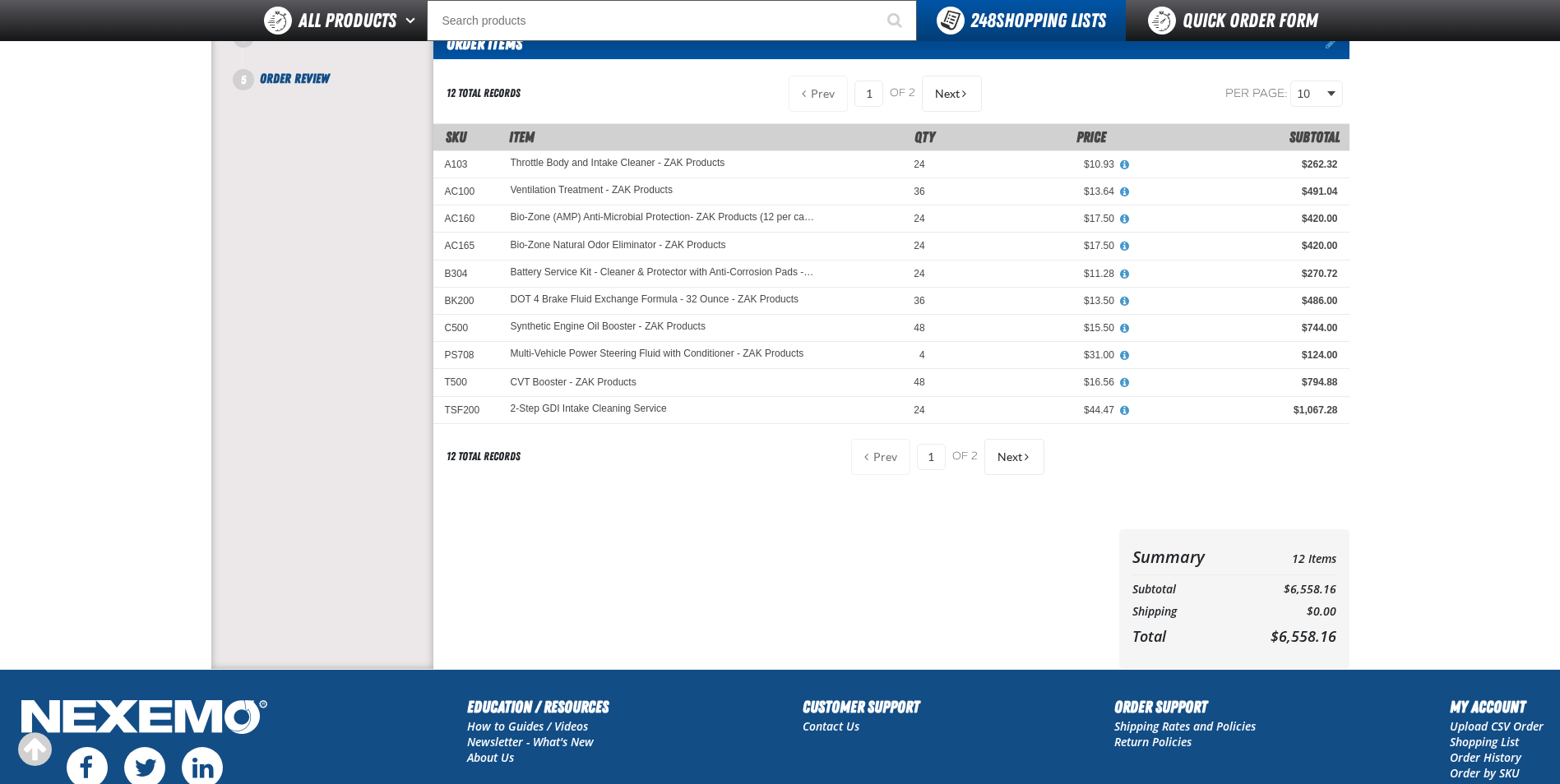
scroll to position [82, 0]
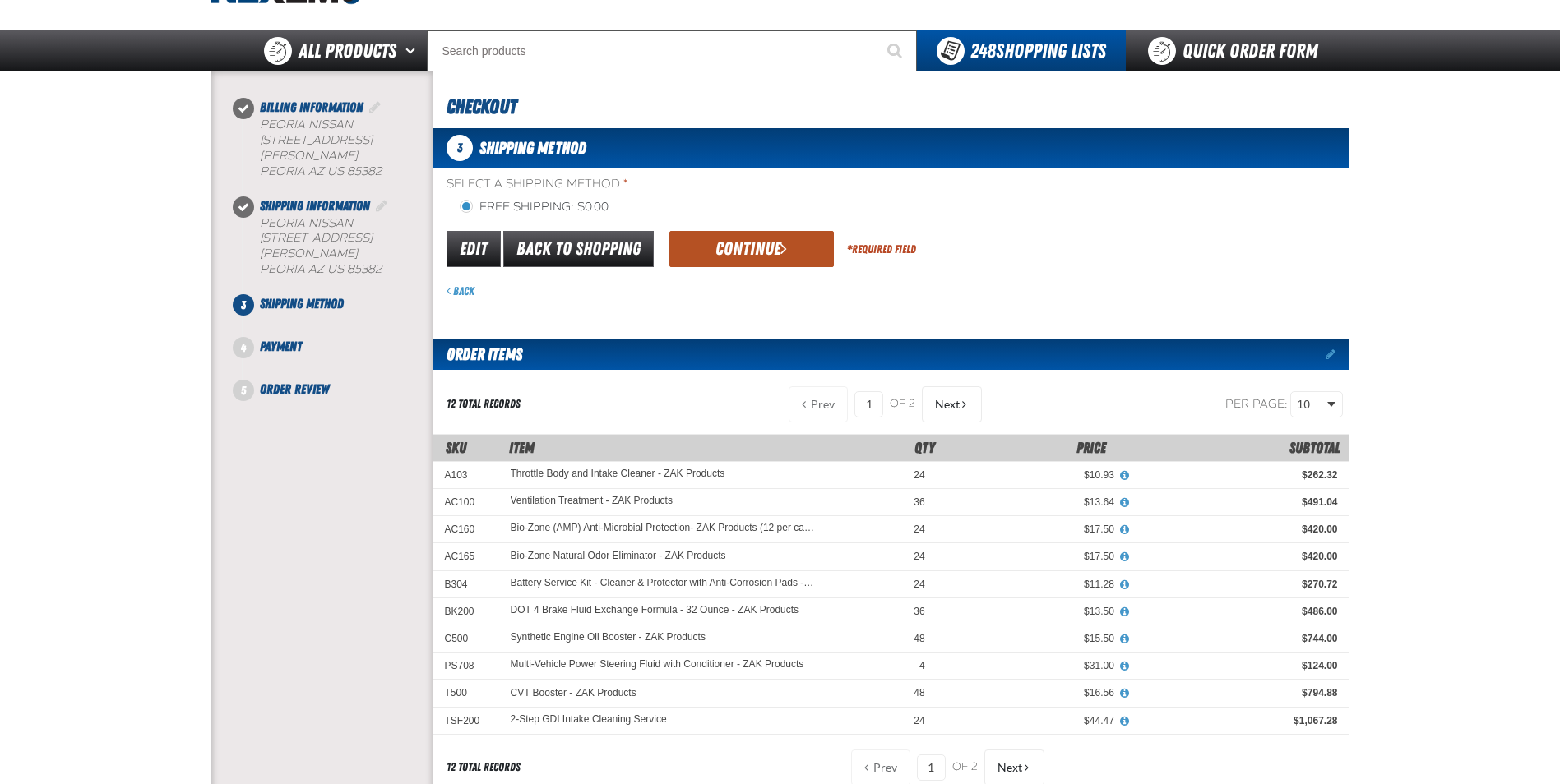
click at [760, 258] on button "Continue" at bounding box center [751, 249] width 165 height 36
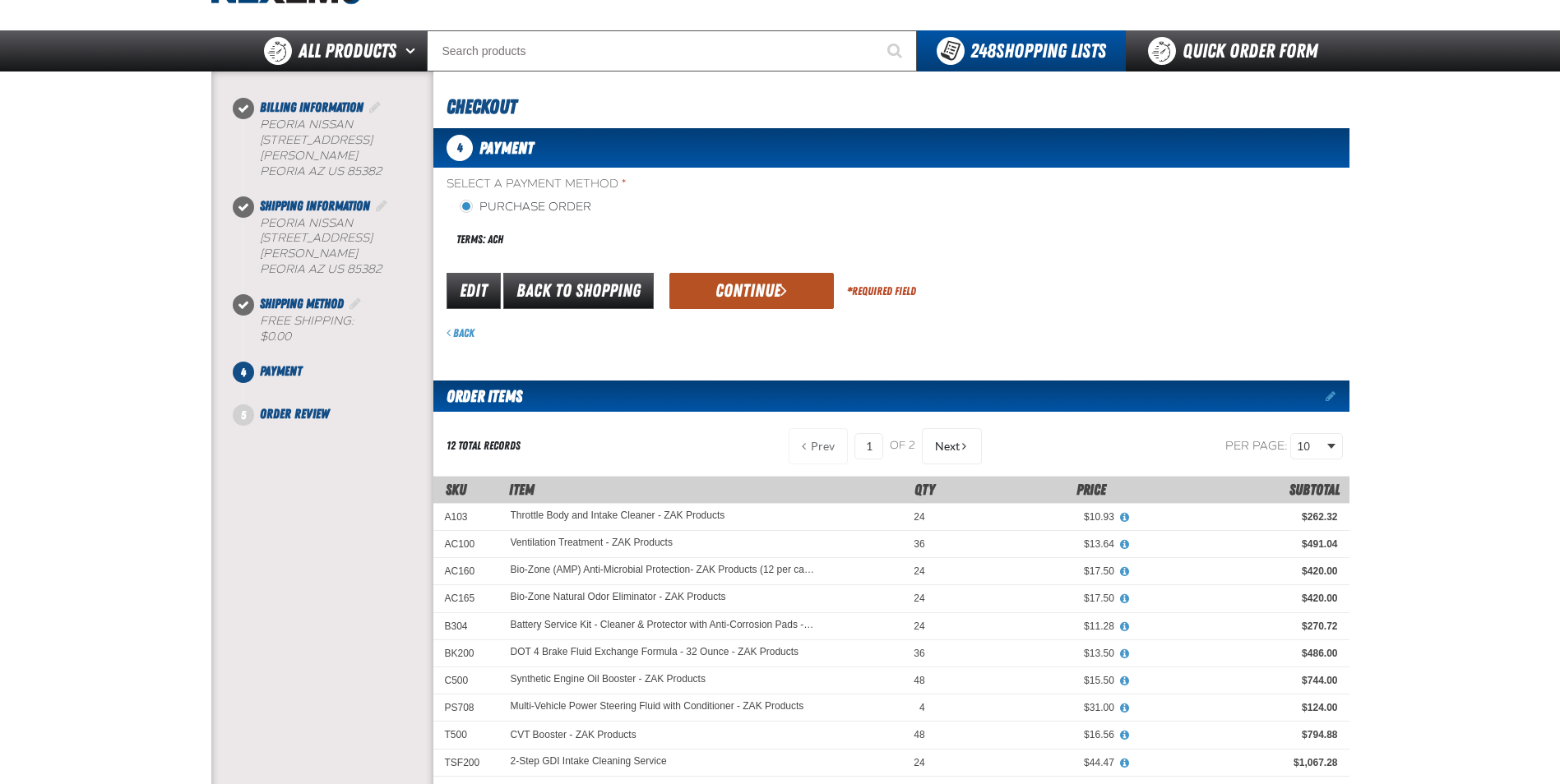
click at [754, 287] on button "Continue" at bounding box center [751, 291] width 165 height 36
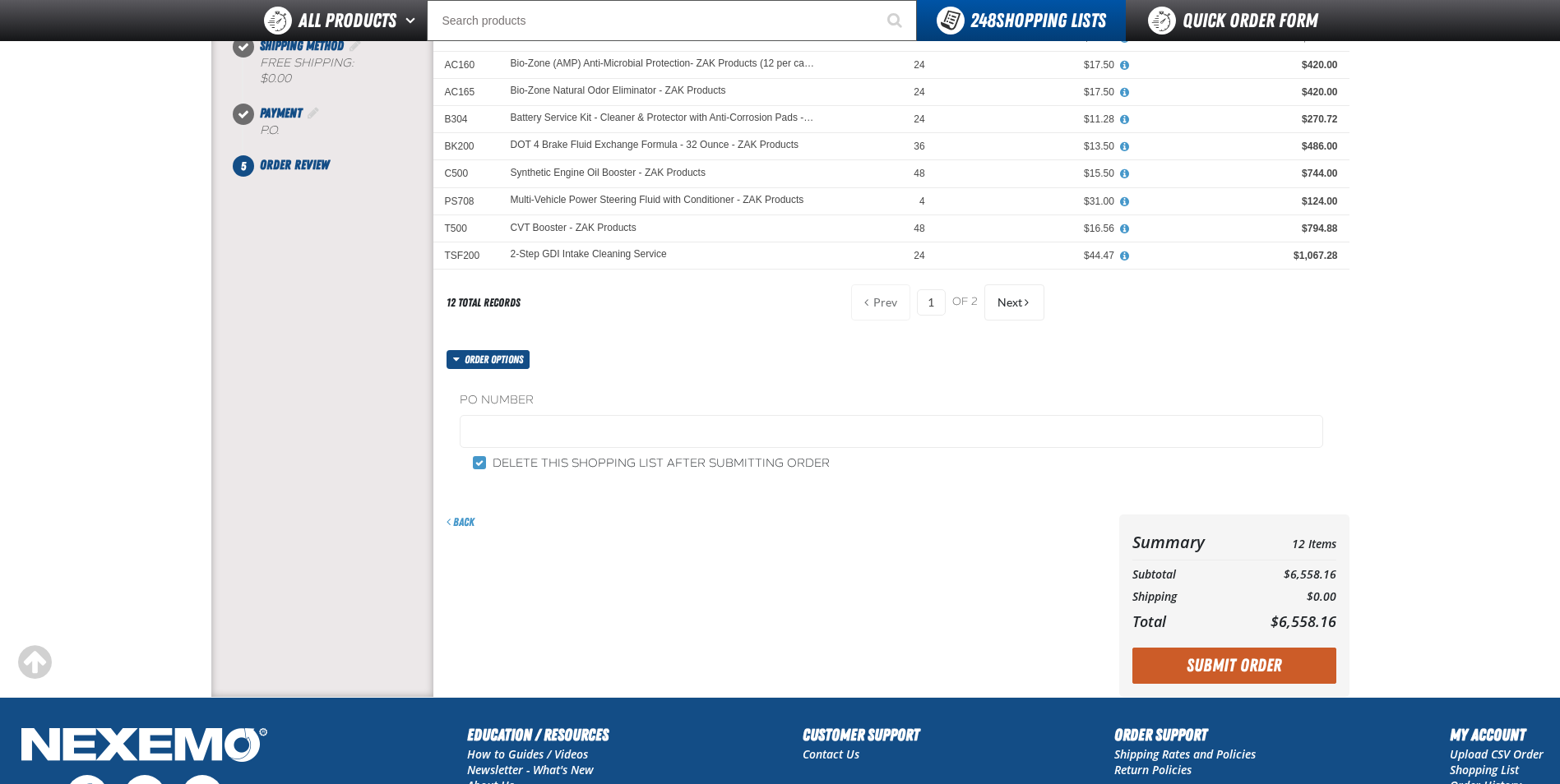
scroll to position [329, 0]
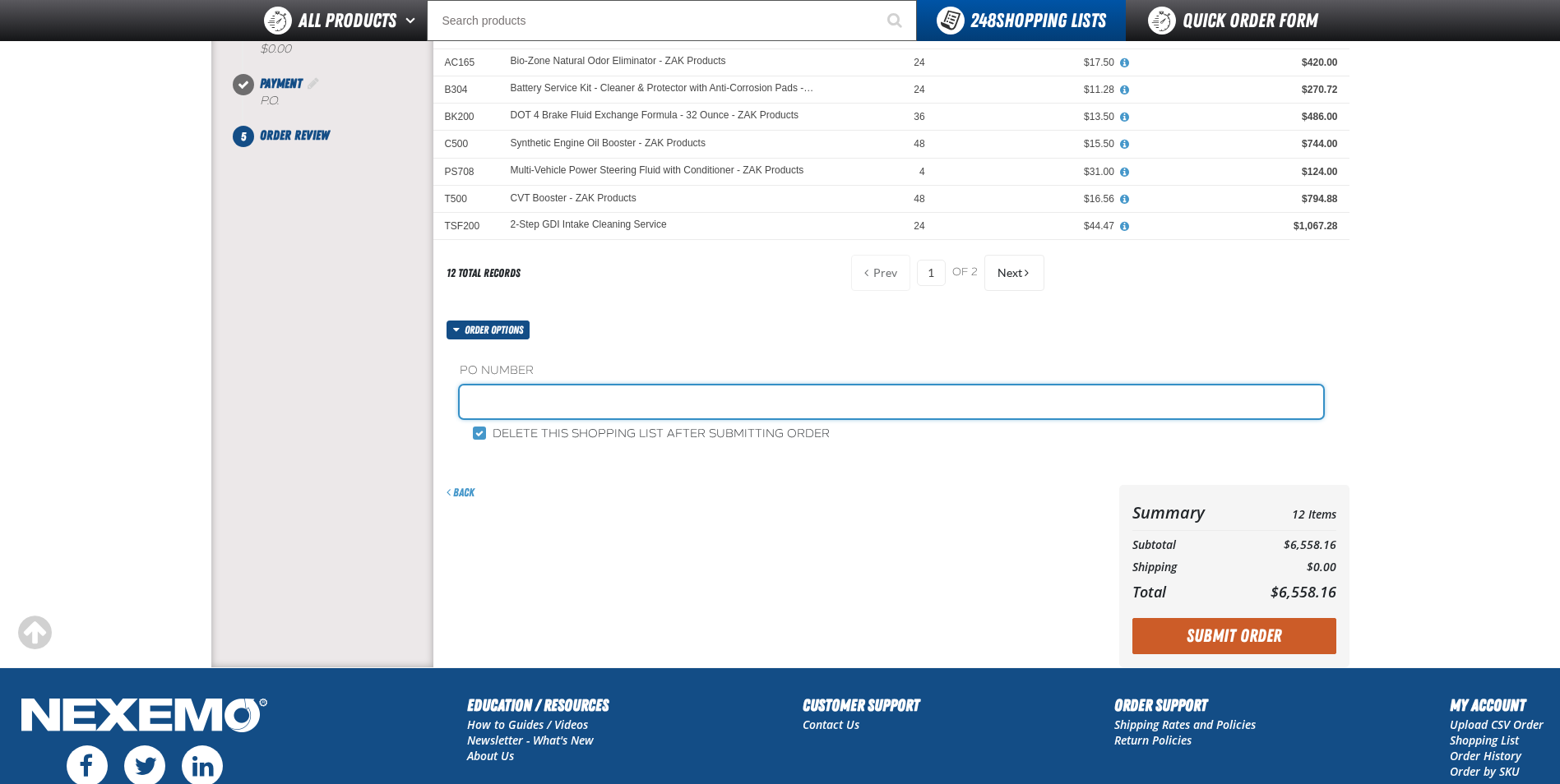
click at [470, 391] on input "text" at bounding box center [891, 401] width 864 height 33
type input "249809"
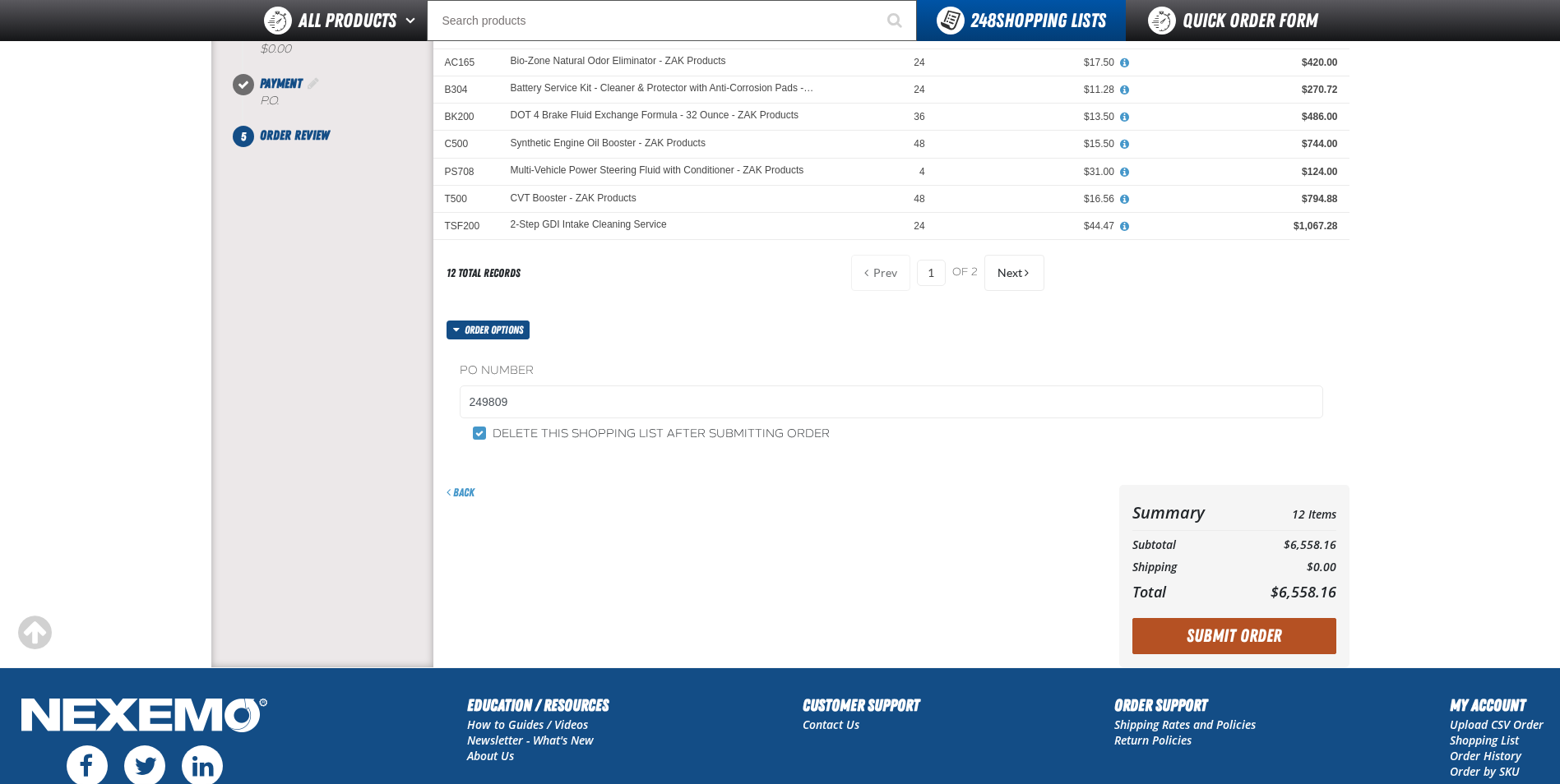
click at [1254, 638] on button "Submit Order" at bounding box center [1234, 636] width 204 height 36
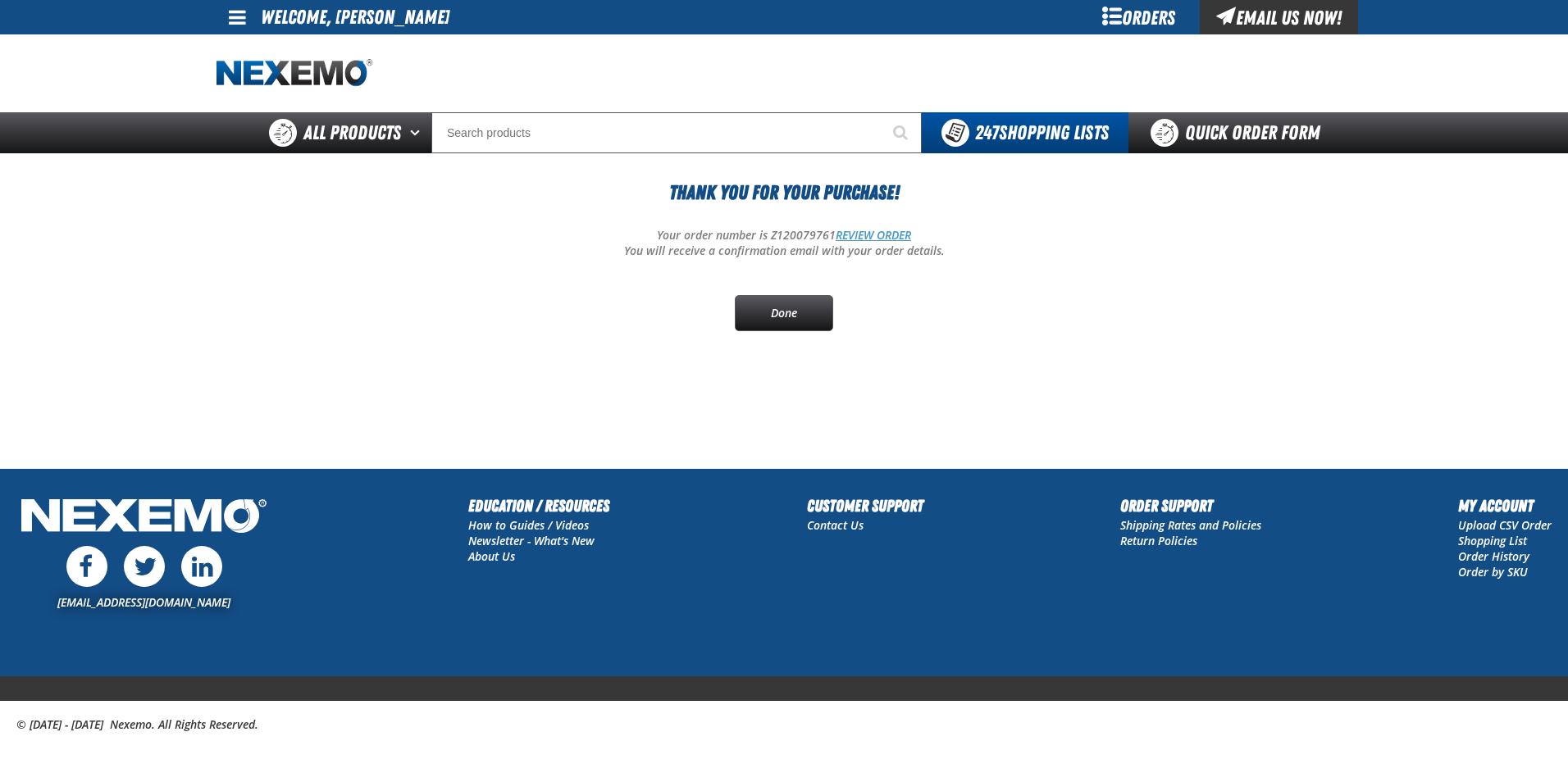
click at [862, 238] on link "REVIEW ORDER" at bounding box center [874, 234] width 76 height 16
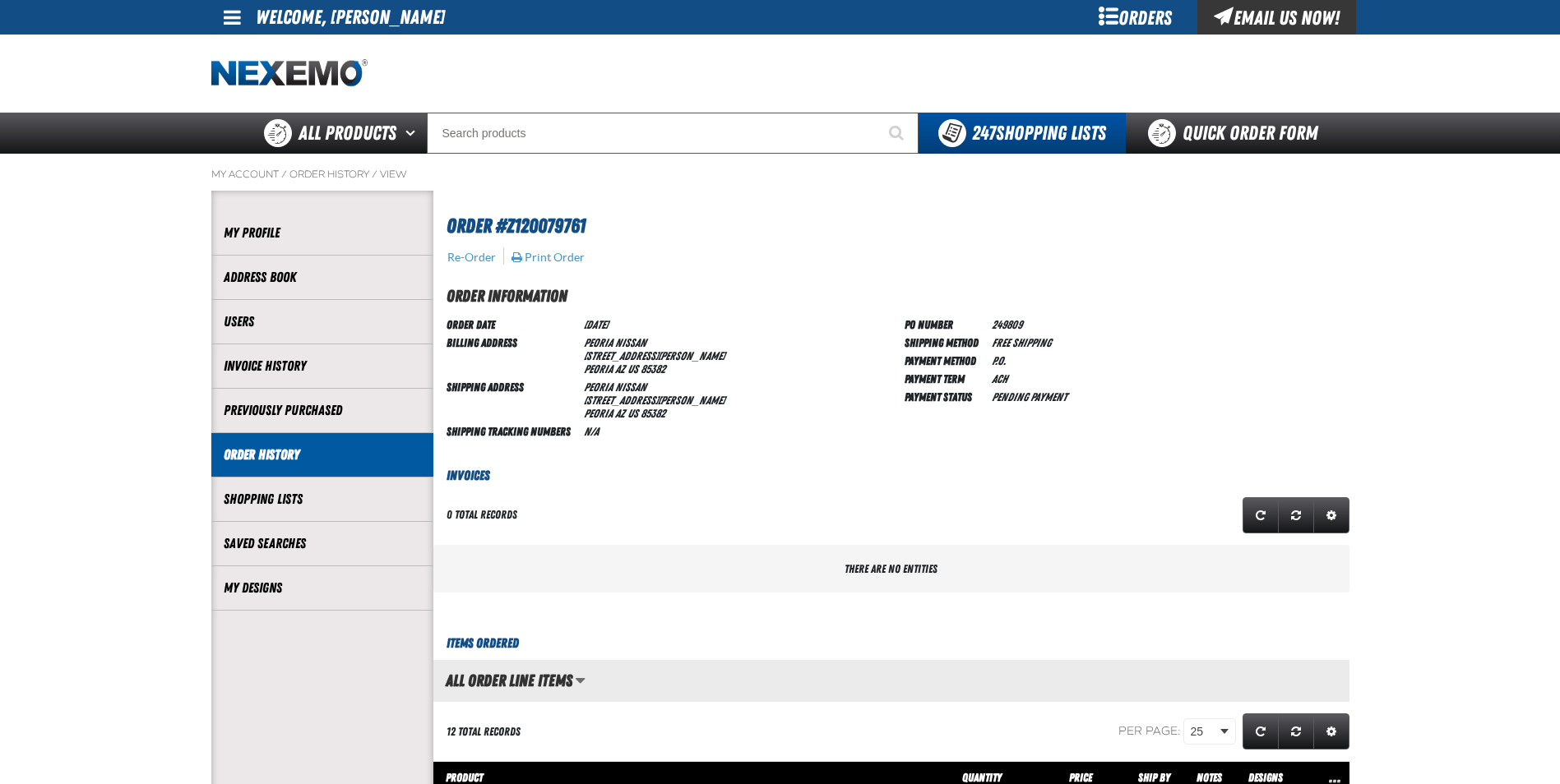
click at [231, 16] on span at bounding box center [232, 17] width 17 height 20
click at [266, 77] on link "Sign Out Sign Out" at bounding box center [247, 80] width 56 height 16
